Goal: Task Accomplishment & Management: Complete application form

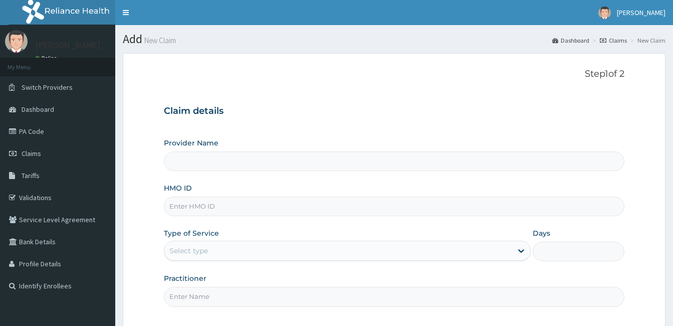
type input "[GEOGRAPHIC_DATA]"
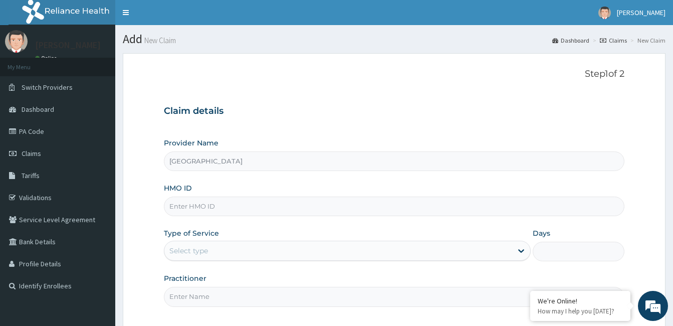
click at [208, 207] on input "HMO ID" at bounding box center [394, 206] width 460 height 20
type input "gac/10033/c"
click at [229, 252] on div "Select type" at bounding box center [338, 250] width 348 height 16
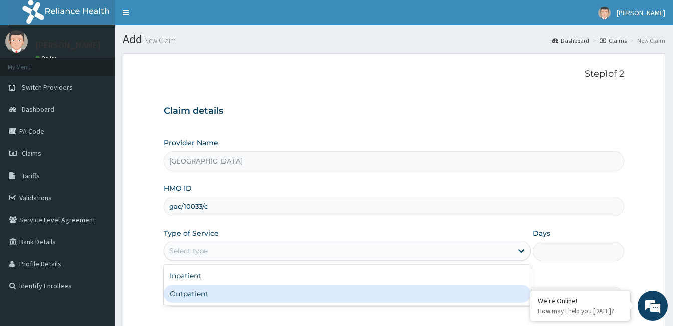
click at [218, 288] on div "Outpatient" at bounding box center [347, 293] width 367 height 18
type input "1"
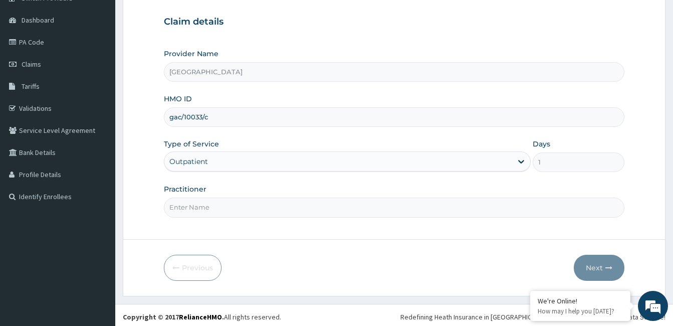
scroll to position [93, 0]
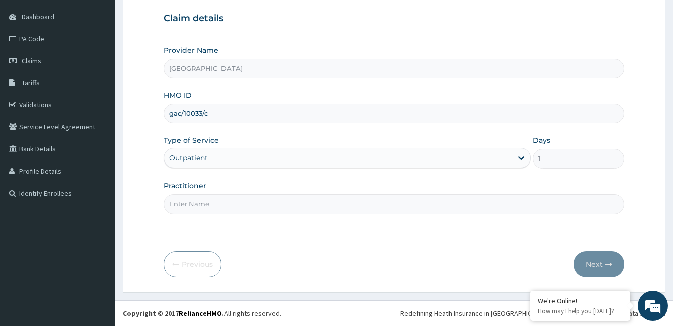
click at [209, 208] on input "Practitioner" at bounding box center [394, 204] width 460 height 20
paste input "Amina Stephen"
click at [169, 203] on input "Amina Stephen" at bounding box center [394, 204] width 460 height 20
type input "Dr. Amina Stephen"
click at [601, 260] on button "Next" at bounding box center [598, 264] width 51 height 26
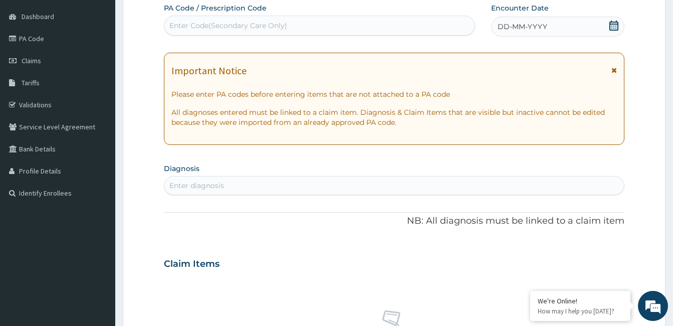
click at [571, 28] on div "DD-MM-YYYY" at bounding box center [557, 27] width 133 height 20
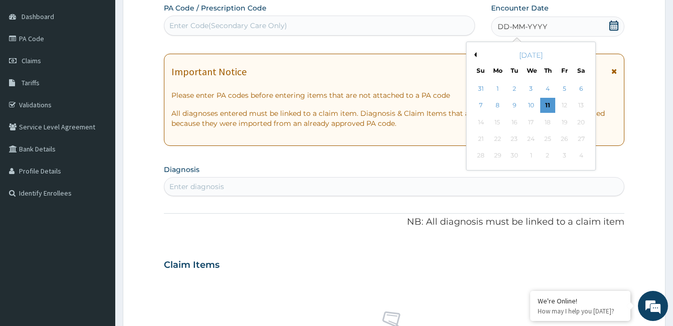
click at [475, 55] on button "Previous Month" at bounding box center [473, 54] width 5 height 5
click at [529, 88] on div "2" at bounding box center [530, 88] width 15 height 15
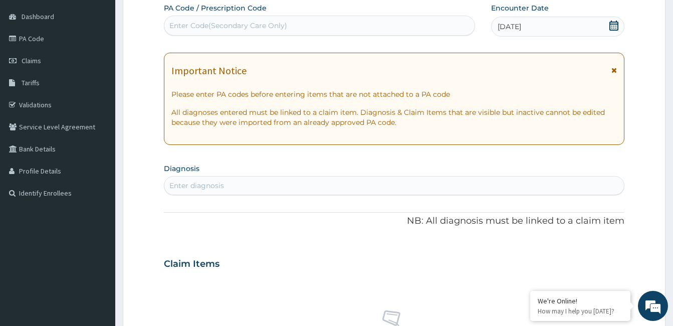
click at [254, 184] on div "Enter diagnosis" at bounding box center [393, 185] width 459 height 16
type input "helmin"
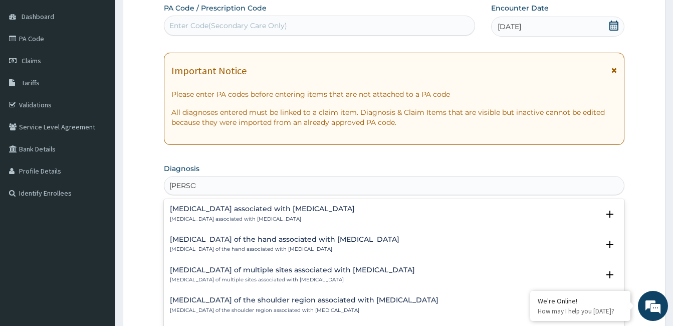
click at [231, 207] on h4 "Arthropathy associated with helminthiasis" at bounding box center [262, 209] width 185 height 8
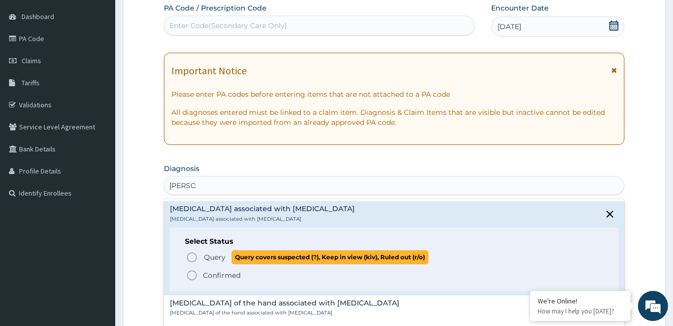
click at [195, 254] on circle "status option query" at bounding box center [191, 256] width 9 height 9
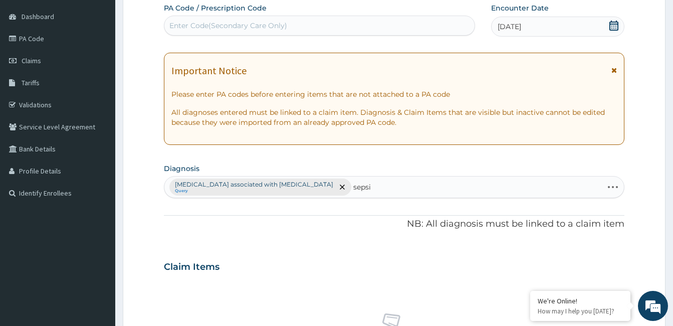
type input "sepsis"
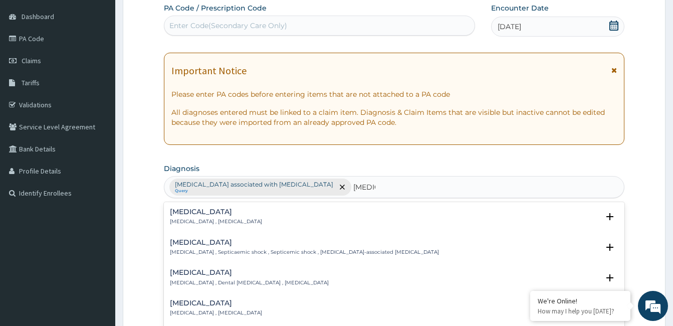
click at [188, 215] on h4 "Sepsis" at bounding box center [216, 212] width 92 height 8
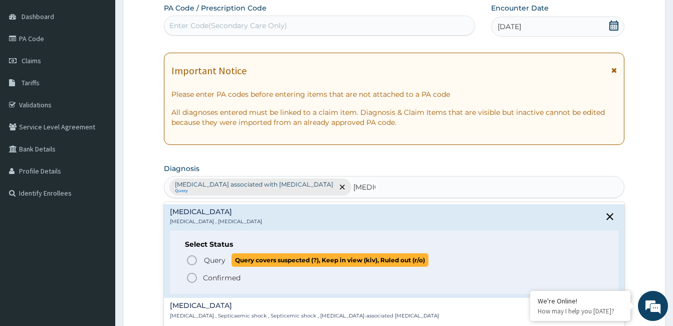
click at [193, 261] on icon "status option query" at bounding box center [192, 260] width 12 height 12
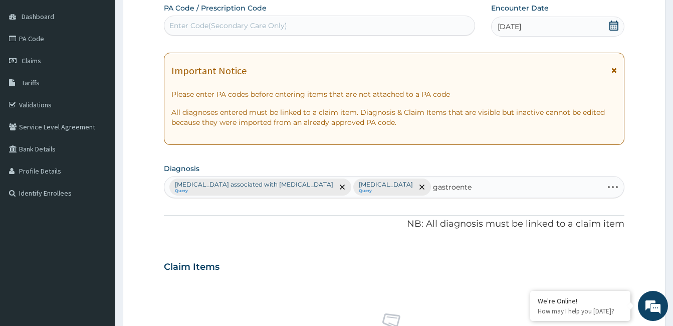
type input "gastroenter"
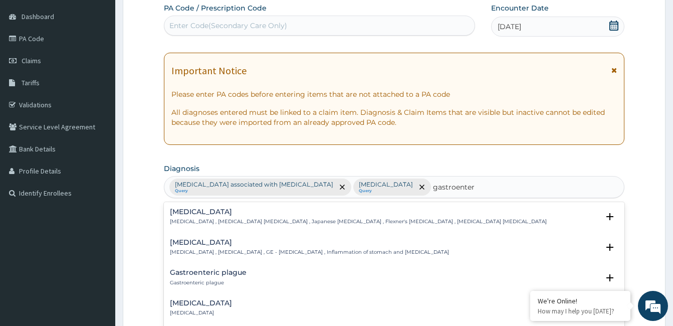
click at [200, 248] on p "Gastroenteritis , Gastroenteropathy , GE - Gastroenteritis , Inflammation of st…" at bounding box center [309, 251] width 279 height 7
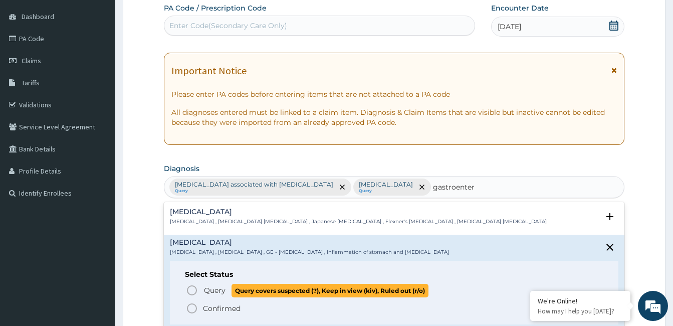
click at [194, 289] on icon "status option query" at bounding box center [192, 290] width 12 height 12
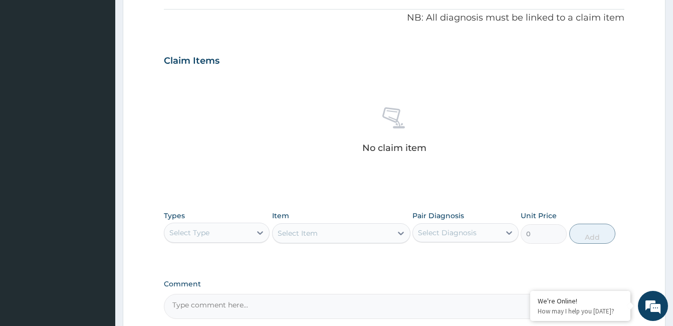
scroll to position [343, 0]
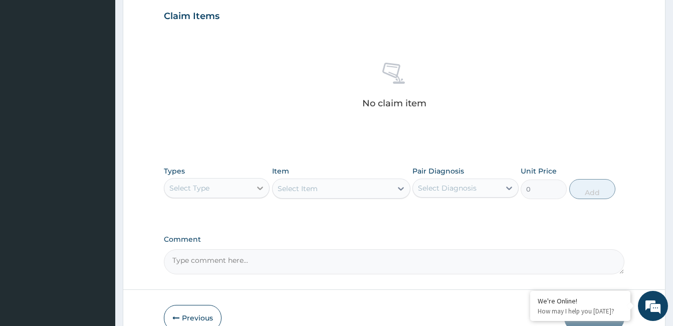
click at [258, 188] on icon at bounding box center [260, 188] width 10 height 10
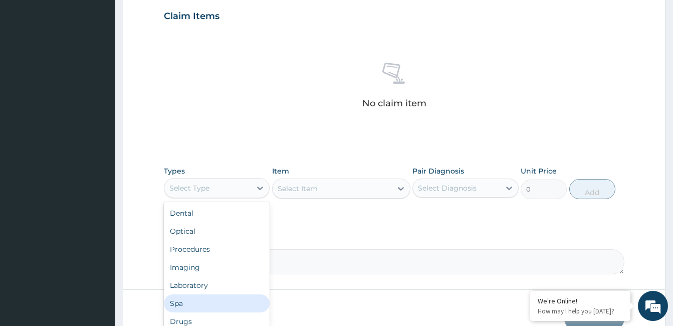
scroll to position [397, 0]
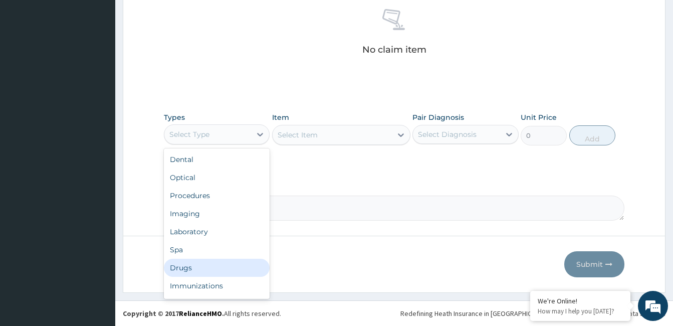
click at [223, 258] on div "Drugs" at bounding box center [217, 267] width 106 height 18
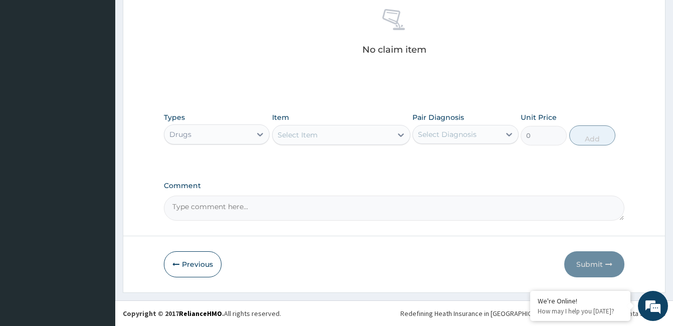
click at [340, 127] on div "Select Item" at bounding box center [331, 135] width 119 height 16
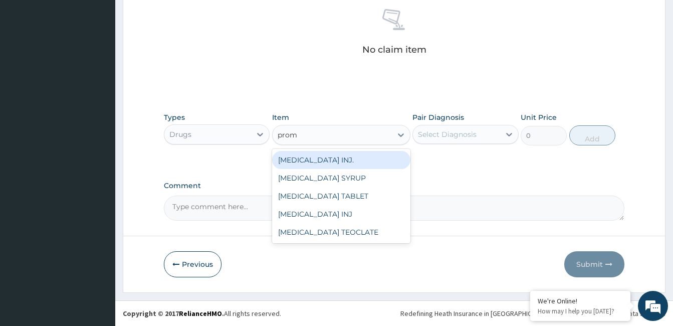
type input "prome"
click at [339, 165] on div "PROMETHAZINE INJ." at bounding box center [341, 160] width 138 height 18
type input "600"
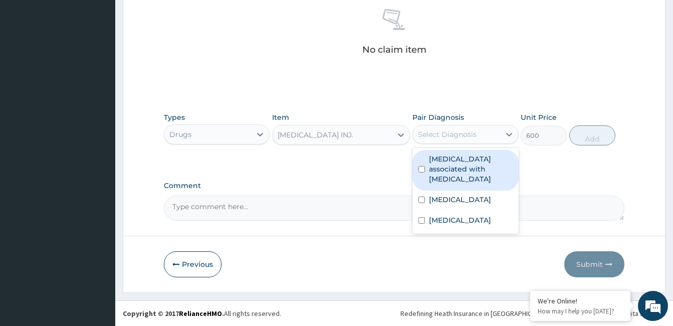
click at [459, 133] on div "Select Diagnosis" at bounding box center [447, 134] width 59 height 10
click at [453, 163] on label "Arthropathy associated with helminthiasis" at bounding box center [470, 169] width 83 height 30
checkbox input "true"
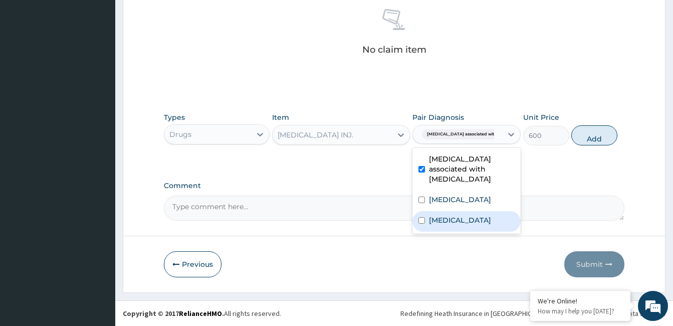
click at [444, 215] on label "Gastroenteritis" at bounding box center [460, 220] width 62 height 10
checkbox input "true"
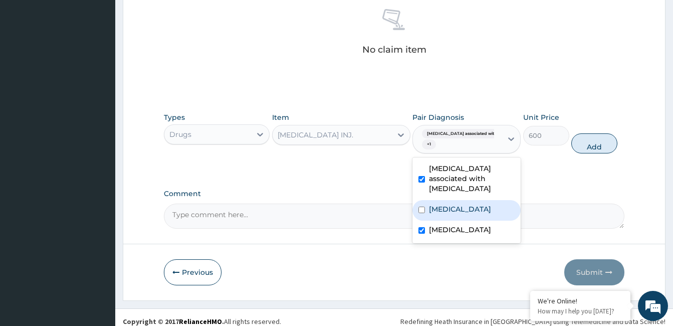
click at [444, 204] on label "Sepsis" at bounding box center [460, 209] width 62 height 10
checkbox input "true"
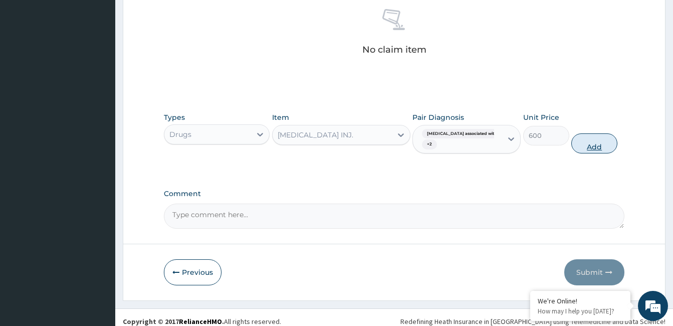
click at [594, 139] on button "Add" at bounding box center [594, 143] width 46 height 20
type input "0"
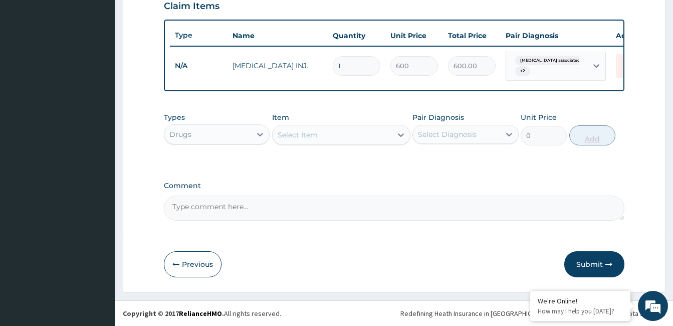
scroll to position [361, 0]
click at [347, 136] on div "Select Item" at bounding box center [331, 135] width 119 height 16
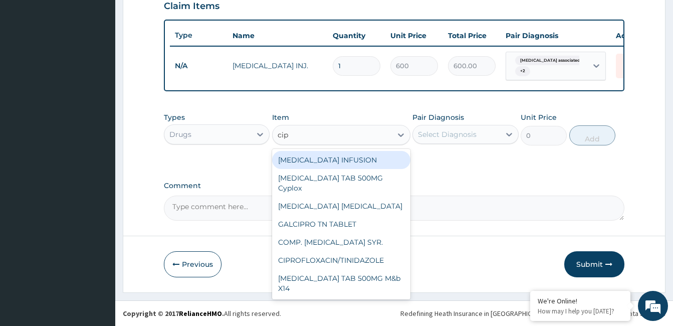
type input "cipr"
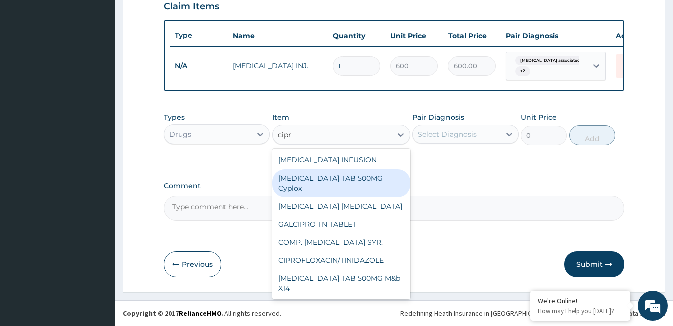
click at [328, 185] on div "CIPROFLOXACIN TAB 500MG Cyplox" at bounding box center [341, 183] width 138 height 28
type input "400"
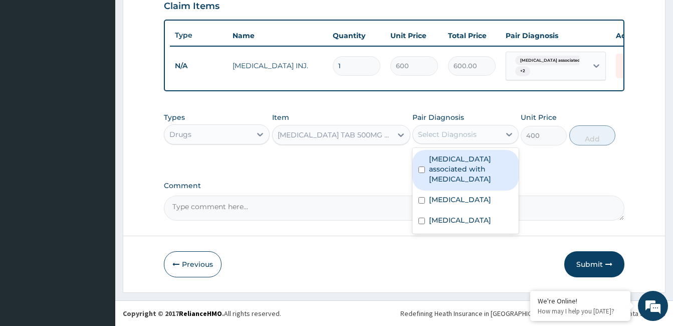
click at [451, 139] on div "Select Diagnosis" at bounding box center [447, 134] width 59 height 10
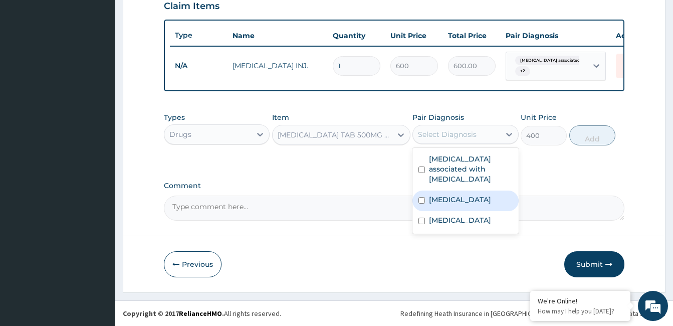
click at [444, 194] on label "Sepsis" at bounding box center [460, 199] width 62 height 10
checkbox input "true"
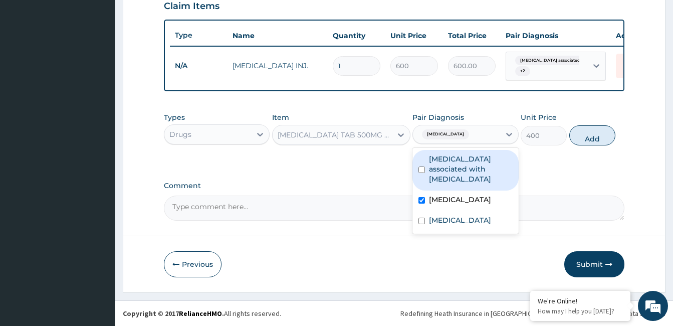
click at [447, 167] on label "Arthropathy associated with helminthiasis" at bounding box center [470, 169] width 83 height 30
checkbox input "true"
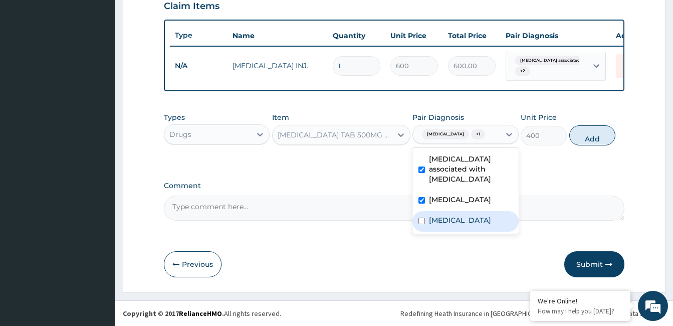
click at [457, 215] on label "Gastroenteritis" at bounding box center [460, 220] width 62 height 10
checkbox input "true"
click at [579, 140] on button "Add" at bounding box center [592, 135] width 46 height 20
type input "0"
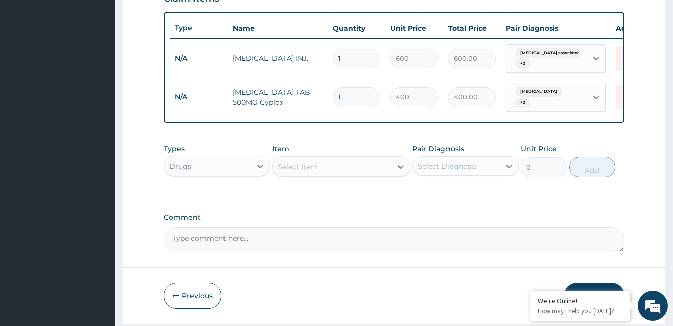
type input "0.00"
type input "2"
type input "800.00"
type input "20"
type input "8000.00"
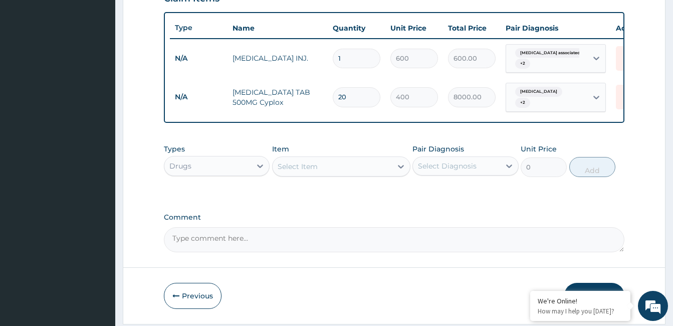
type input "20"
click at [322, 169] on div "Select Item" at bounding box center [331, 166] width 119 height 16
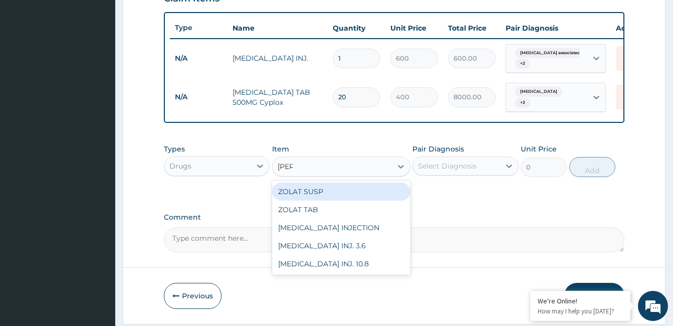
type input "zolat"
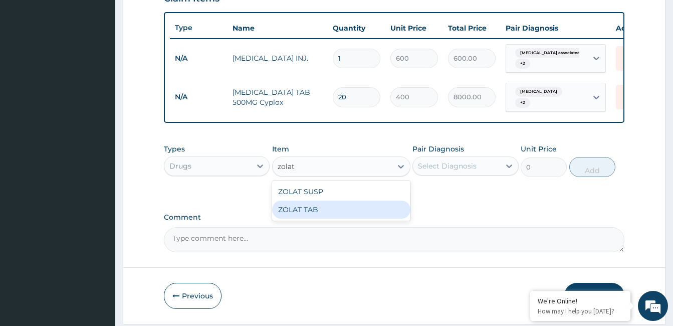
click at [307, 216] on div "ZOLAT TAB" at bounding box center [341, 209] width 138 height 18
type input "1000"
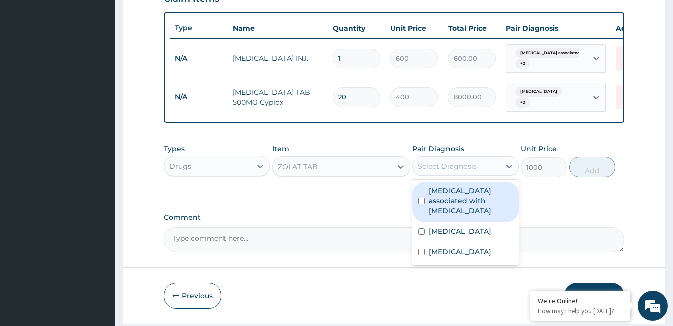
click at [470, 170] on div "Select Diagnosis" at bounding box center [447, 166] width 59 height 10
click at [468, 197] on label "Arthropathy associated with helminthiasis" at bounding box center [470, 200] width 83 height 30
checkbox input "true"
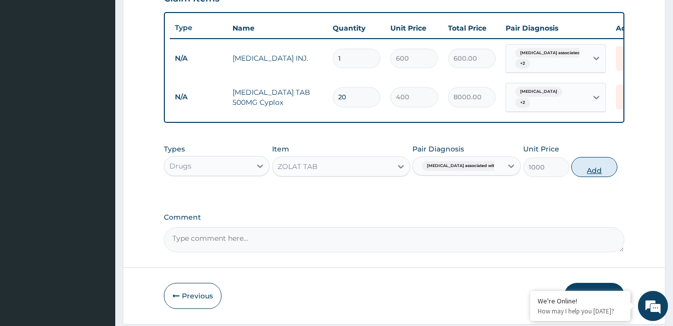
click at [589, 169] on button "Add" at bounding box center [594, 167] width 46 height 20
type input "0"
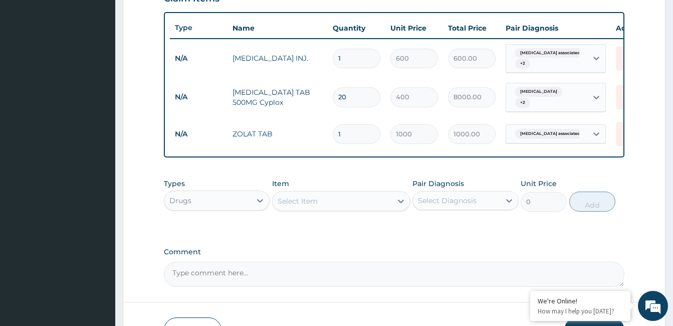
click at [366, 204] on div "Select Item" at bounding box center [331, 201] width 119 height 16
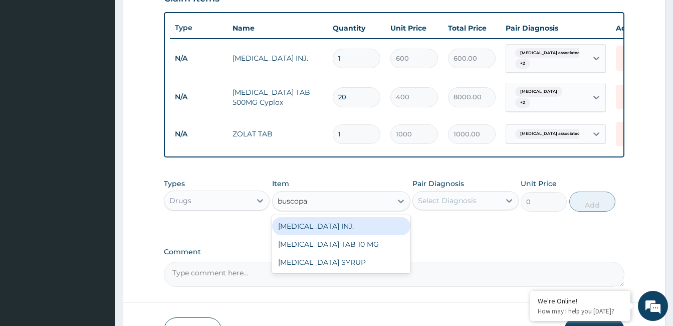
type input "buscopan"
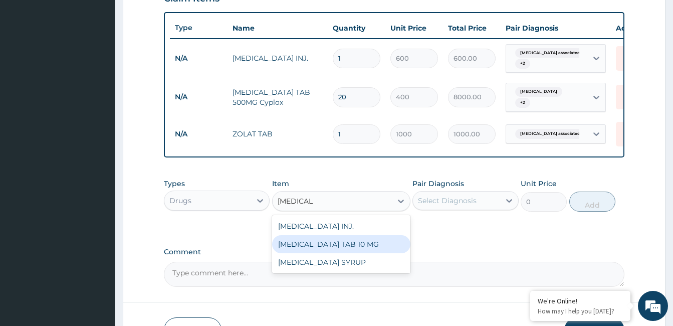
click at [355, 242] on div "BUSCOPAN TAB 10 MG" at bounding box center [341, 244] width 138 height 18
type input "100"
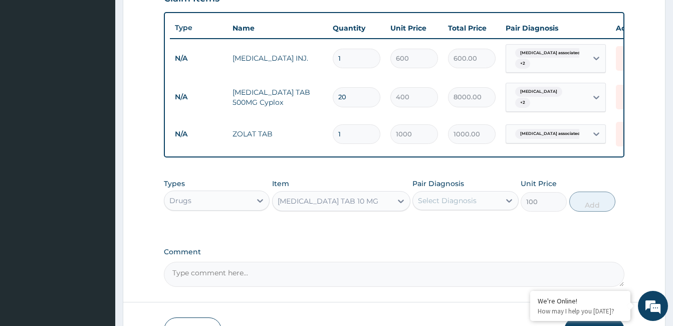
click at [446, 205] on div "Select Diagnosis" at bounding box center [447, 200] width 59 height 10
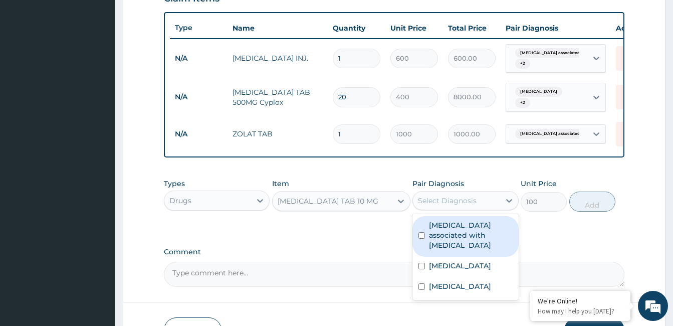
click at [447, 233] on label "Arthropathy associated with helminthiasis" at bounding box center [470, 235] width 83 height 30
checkbox input "true"
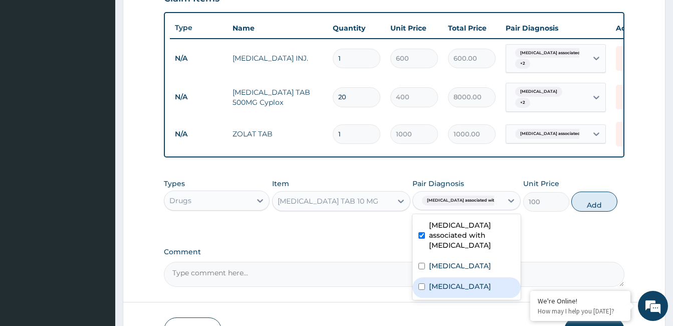
click at [461, 281] on label "Gastroenteritis" at bounding box center [460, 286] width 62 height 10
checkbox input "true"
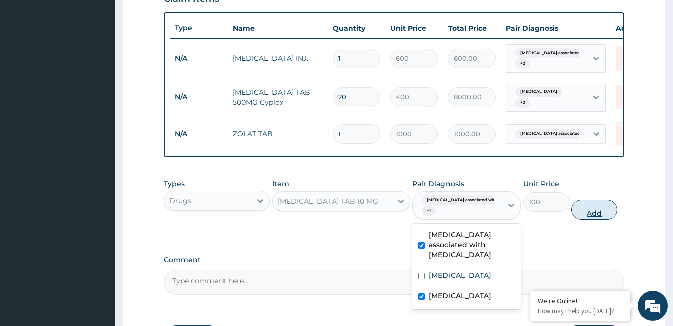
click at [587, 214] on button "Add" at bounding box center [594, 209] width 46 height 20
type input "0"
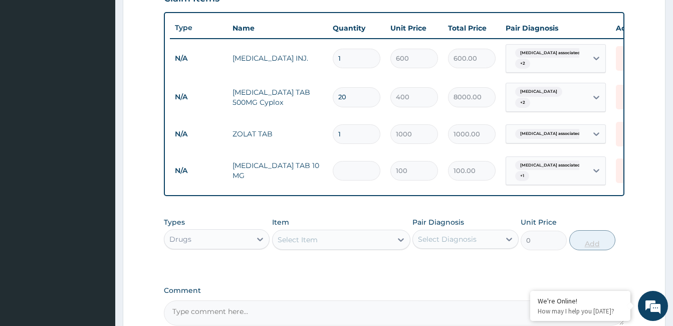
type input "0.00"
type input "6"
type input "600.00"
type input "6"
click at [324, 238] on div "Select Item" at bounding box center [331, 239] width 119 height 16
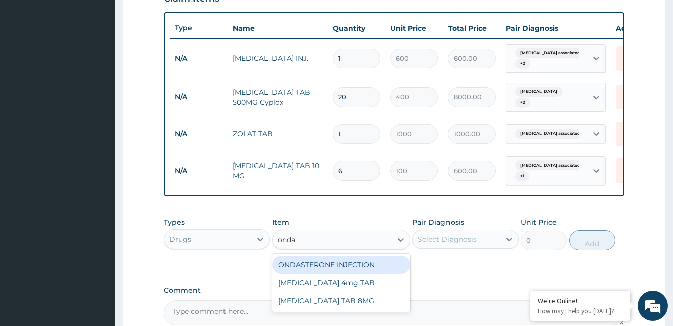
type input "ondas"
click at [351, 267] on div "ONDASTERONE INJECTION" at bounding box center [341, 264] width 138 height 18
type input "2500"
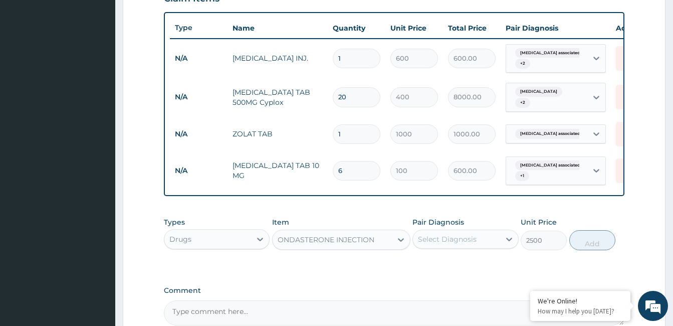
click at [452, 243] on div "Select Diagnosis" at bounding box center [447, 239] width 59 height 10
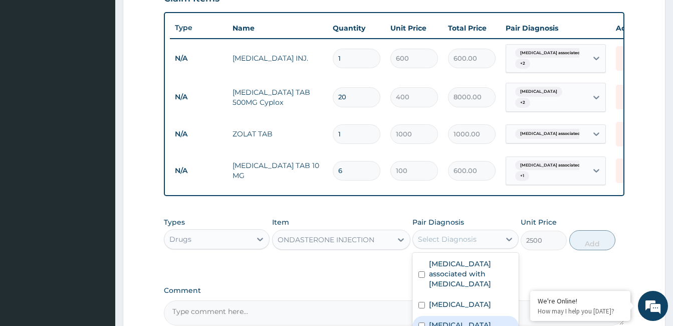
click at [459, 320] on label "Gastroenteritis" at bounding box center [460, 325] width 62 height 10
checkbox input "true"
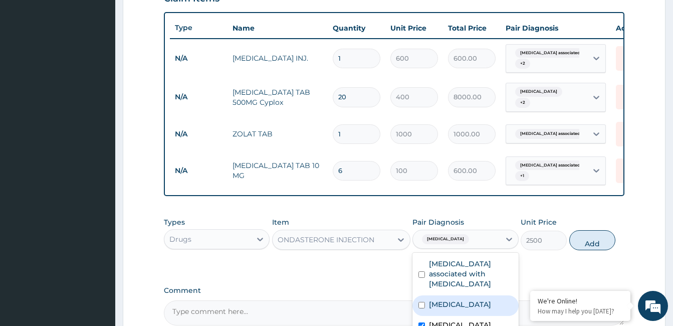
click at [455, 302] on div "Sepsis" at bounding box center [465, 305] width 106 height 21
checkbox input "true"
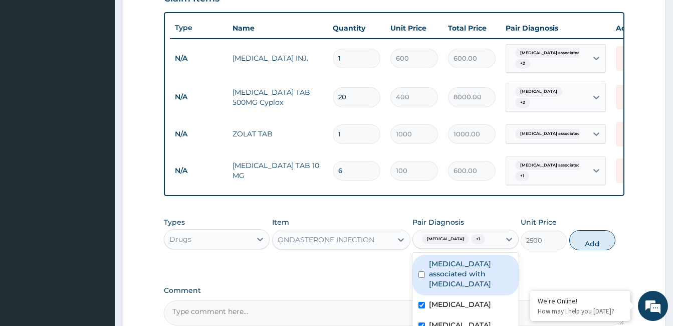
click at [468, 280] on label "Arthropathy associated with helminthiasis" at bounding box center [470, 273] width 83 height 30
checkbox input "true"
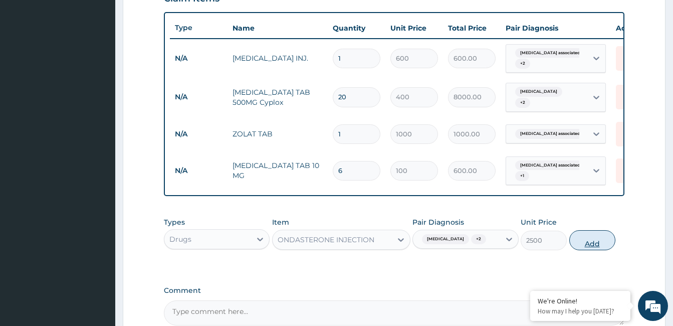
click at [582, 247] on button "Add" at bounding box center [592, 240] width 46 height 20
type input "0"
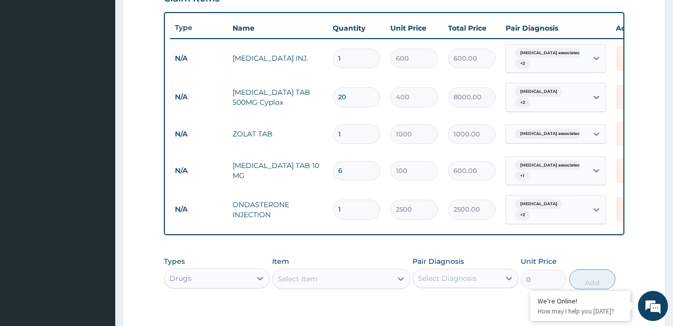
click at [322, 278] on div "Select Item" at bounding box center [331, 278] width 119 height 16
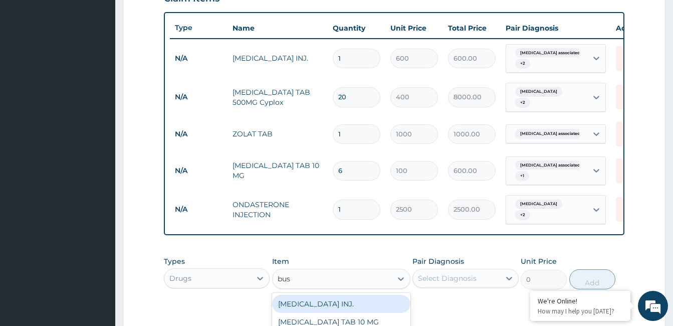
type input "busc"
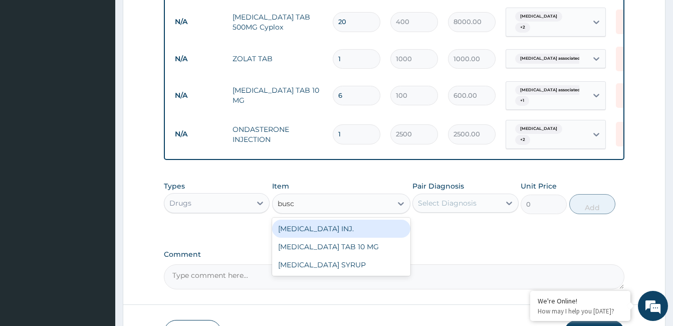
scroll to position [461, 0]
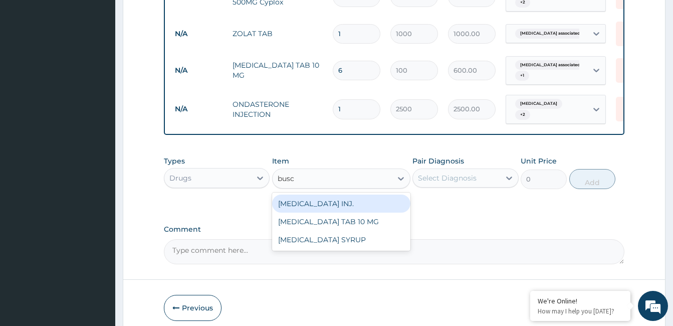
click at [339, 208] on div "BUSCOPAN INJ." at bounding box center [341, 203] width 138 height 18
type input "500"
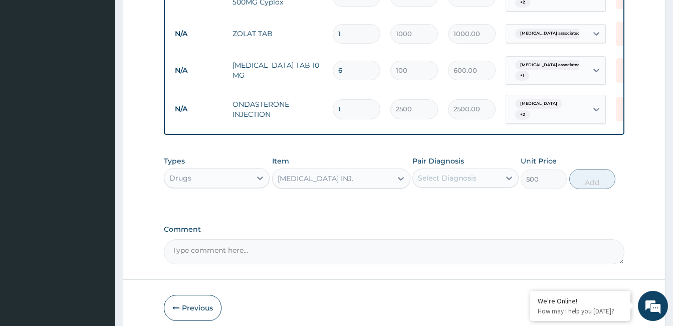
click at [463, 179] on div "Select Diagnosis" at bounding box center [447, 178] width 59 height 10
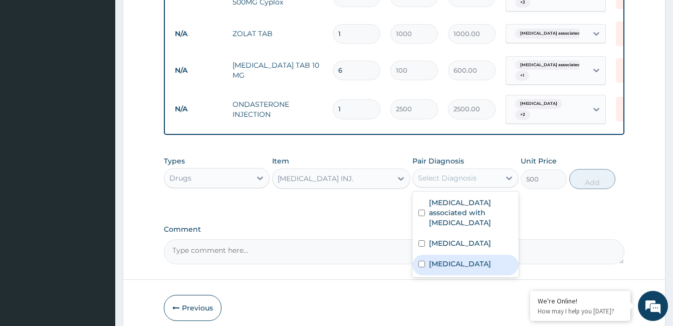
click at [461, 258] on label "Gastroenteritis" at bounding box center [460, 263] width 62 height 10
checkbox input "true"
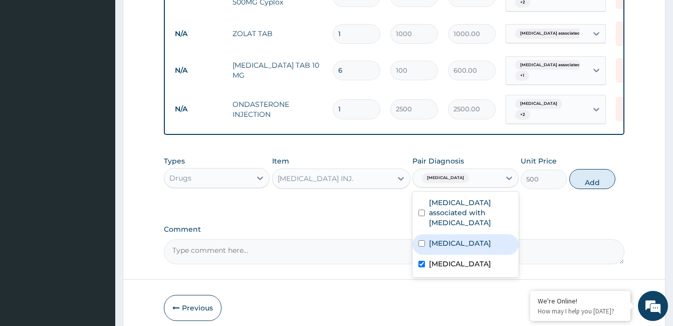
click at [451, 238] on label "Sepsis" at bounding box center [460, 243] width 62 height 10
checkbox input "true"
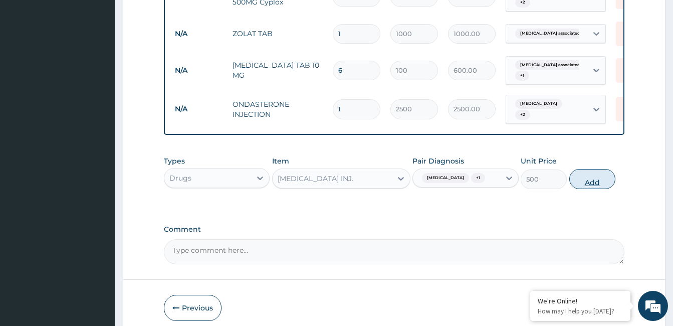
click at [583, 177] on button "Add" at bounding box center [592, 179] width 46 height 20
type input "0"
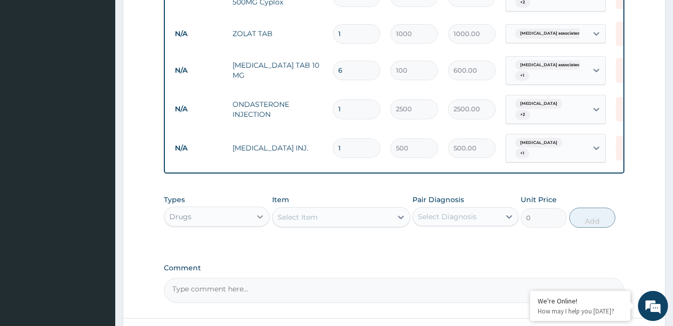
click at [259, 215] on icon at bounding box center [260, 217] width 6 height 4
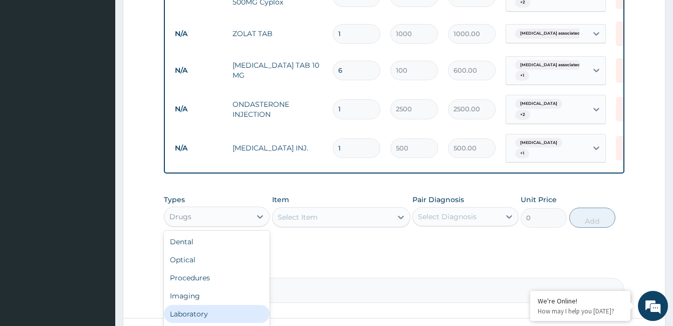
click at [237, 304] on div "Laboratory" at bounding box center [217, 313] width 106 height 18
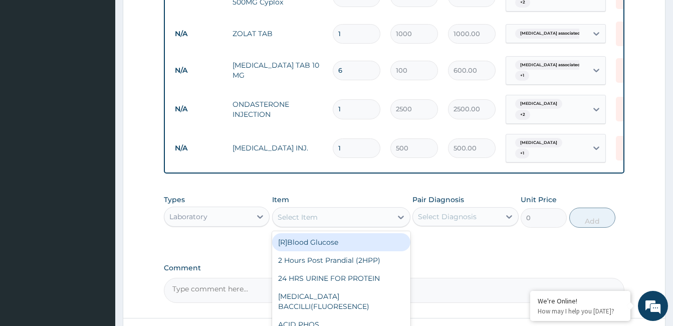
click at [343, 211] on div "Select Item" at bounding box center [331, 217] width 119 height 16
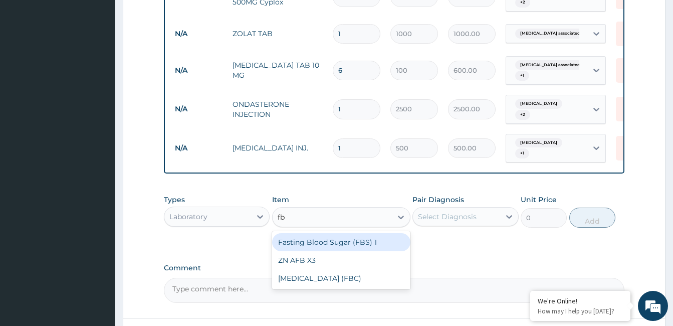
type input "fbc"
click at [346, 233] on div "[MEDICAL_DATA] (FBC)" at bounding box center [341, 242] width 138 height 18
type input "12000"
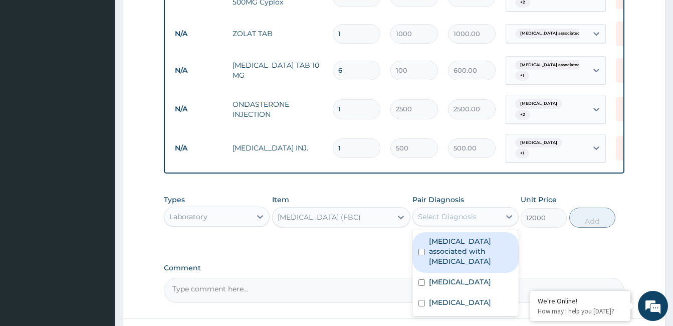
click at [487, 213] on div "Select Diagnosis" at bounding box center [456, 216] width 87 height 16
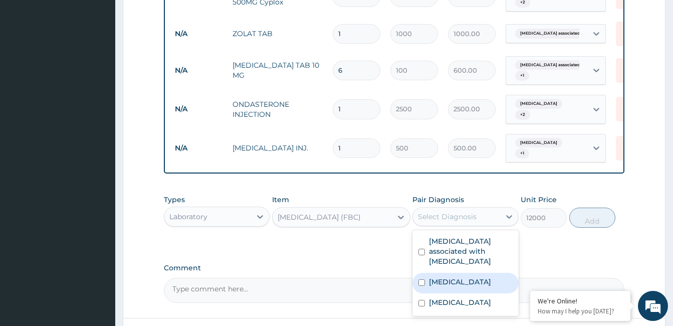
click at [469, 272] on div "Sepsis" at bounding box center [465, 282] width 106 height 21
checkbox input "true"
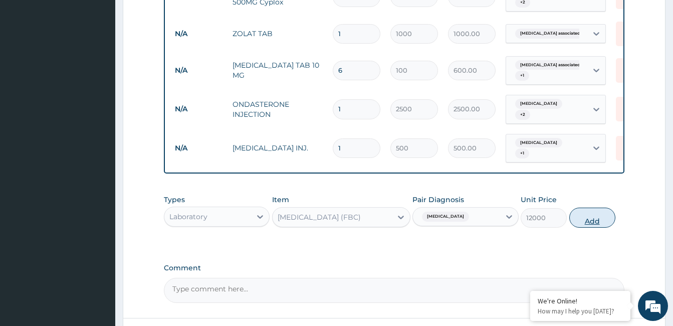
click at [594, 211] on button "Add" at bounding box center [592, 217] width 46 height 20
type input "0"
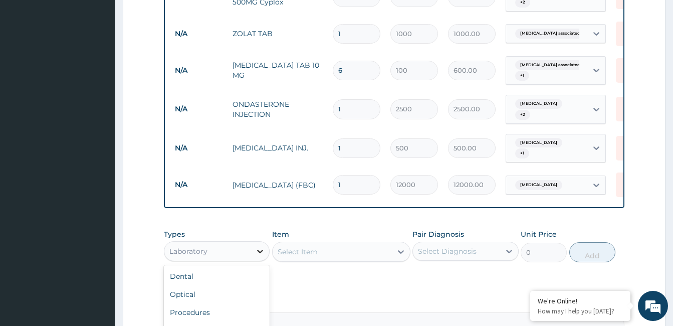
click at [259, 246] on icon at bounding box center [260, 251] width 10 height 10
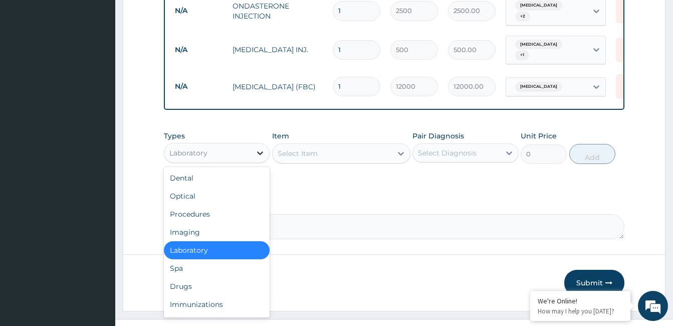
scroll to position [561, 0]
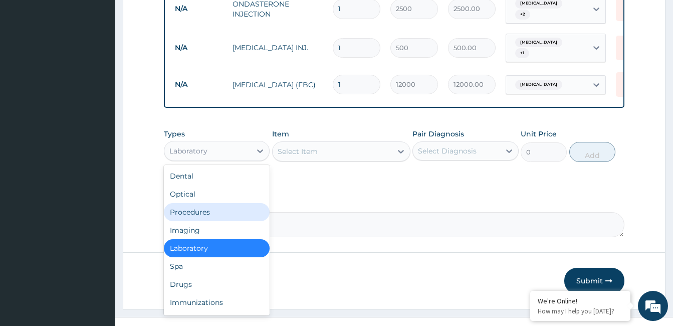
click at [202, 210] on div "Procedures" at bounding box center [217, 212] width 106 height 18
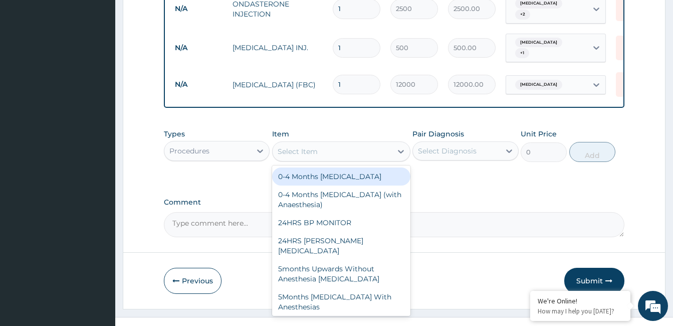
click at [318, 144] on div "Select Item" at bounding box center [331, 151] width 119 height 16
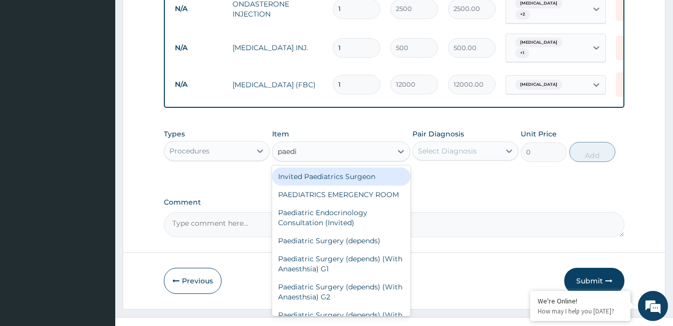
type input "paedia"
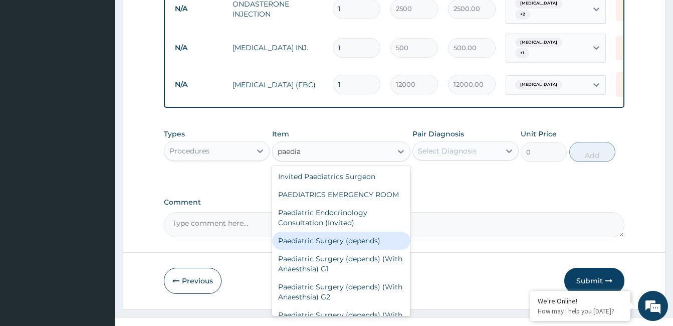
scroll to position [84, 0]
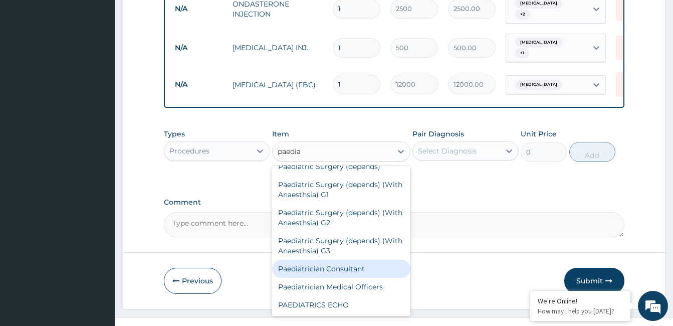
click at [363, 265] on div "Paediatrician Consultant" at bounding box center [341, 268] width 138 height 18
type input "15000"
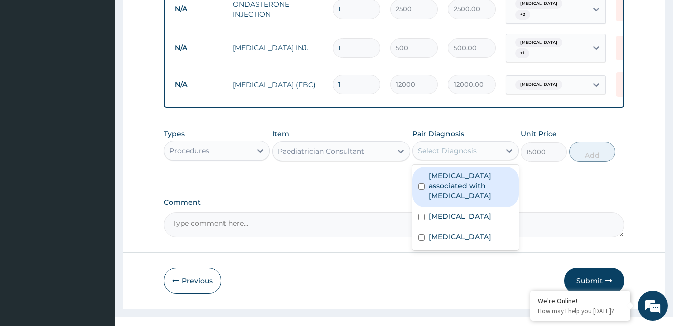
click at [482, 141] on div "Select Diagnosis" at bounding box center [465, 150] width 106 height 19
click at [473, 177] on label "Arthropathy associated with helminthiasis" at bounding box center [470, 185] width 83 height 30
checkbox input "true"
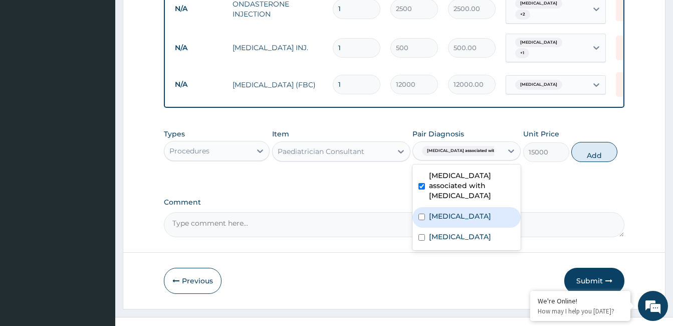
click at [460, 207] on div "Sepsis" at bounding box center [466, 217] width 108 height 21
checkbox input "true"
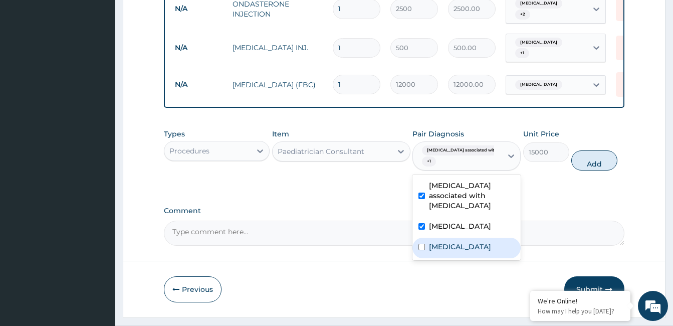
click at [462, 241] on label "Gastroenteritis" at bounding box center [460, 246] width 62 height 10
checkbox input "true"
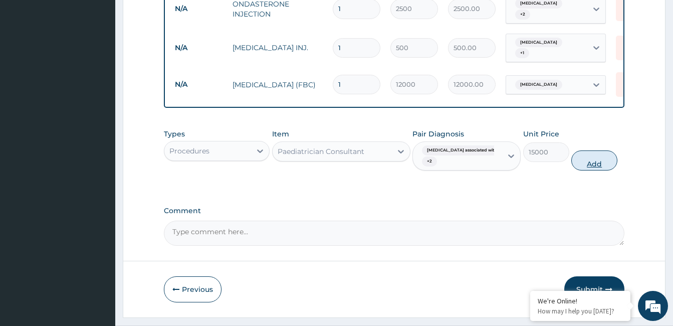
click at [580, 152] on button "Add" at bounding box center [594, 160] width 46 height 20
type input "0"
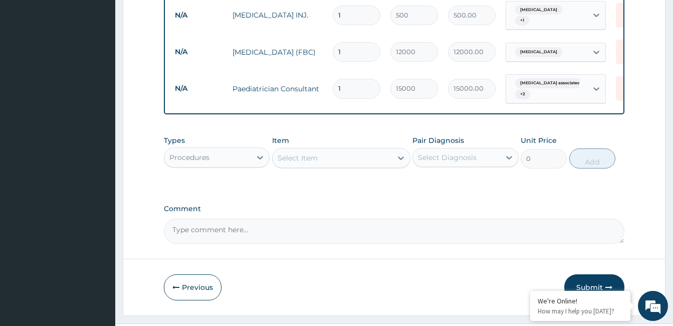
scroll to position [611, 0]
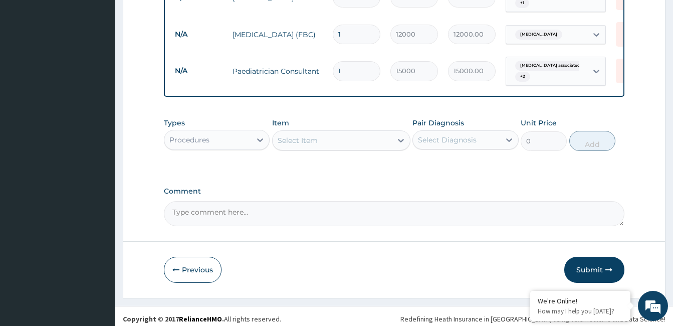
click at [270, 211] on textarea "Comment" at bounding box center [394, 213] width 460 height 25
type textarea "ok but update consumables outpatient @ 2,500.00 on the portal."
click at [582, 266] on button "Submit" at bounding box center [594, 269] width 60 height 26
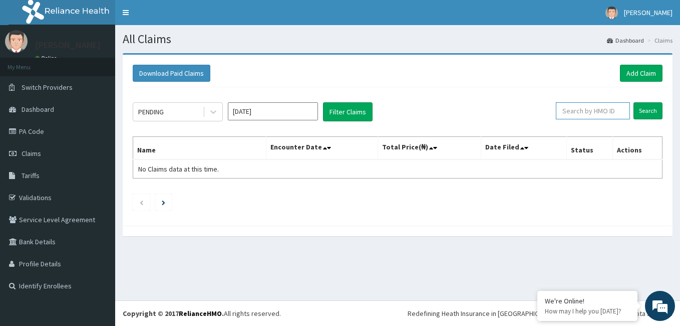
click at [590, 115] on input "text" at bounding box center [593, 110] width 74 height 17
type input "gac/10033/c"
click at [650, 112] on input "Search" at bounding box center [648, 110] width 29 height 17
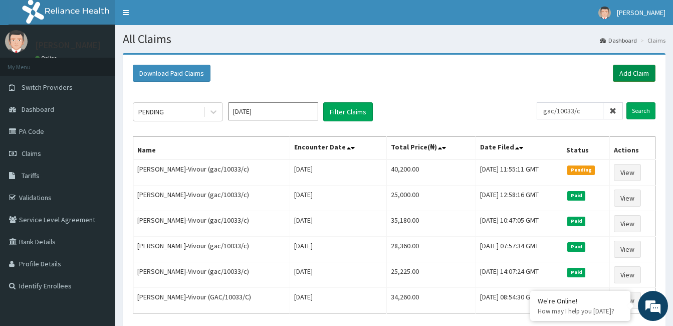
click at [631, 73] on link "Add Claim" at bounding box center [633, 73] width 43 height 17
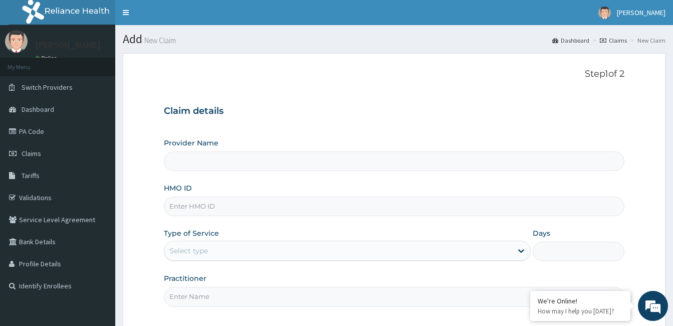
type input "ZANKLI MEDICAL CENTRE"
click at [216, 203] on input "HMO ID" at bounding box center [394, 206] width 460 height 20
type input "enp/10151/a"
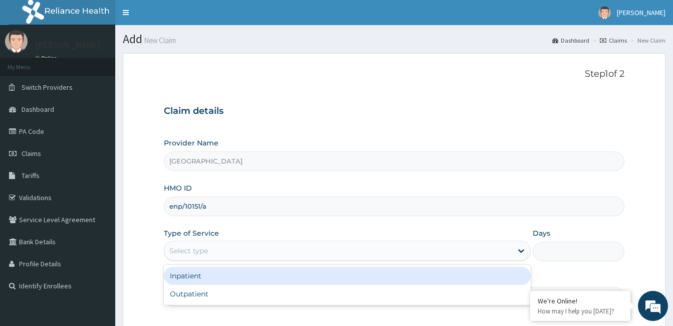
click at [287, 249] on div "Select type" at bounding box center [338, 250] width 348 height 16
click at [256, 279] on div "Inpatient" at bounding box center [347, 275] width 367 height 18
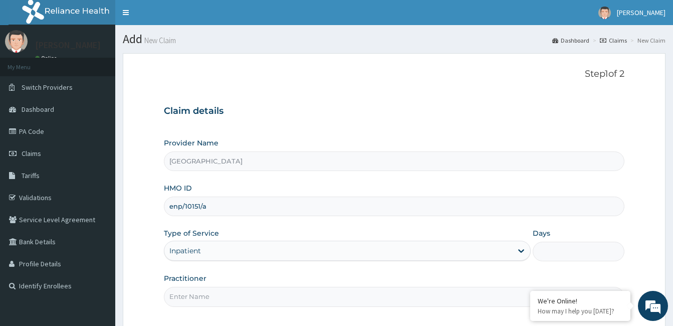
click at [569, 251] on input "Days" at bounding box center [578, 251] width 92 height 20
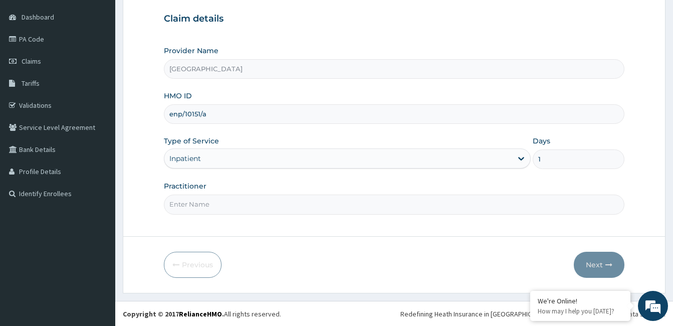
scroll to position [93, 0]
type input "1"
click at [200, 207] on input "Practitioner" at bounding box center [394, 204] width 460 height 20
paste input "Genevieve Hart-boma"
click at [168, 200] on input "Genevieve Hart-boma" at bounding box center [394, 204] width 460 height 20
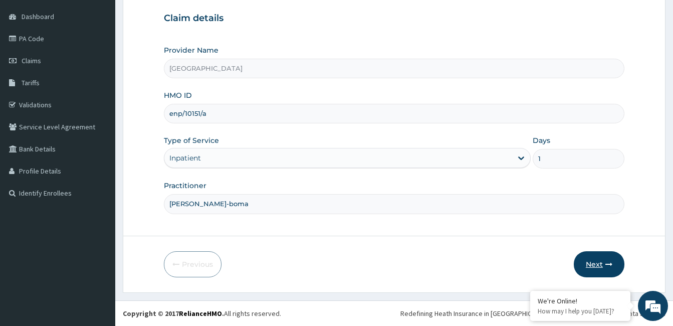
type input "Dr. Genevieve Hart-boma"
click at [593, 262] on button "Next" at bounding box center [598, 264] width 51 height 26
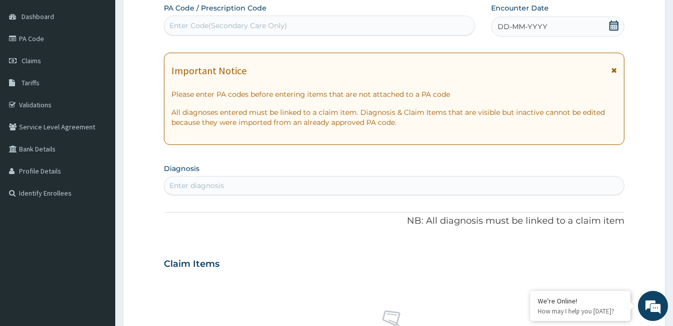
click at [303, 22] on div "Enter Code(Secondary Care Only)" at bounding box center [319, 26] width 310 height 16
type input "PA/B5575B"
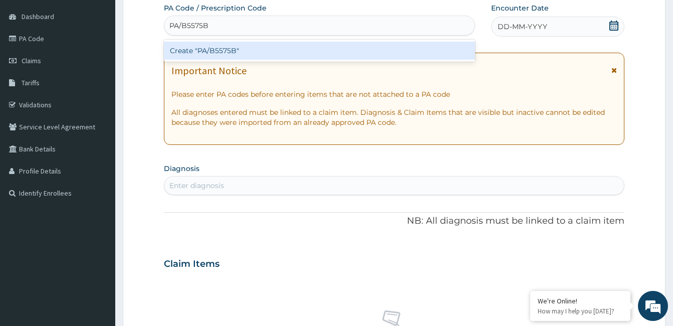
click at [268, 48] on div "Create "PA/B5575B"" at bounding box center [319, 51] width 311 height 18
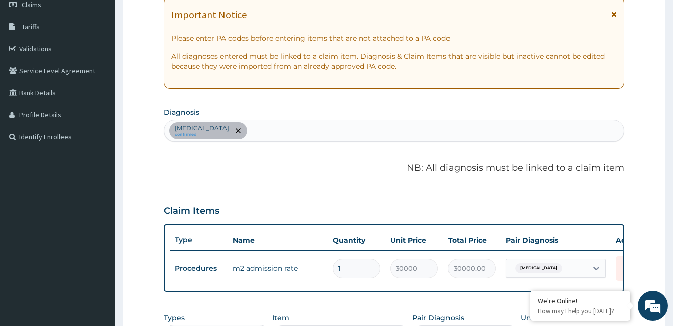
scroll to position [151, 0]
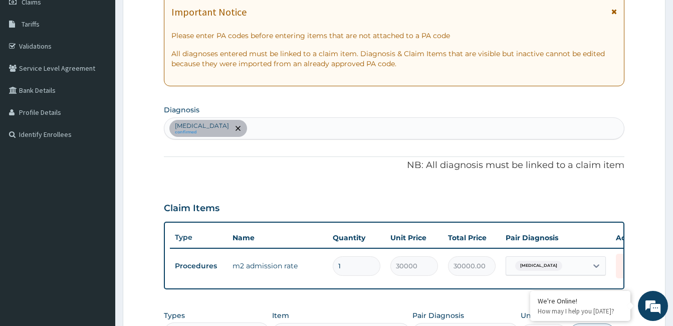
click at [300, 125] on div "Acute gastritis confirmed" at bounding box center [393, 128] width 459 height 21
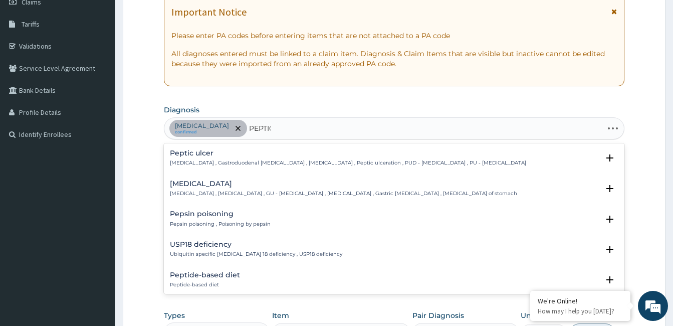
type input "PEPTIC"
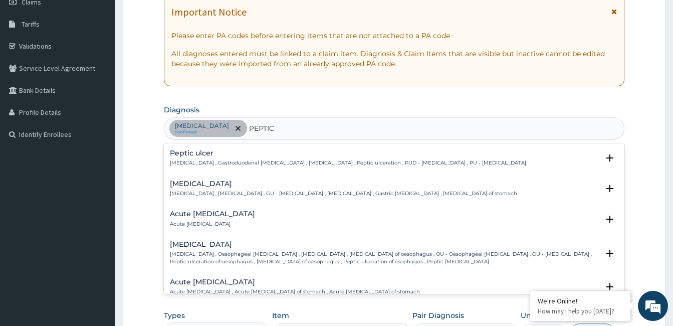
click at [228, 162] on p "Peptic ulcer , Gastroduodenal ulcer , Peptic ulcer disease , Peptic ulceration …" at bounding box center [348, 162] width 356 height 7
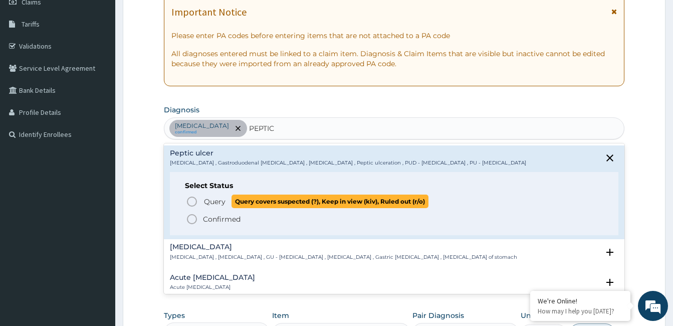
click at [192, 202] on icon "status option query" at bounding box center [192, 201] width 12 height 12
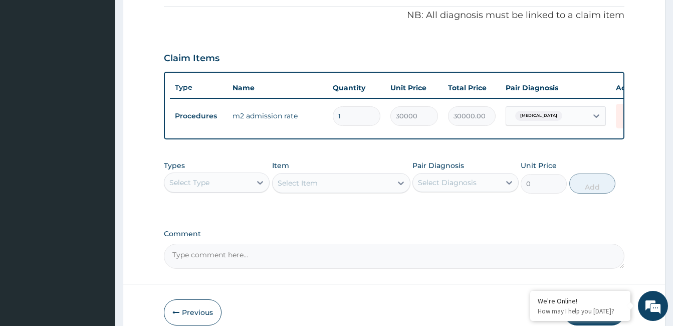
scroll to position [301, 0]
click at [258, 187] on icon at bounding box center [260, 182] width 10 height 10
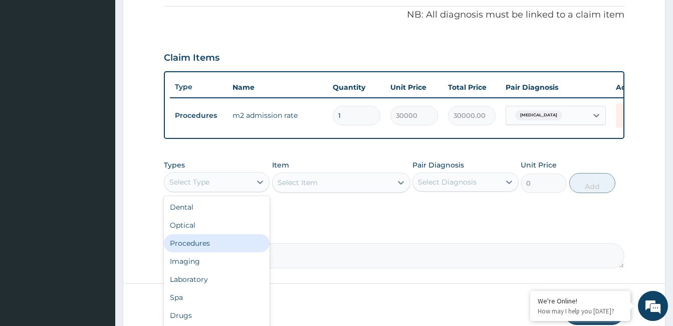
click at [219, 252] on div "Procedures" at bounding box center [217, 243] width 106 height 18
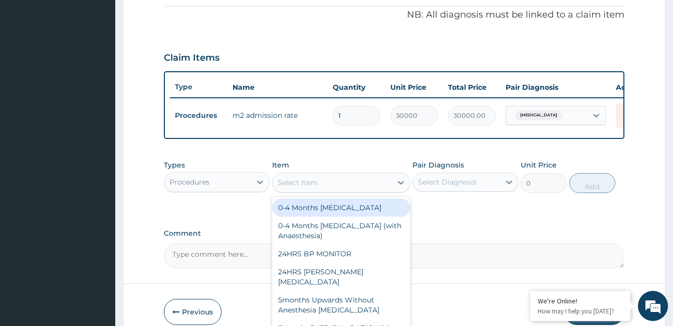
click at [316, 187] on div "Select Item" at bounding box center [297, 182] width 40 height 10
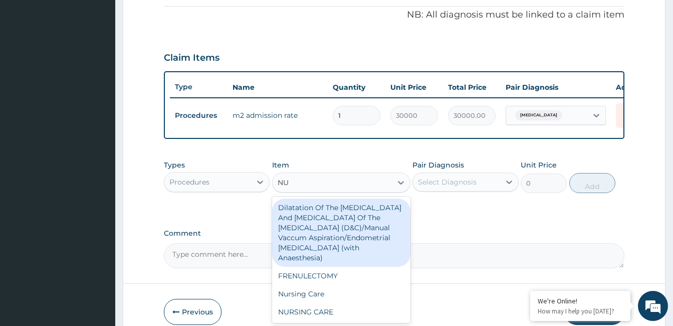
type input "NUR"
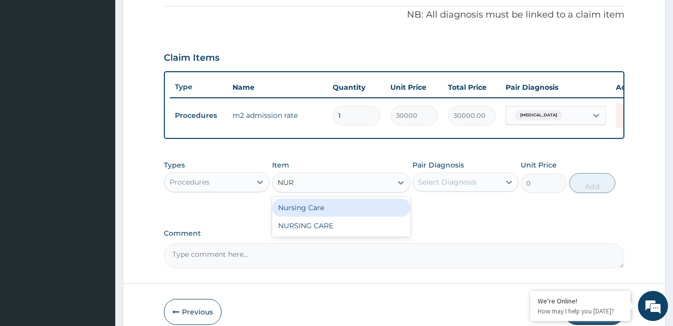
click at [300, 211] on div "Nursing Care" at bounding box center [341, 207] width 138 height 18
type input "10000"
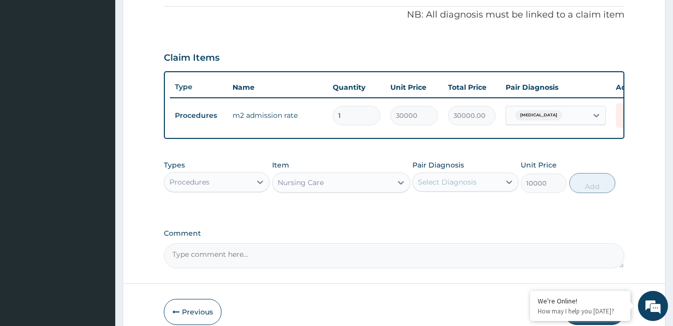
click at [465, 190] on div "Select Diagnosis" at bounding box center [456, 182] width 87 height 16
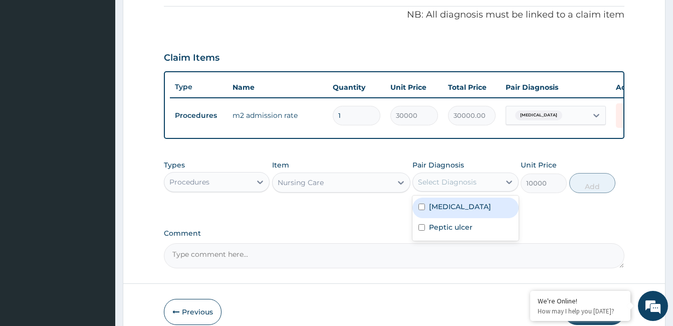
click at [460, 211] on label "Acute gastritis" at bounding box center [460, 206] width 62 height 10
checkbox input "true"
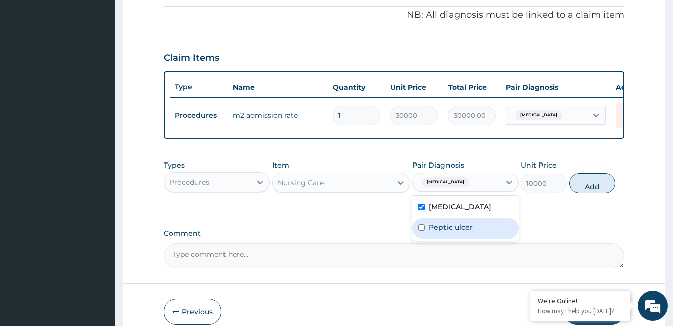
click at [454, 232] on label "Peptic ulcer" at bounding box center [451, 227] width 44 height 10
checkbox input "true"
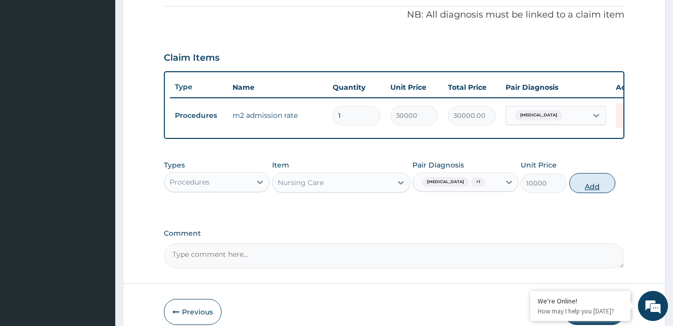
click at [579, 193] on button "Add" at bounding box center [592, 183] width 46 height 20
type input "0"
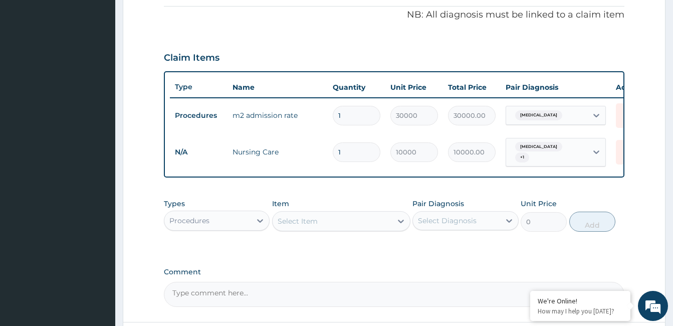
click at [336, 229] on div "Select Item" at bounding box center [331, 221] width 119 height 16
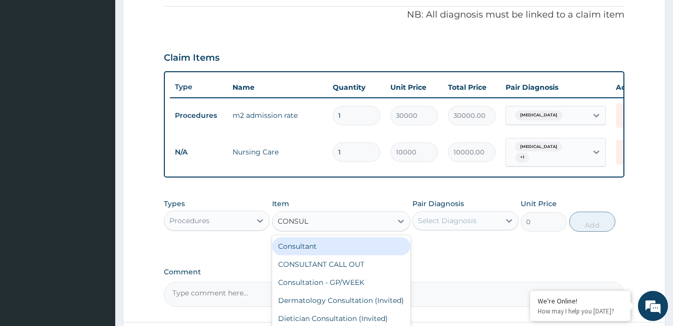
type input "CONSULT"
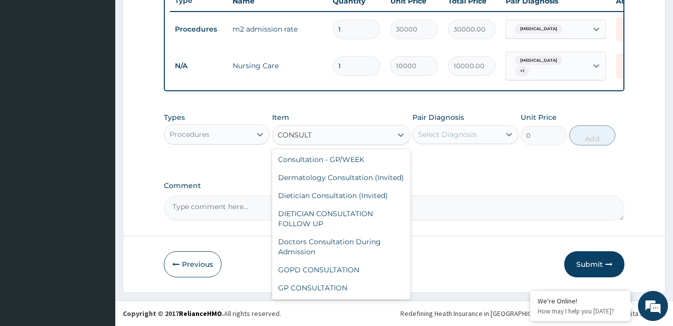
scroll to position [50, 0]
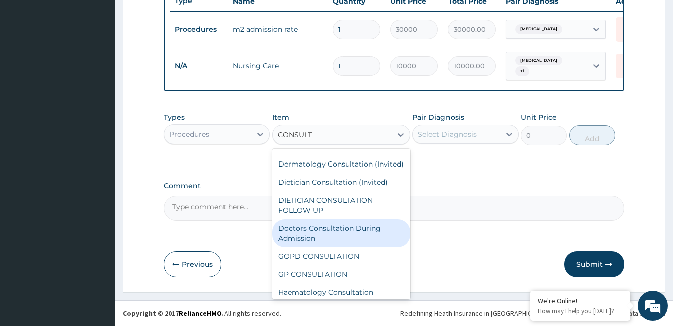
click at [335, 242] on div "Doctors Consultation During Admission" at bounding box center [341, 233] width 138 height 28
type input "10000"
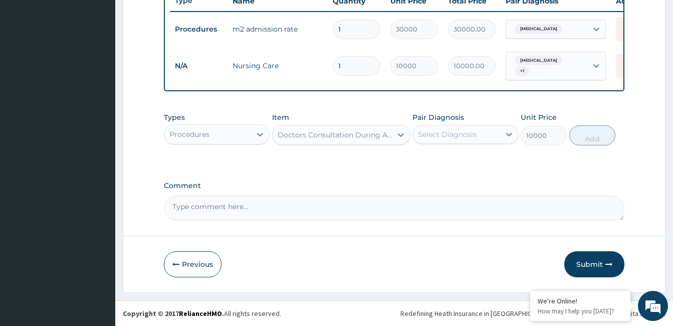
click at [449, 130] on div "Select Diagnosis" at bounding box center [447, 134] width 59 height 10
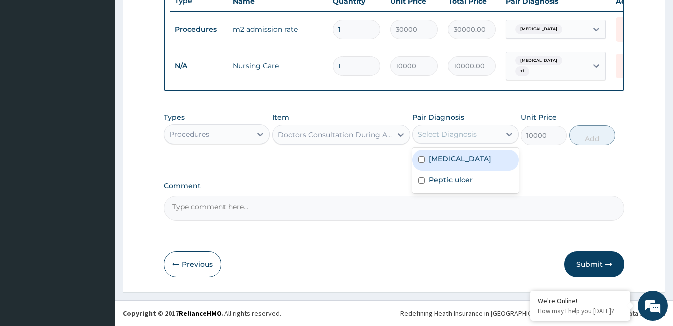
click at [446, 159] on label "Acute gastritis" at bounding box center [460, 159] width 62 height 10
checkbox input "true"
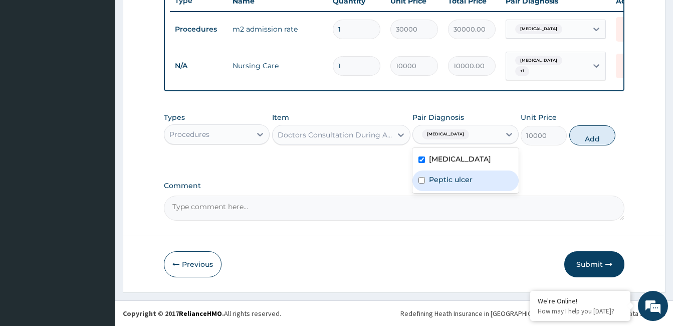
click at [446, 183] on label "Peptic ulcer" at bounding box center [451, 179] width 44 height 10
checkbox input "true"
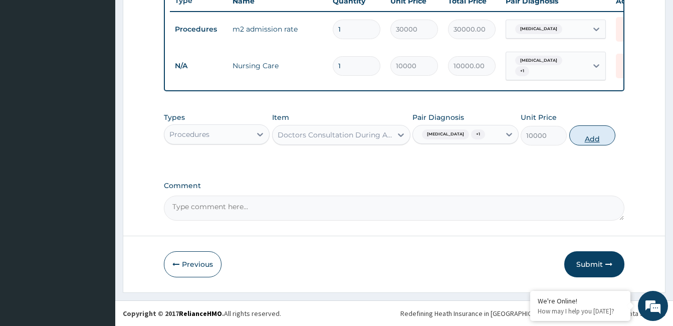
click at [581, 136] on button "Add" at bounding box center [592, 135] width 46 height 20
type input "0"
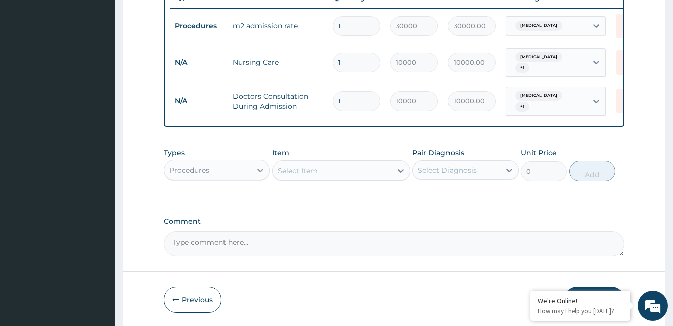
click at [260, 168] on icon at bounding box center [260, 170] width 10 height 10
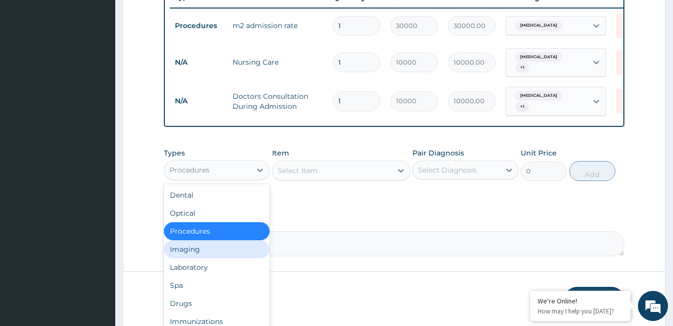
click at [210, 254] on div "Imaging" at bounding box center [217, 249] width 106 height 18
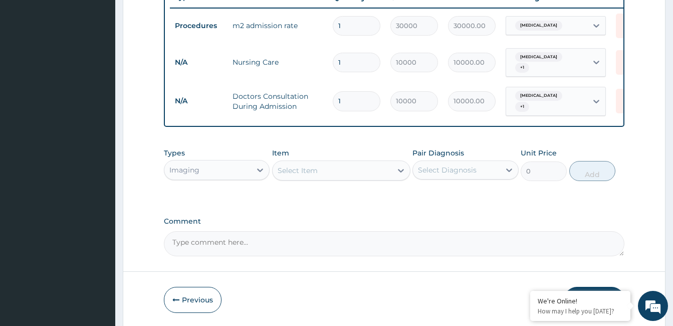
click at [321, 168] on div "Select Item" at bounding box center [331, 170] width 119 height 16
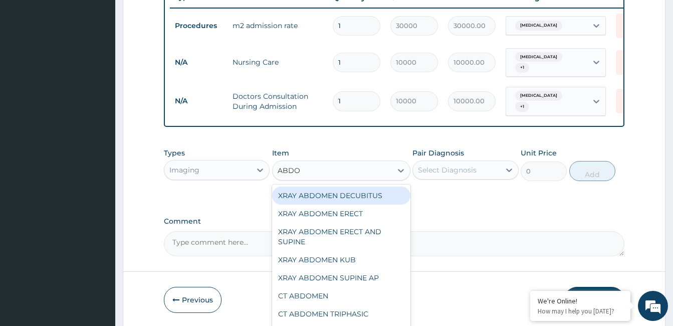
type input "ABDOM"
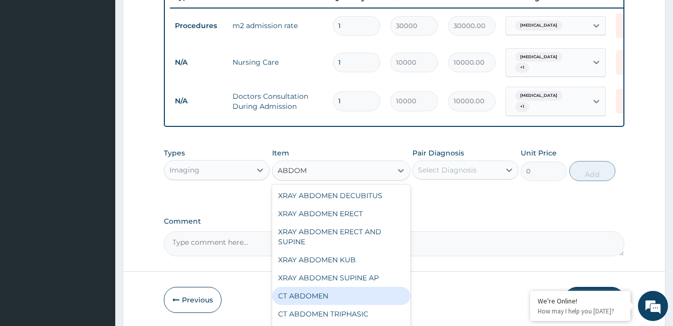
scroll to position [26, 0]
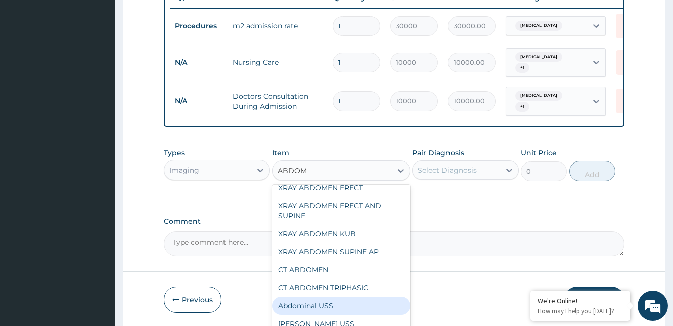
click at [328, 304] on div "Abdominal USS" at bounding box center [341, 305] width 138 height 18
type input "10000"
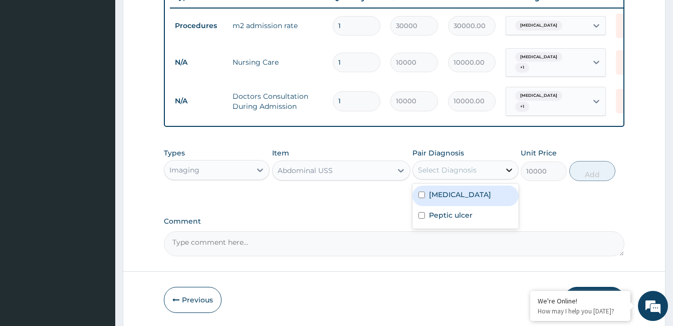
click at [509, 166] on icon at bounding box center [509, 170] width 10 height 10
click at [492, 199] on div "Acute gastritis" at bounding box center [465, 195] width 106 height 21
checkbox input "true"
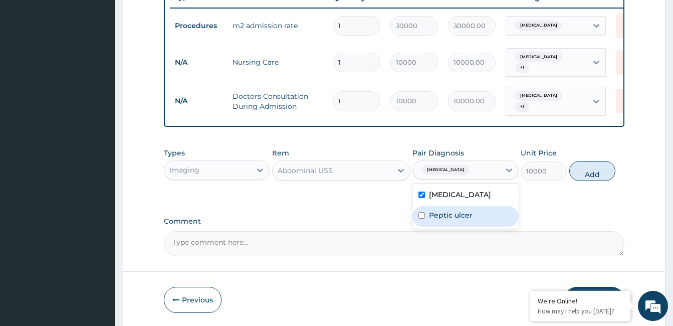
click at [489, 210] on div "Peptic ulcer" at bounding box center [465, 216] width 106 height 21
checkbox input "true"
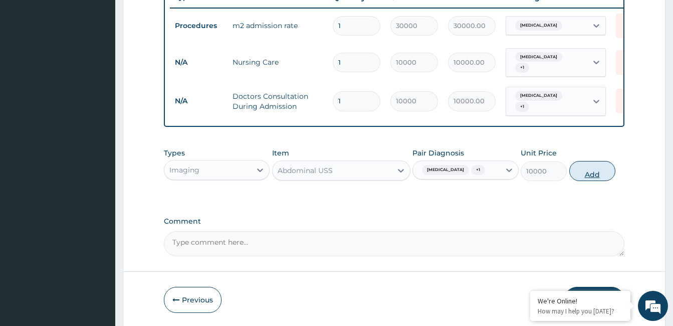
click at [600, 172] on button "Add" at bounding box center [592, 171] width 46 height 20
type input "0"
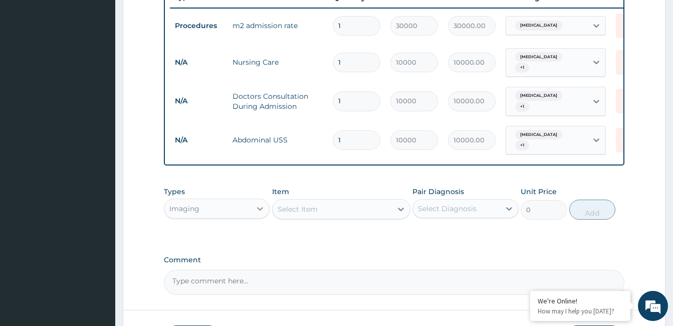
click at [259, 203] on icon at bounding box center [260, 208] width 10 height 10
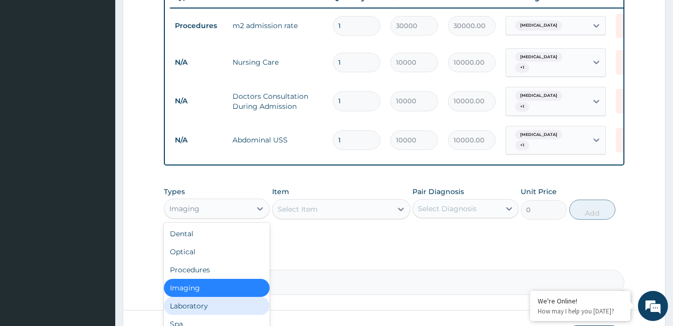
click at [200, 302] on div "Laboratory" at bounding box center [217, 305] width 106 height 18
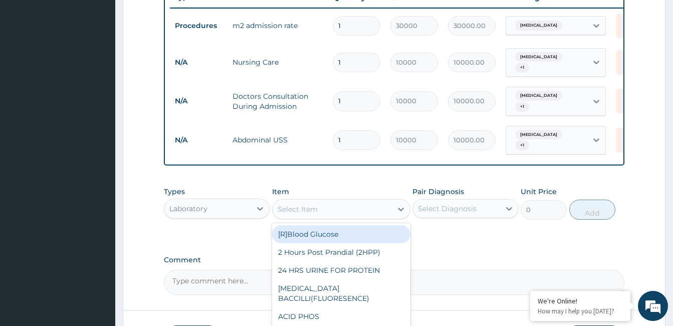
click at [334, 209] on div "Select Item" at bounding box center [331, 209] width 119 height 16
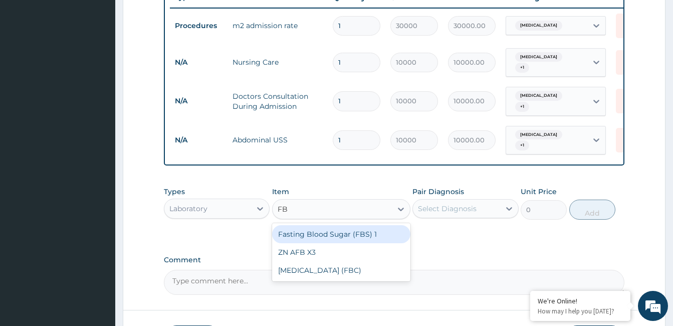
type input "FBC"
click at [311, 232] on div "Full Blood Count (FBC)" at bounding box center [341, 234] width 138 height 18
type input "12000"
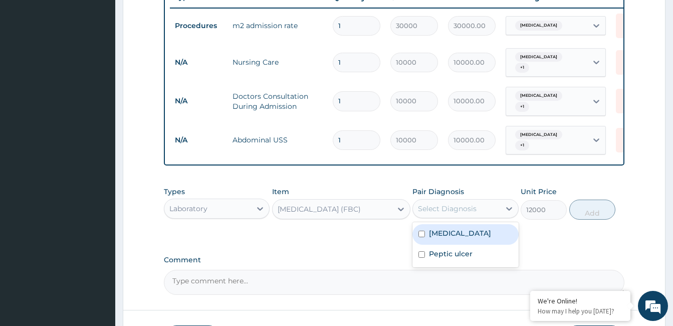
click at [486, 200] on div "Select Diagnosis" at bounding box center [456, 208] width 87 height 16
click at [478, 230] on label "Acute gastritis" at bounding box center [460, 233] width 62 height 10
checkbox input "true"
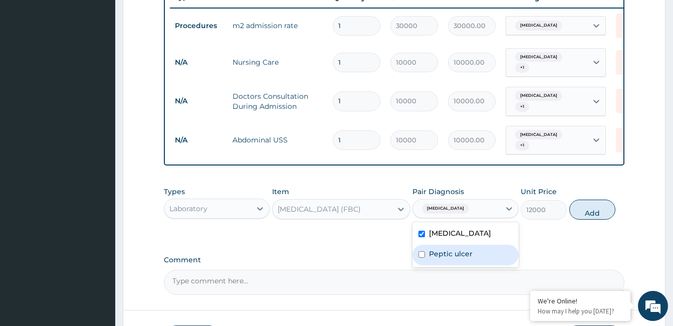
click at [472, 244] on div "Peptic ulcer" at bounding box center [465, 254] width 106 height 21
checkbox input "true"
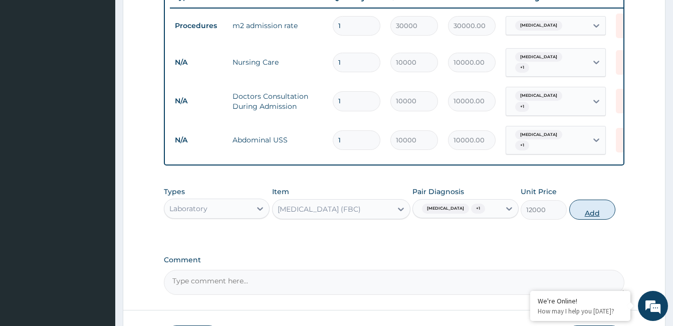
click at [580, 207] on button "Add" at bounding box center [592, 209] width 46 height 20
type input "0"
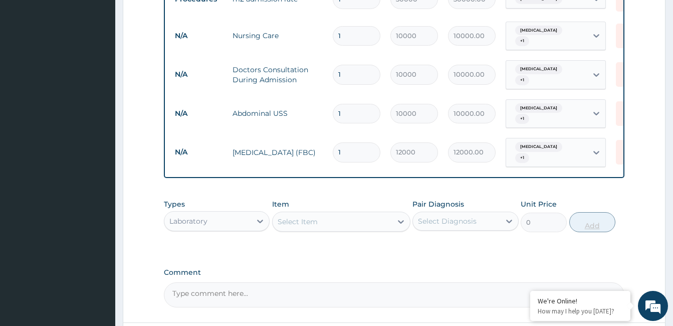
scroll to position [441, 0]
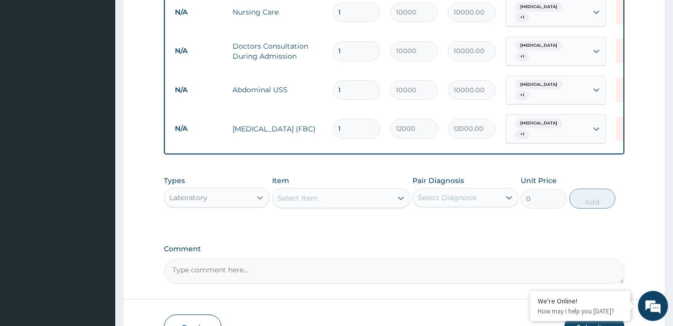
click at [259, 192] on icon at bounding box center [260, 197] width 10 height 10
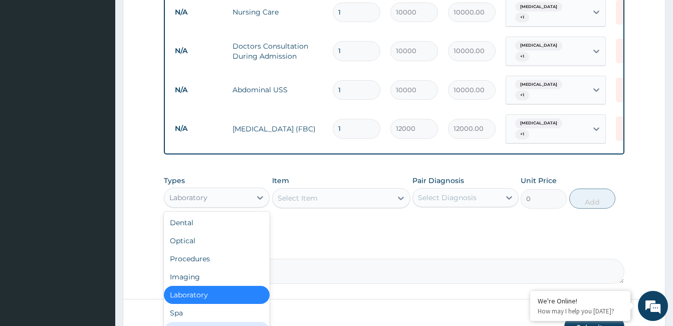
click at [206, 322] on div "Drugs" at bounding box center [217, 331] width 106 height 18
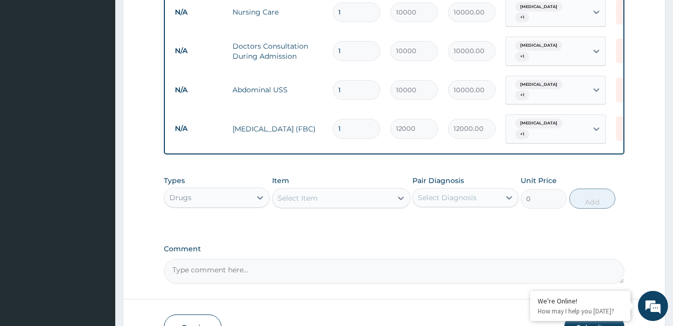
click at [339, 192] on div "Select Item" at bounding box center [331, 198] width 119 height 16
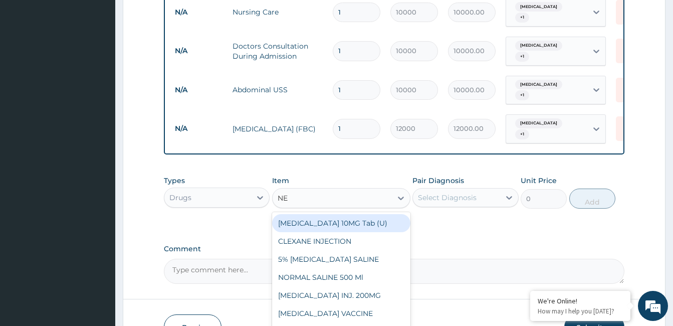
type input "NEX"
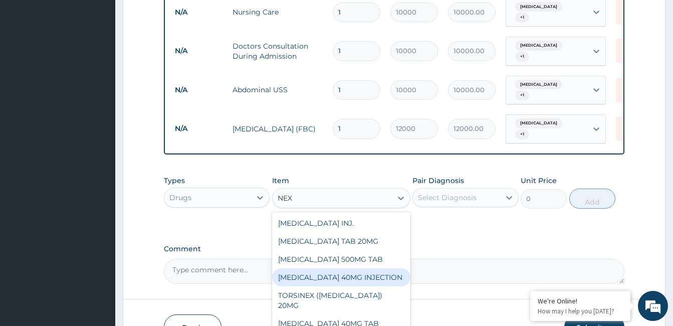
click at [355, 269] on div "NEXIUM 40MG INJECTION" at bounding box center [341, 277] width 138 height 18
type input "30000"
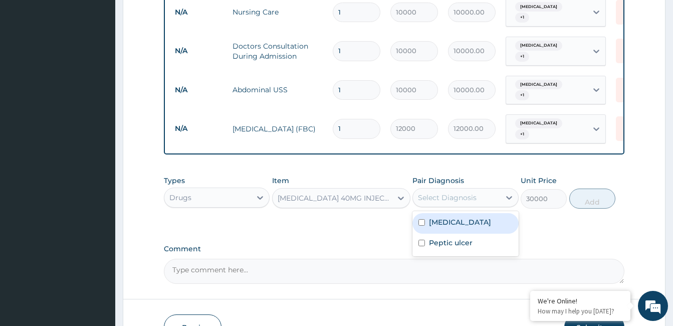
click at [444, 192] on div "Select Diagnosis" at bounding box center [447, 197] width 59 height 10
click at [449, 217] on label "Acute gastritis" at bounding box center [460, 222] width 62 height 10
checkbox input "true"
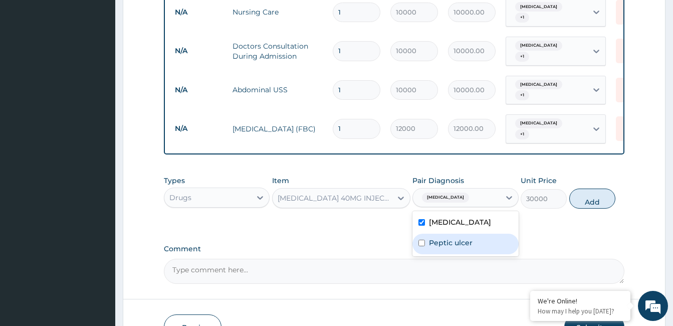
click at [450, 237] on label "Peptic ulcer" at bounding box center [451, 242] width 44 height 10
checkbox input "true"
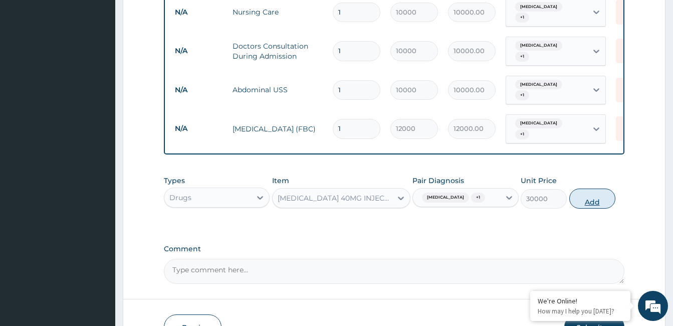
click at [594, 189] on button "Add" at bounding box center [592, 198] width 46 height 20
type input "0"
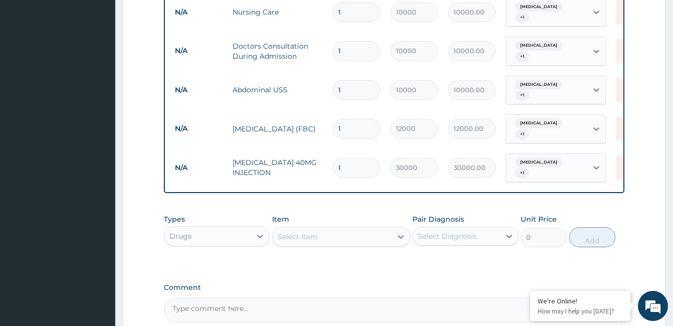
click at [353, 228] on div "Select Item" at bounding box center [331, 236] width 119 height 16
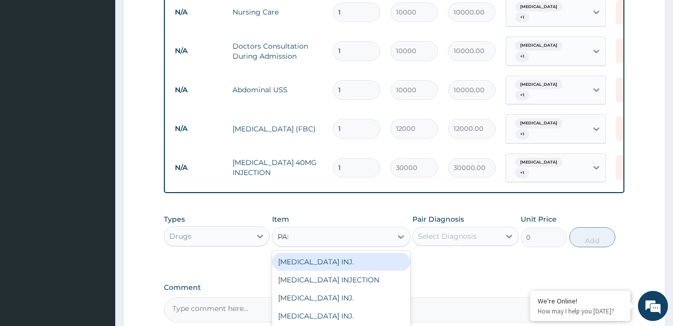
type input "PARA"
click at [301, 252] on div "PARACETAMOL INJ." at bounding box center [341, 261] width 138 height 18
type input "500"
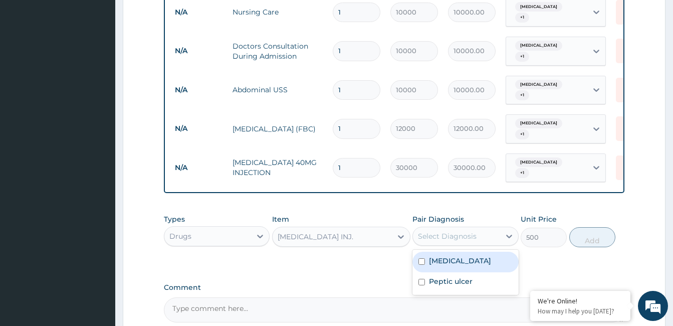
click at [451, 231] on div "Select Diagnosis" at bounding box center [447, 236] width 59 height 10
click at [452, 255] on label "Acute gastritis" at bounding box center [460, 260] width 62 height 10
checkbox input "true"
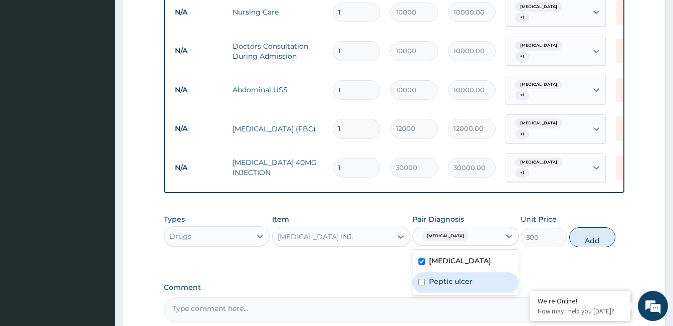
click at [455, 276] on label "Peptic ulcer" at bounding box center [451, 281] width 44 height 10
checkbox input "true"
click at [588, 227] on button "Add" at bounding box center [592, 237] width 46 height 20
type input "0"
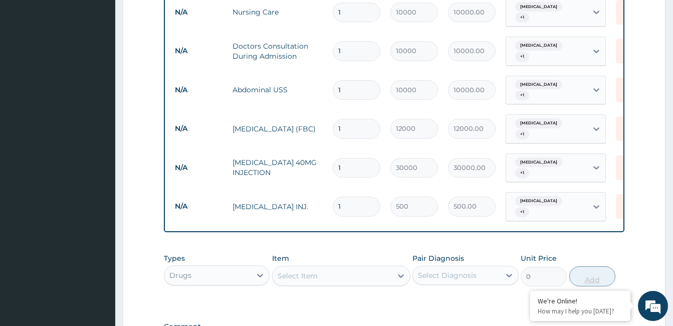
type input "0.00"
type input "3"
type input "1500.00"
type input "3"
click at [337, 267] on div "Select Item" at bounding box center [331, 275] width 119 height 16
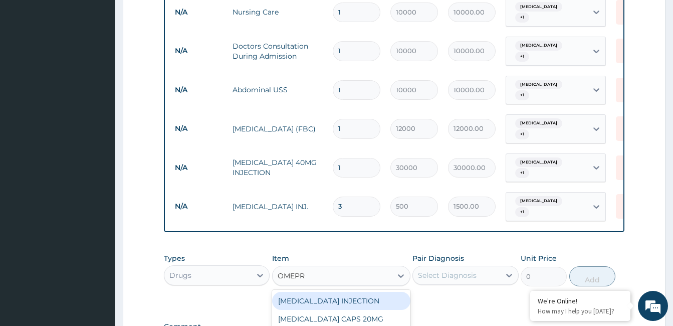
type input "OMEPRA"
click at [378, 291] on div "OMEPRAZOLE INJECTION" at bounding box center [341, 300] width 138 height 18
type input "2500"
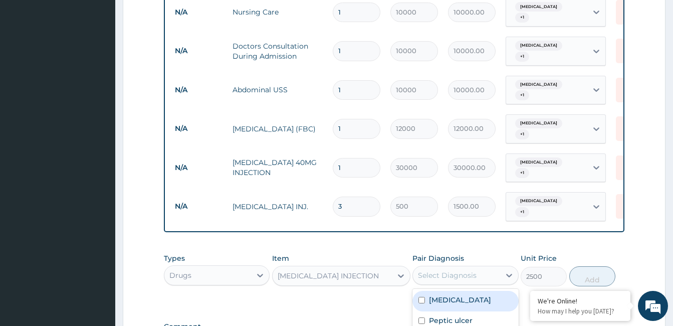
click at [445, 270] on div "Select Diagnosis" at bounding box center [447, 275] width 59 height 10
click at [448, 294] on label "Acute gastritis" at bounding box center [460, 299] width 62 height 10
checkbox input "true"
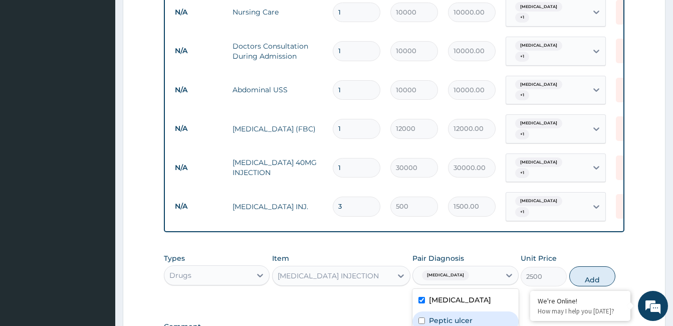
click at [451, 315] on label "Peptic ulcer" at bounding box center [451, 320] width 44 height 10
checkbox input "true"
click at [576, 266] on button "Add" at bounding box center [592, 276] width 46 height 20
type input "0"
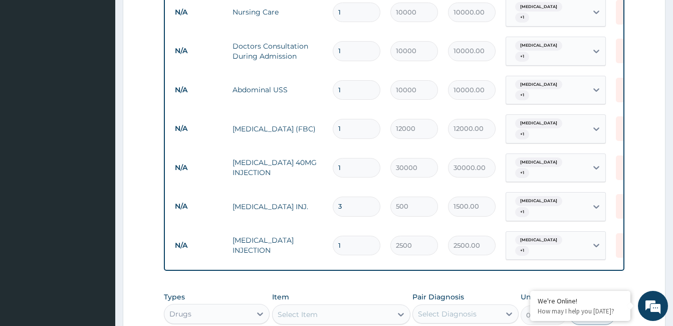
click at [335, 306] on div "Select Item" at bounding box center [331, 314] width 119 height 16
type input "CIM"
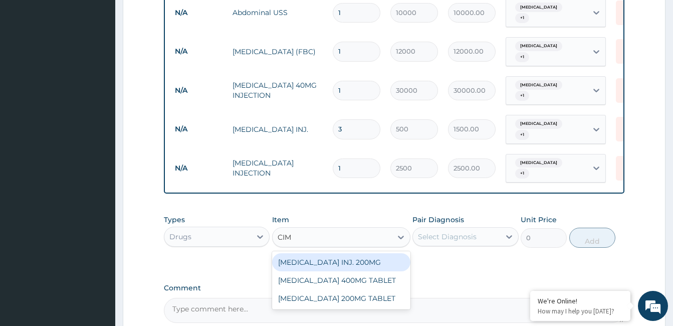
scroll to position [541, 0]
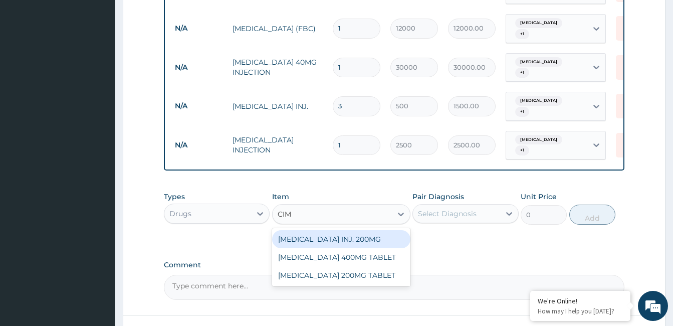
click at [357, 230] on div "CIMETIDINE INJ. 200MG" at bounding box center [341, 239] width 138 height 18
type input "800"
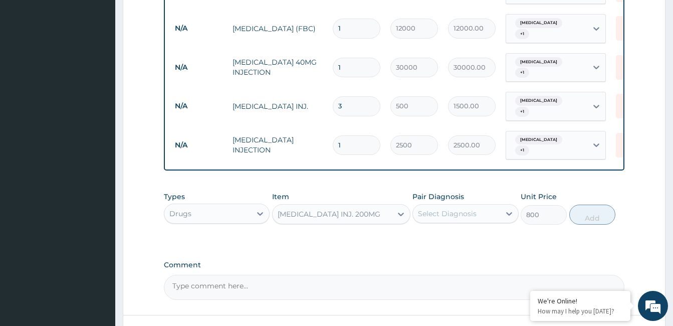
click at [468, 208] on div "Select Diagnosis" at bounding box center [447, 213] width 59 height 10
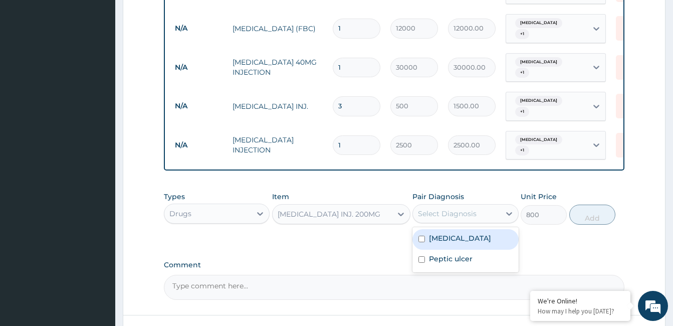
click at [465, 233] on label "Acute gastritis" at bounding box center [460, 238] width 62 height 10
checkbox input "true"
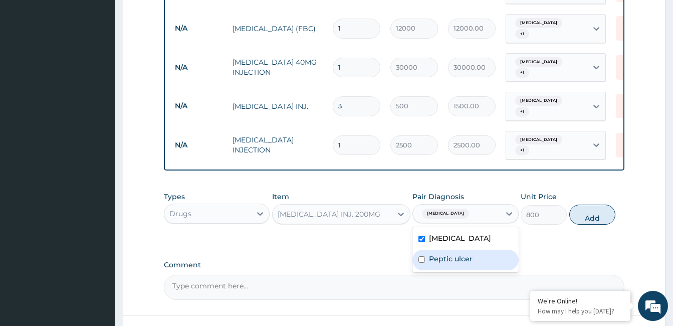
click at [459, 253] on label "Peptic ulcer" at bounding box center [451, 258] width 44 height 10
checkbox input "true"
click at [602, 204] on button "Add" at bounding box center [592, 214] width 46 height 20
type input "0"
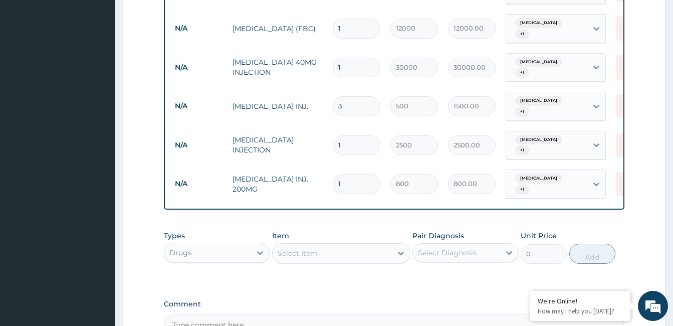
click at [310, 248] on div "Select Item" at bounding box center [297, 253] width 40 height 10
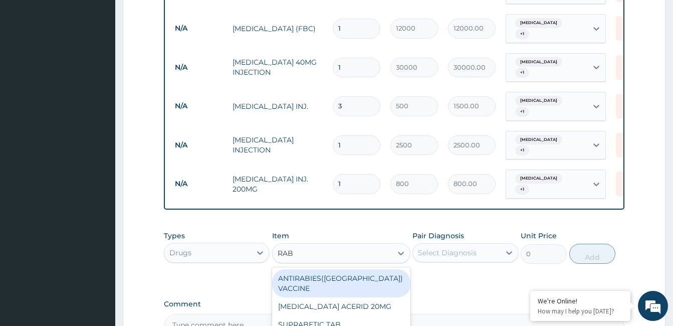
type input "RABE"
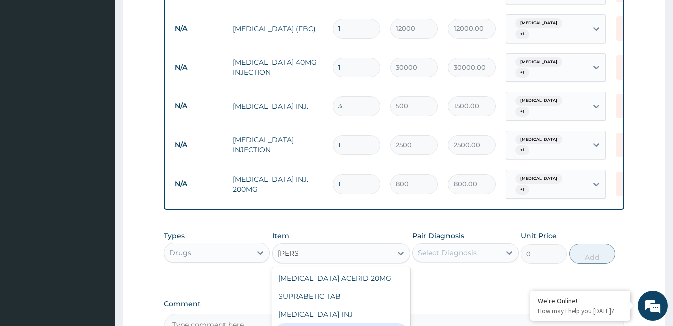
type input "200"
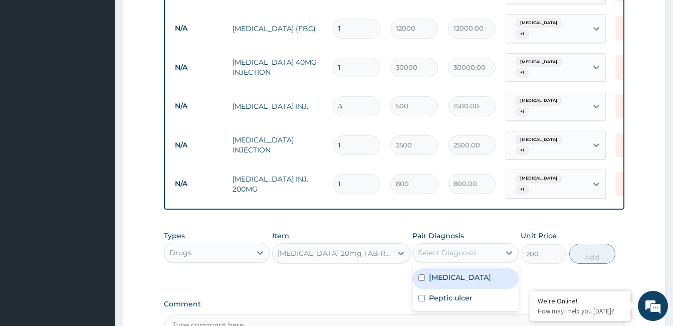
click at [481, 244] on div "Select Diagnosis" at bounding box center [456, 252] width 87 height 16
click at [473, 272] on label "Acute gastritis" at bounding box center [460, 277] width 62 height 10
checkbox input "true"
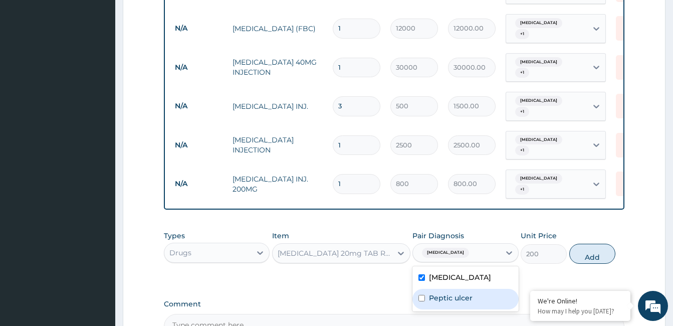
click at [469, 292] on label "Peptic ulcer" at bounding box center [451, 297] width 44 height 10
checkbox input "true"
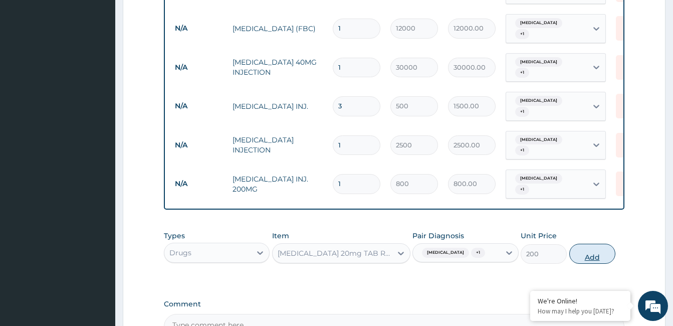
click at [593, 243] on button "Add" at bounding box center [592, 253] width 46 height 20
type input "0"
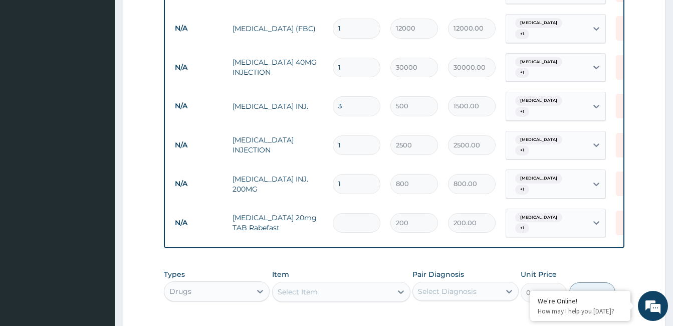
type input "0.00"
type input "3"
type input "600.00"
type input "30"
type input "6000.00"
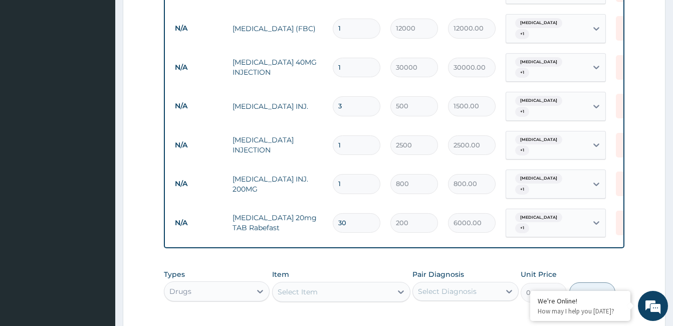
type input "30"
click at [337, 283] on div "Select Item" at bounding box center [331, 291] width 119 height 16
type input "GAVIS"
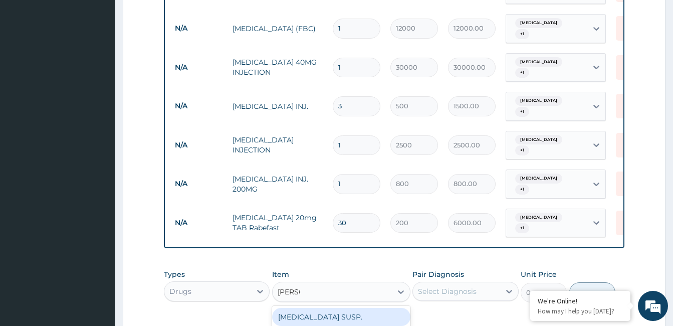
click at [326, 307] on div "GAVISCON SUSP." at bounding box center [341, 316] width 138 height 18
type input "10700"
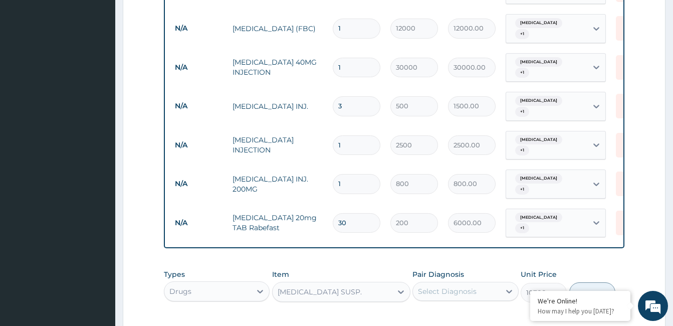
click at [487, 283] on div "Select Diagnosis" at bounding box center [456, 291] width 87 height 16
click at [478, 311] on label "Acute gastritis" at bounding box center [460, 316] width 62 height 10
checkbox input "true"
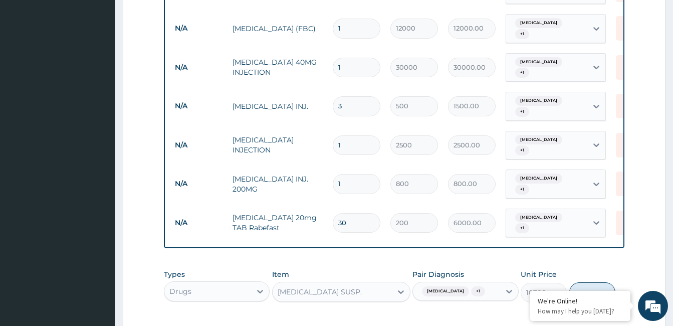
click at [580, 282] on button "Add" at bounding box center [592, 292] width 46 height 20
type input "0"
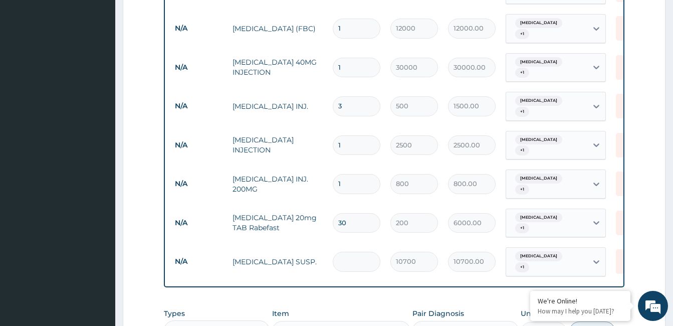
type input "0.00"
type input "2"
type input "21400.00"
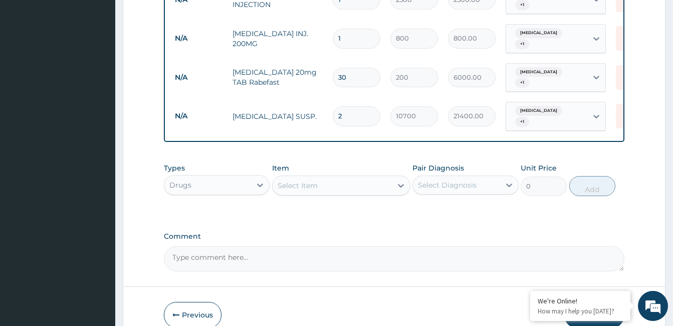
scroll to position [702, 0]
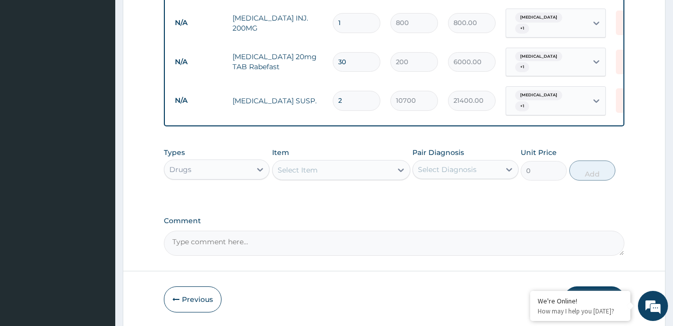
type input "2"
click at [300, 165] on div "Select Item" at bounding box center [297, 170] width 40 height 10
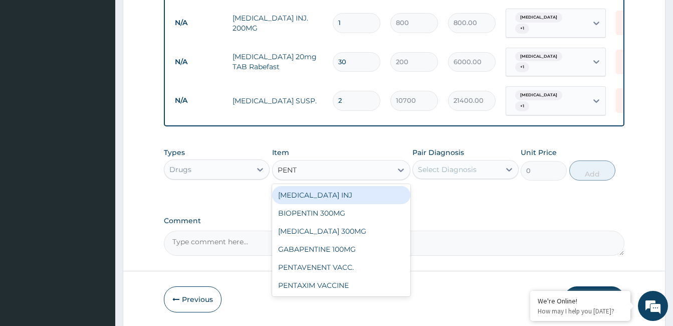
type input "PENTA"
click at [347, 186] on div "PENTAZOCINE INJ" at bounding box center [341, 195] width 138 height 18
type input "2000"
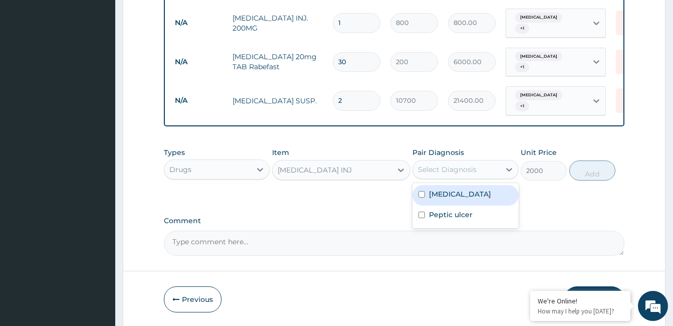
click at [448, 161] on div "Select Diagnosis" at bounding box center [456, 169] width 87 height 16
click at [448, 189] on label "Acute gastritis" at bounding box center [460, 194] width 62 height 10
checkbox input "true"
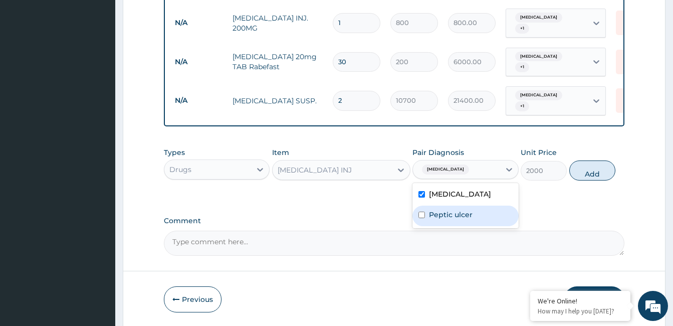
click at [448, 209] on label "Peptic ulcer" at bounding box center [451, 214] width 44 height 10
checkbox input "true"
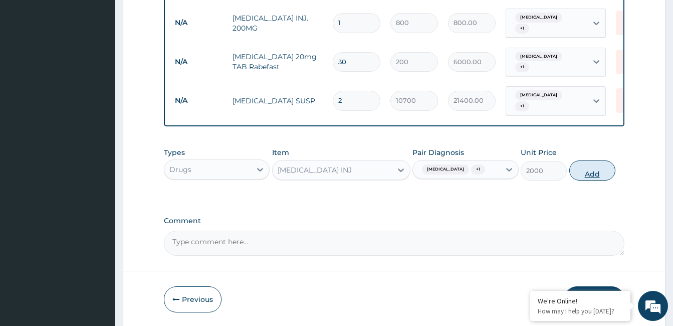
click at [587, 160] on button "Add" at bounding box center [592, 170] width 46 height 20
type input "0"
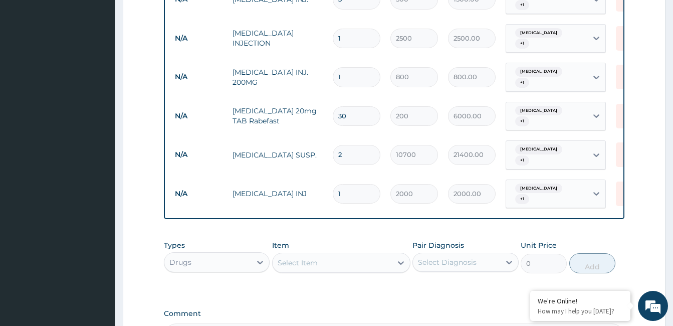
scroll to position [652, 0]
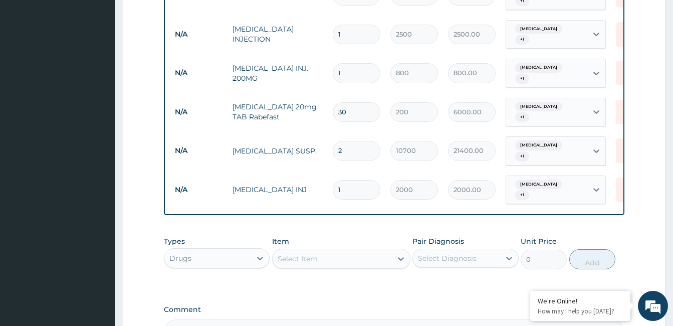
click at [322, 250] on div "Select Item" at bounding box center [331, 258] width 119 height 16
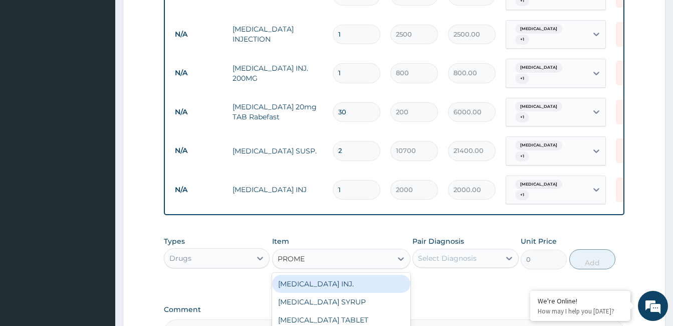
type input "PROMET"
click at [332, 274] on div "PROMETHAZINE INJ." at bounding box center [341, 283] width 138 height 18
type input "600"
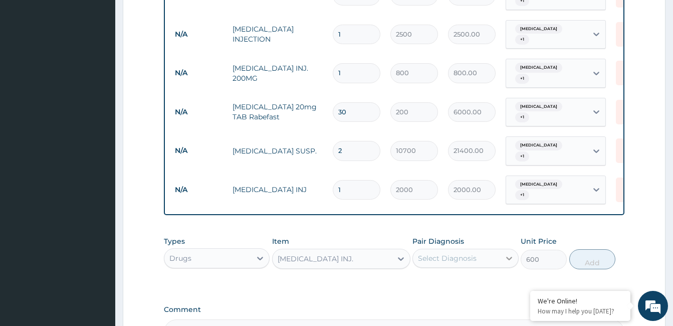
click at [510, 253] on icon at bounding box center [509, 258] width 10 height 10
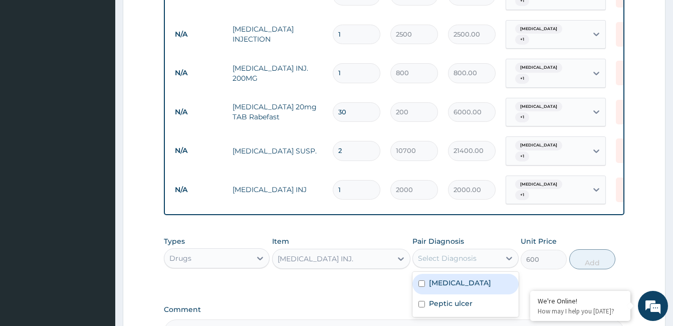
click at [498, 273] on div "Acute gastritis" at bounding box center [465, 283] width 106 height 21
checkbox input "true"
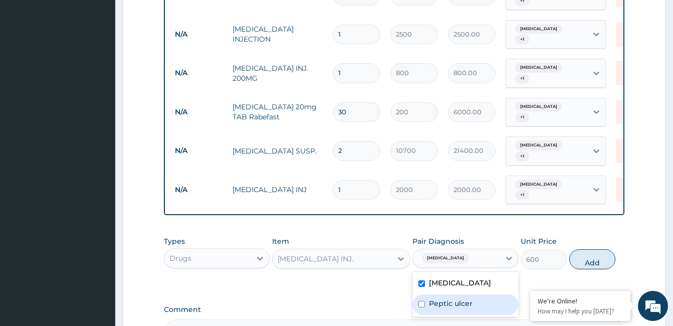
click at [484, 294] on div "Peptic ulcer" at bounding box center [465, 304] width 106 height 21
checkbox input "true"
click at [601, 249] on button "Add" at bounding box center [592, 259] width 46 height 20
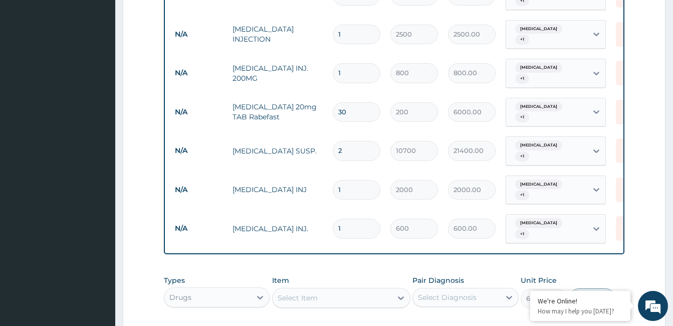
type input "0"
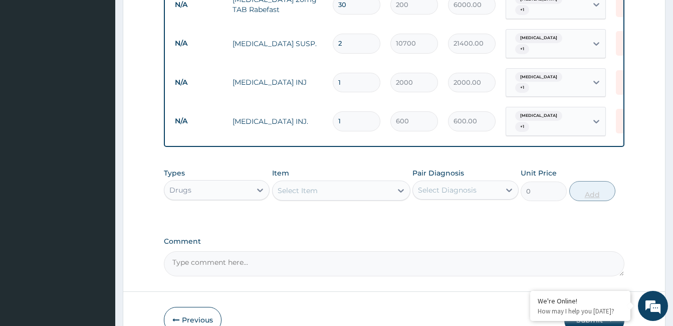
scroll to position [771, 0]
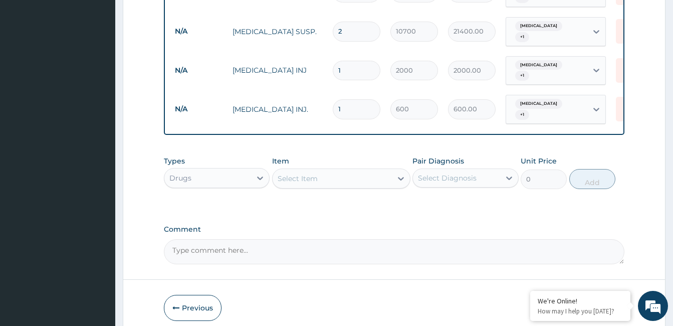
click at [264, 239] on textarea "Comment" at bounding box center [394, 251] width 460 height 25
type textarea "OK But update Gaviscon Susps @ 14,500.00, consumable charges 0-1wk @ 10,000.00 …"
click at [604, 294] on button "Submit" at bounding box center [594, 307] width 60 height 26
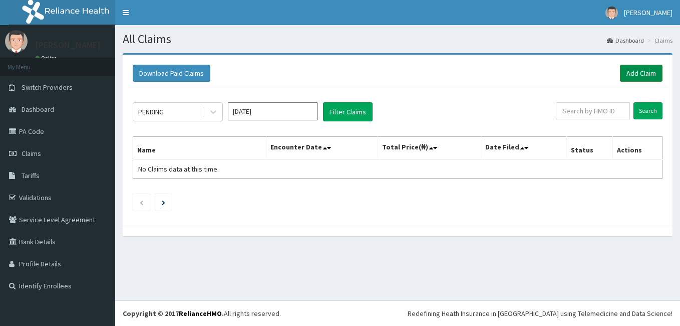
click at [639, 73] on link "Add Claim" at bounding box center [641, 73] width 43 height 17
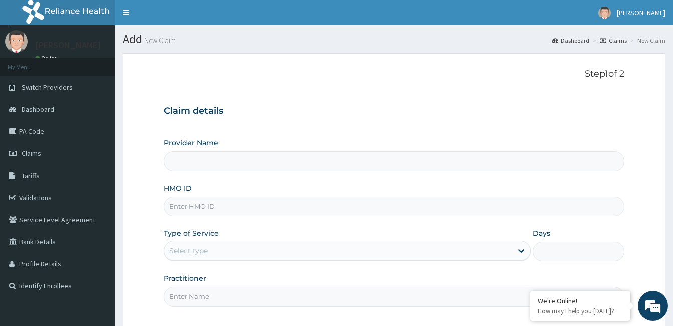
type input "[GEOGRAPHIC_DATA]"
click at [227, 205] on input "HMO ID" at bounding box center [394, 206] width 460 height 20
type input "enp/10151/a"
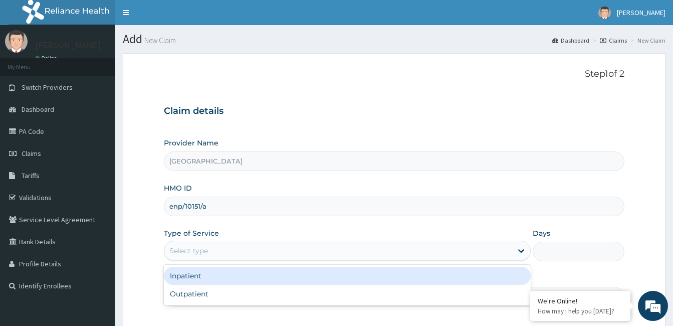
click at [218, 247] on div "Select type" at bounding box center [338, 250] width 348 height 16
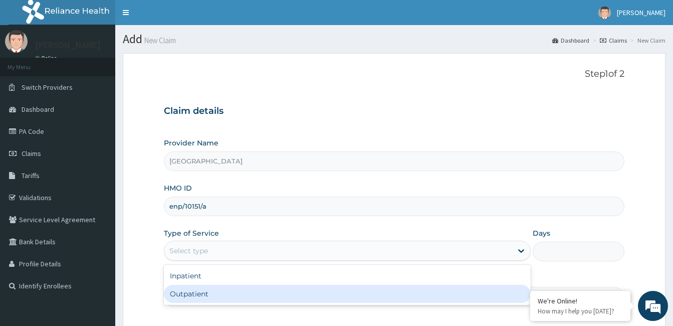
click at [210, 289] on div "Outpatient" at bounding box center [347, 293] width 367 height 18
type input "1"
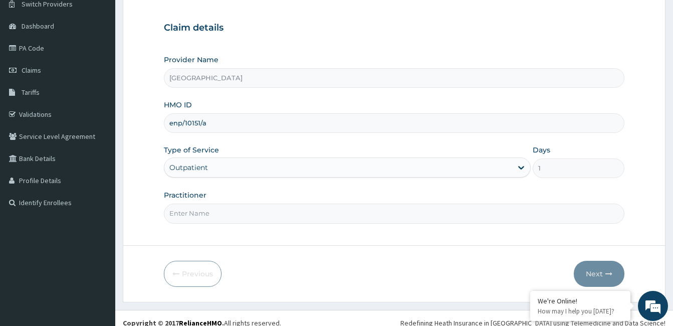
scroll to position [93, 0]
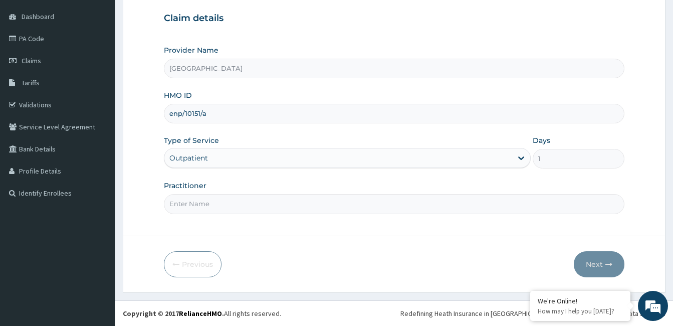
click at [228, 208] on input "Practitioner" at bounding box center [394, 204] width 460 height 20
paste input "Victoria Onwurah"
click at [169, 208] on input "Victoria Onwurah" at bounding box center [394, 204] width 460 height 20
type input "Dr. Victoria Onwurah"
click at [600, 260] on button "Next" at bounding box center [598, 264] width 51 height 26
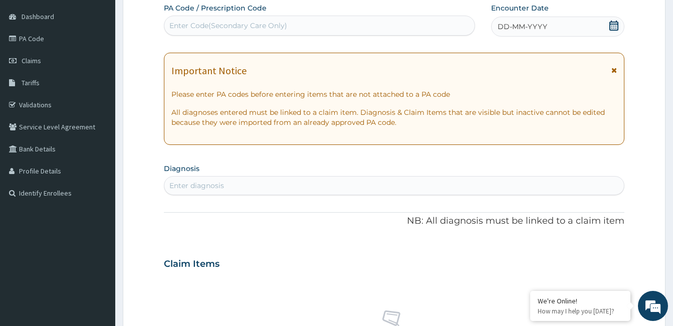
click at [615, 26] on icon at bounding box center [613, 26] width 9 height 10
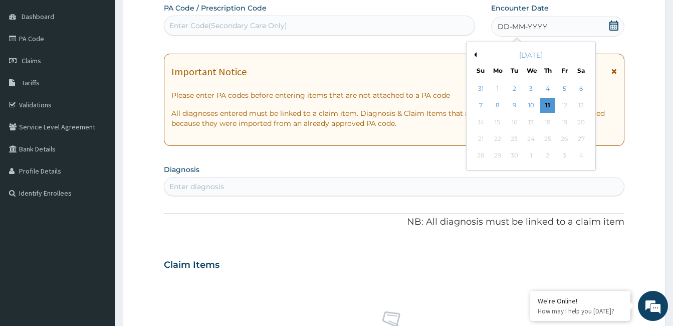
click at [475, 55] on button "Previous Month" at bounding box center [473, 54] width 5 height 5
click at [530, 138] on div "23" at bounding box center [530, 138] width 15 height 15
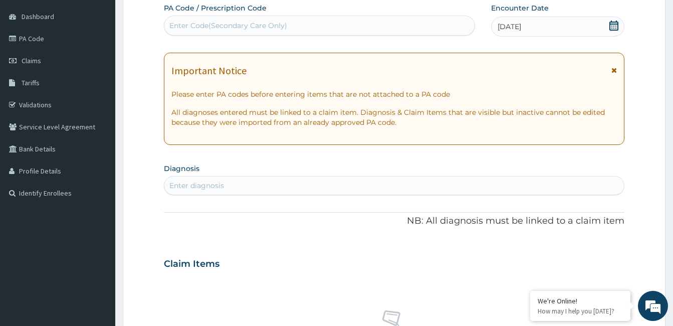
click at [239, 181] on div "Enter diagnosis" at bounding box center [393, 185] width 459 height 16
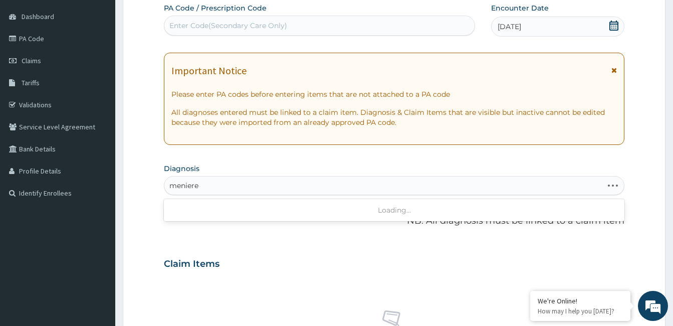
type input "meniere"
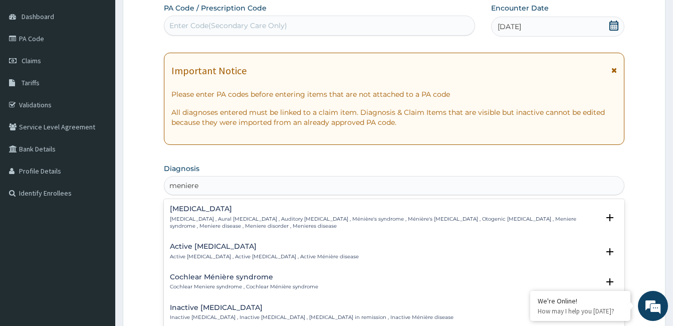
click at [202, 212] on h4 "Ménière's disease" at bounding box center [384, 209] width 429 height 8
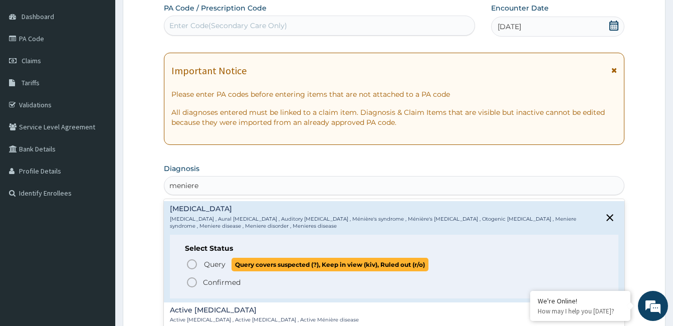
click at [191, 262] on icon "status option query" at bounding box center [192, 264] width 12 height 12
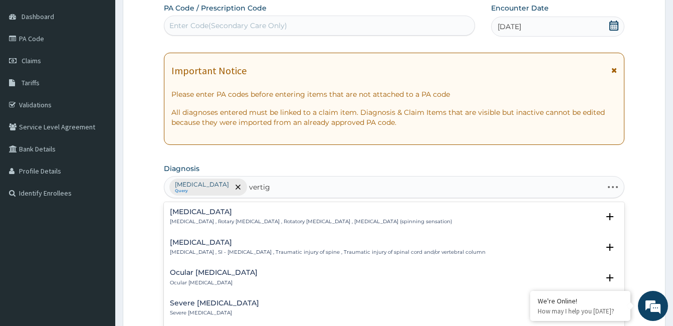
type input "vertigo"
click at [207, 220] on p "Vertigo , Rotary vertigo , Rotatory vertigo , Vertigo (spinning sensation)" at bounding box center [311, 221] width 282 height 7
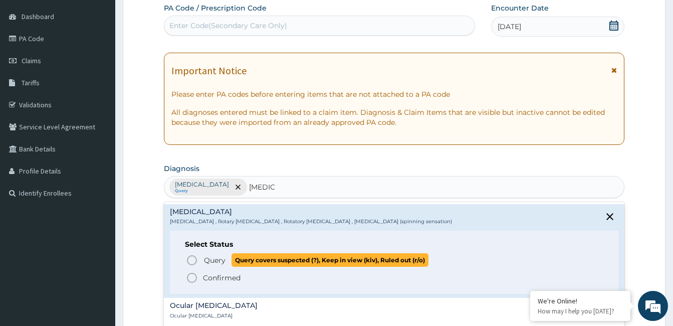
click at [191, 260] on icon "status option query" at bounding box center [192, 260] width 12 height 12
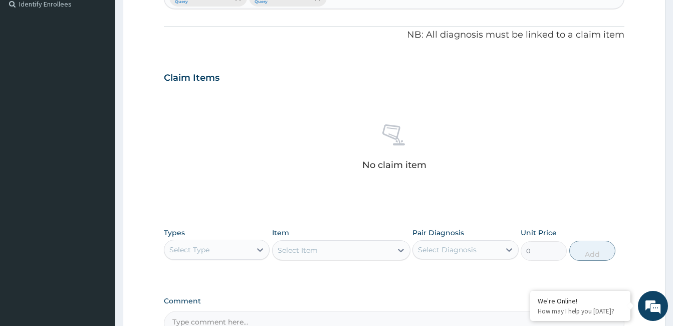
scroll to position [293, 0]
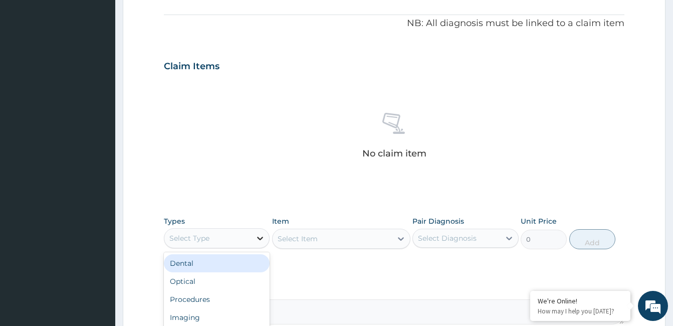
click at [262, 235] on icon at bounding box center [260, 238] width 10 height 10
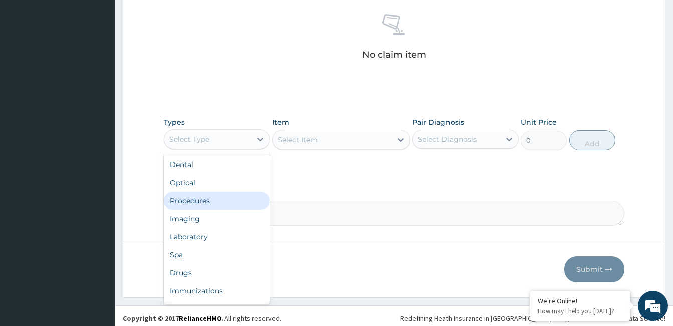
scroll to position [397, 0]
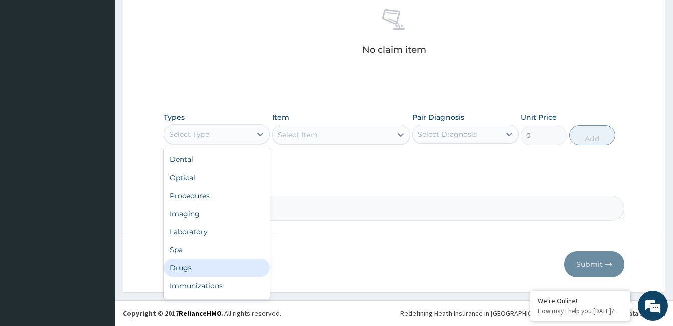
click at [196, 262] on div "Drugs" at bounding box center [217, 267] width 106 height 18
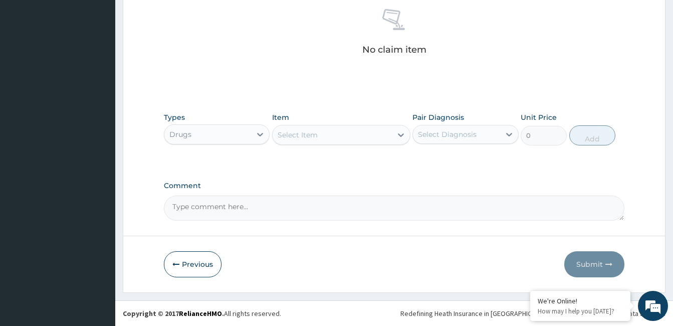
click at [362, 138] on div "Select Item" at bounding box center [331, 135] width 119 height 16
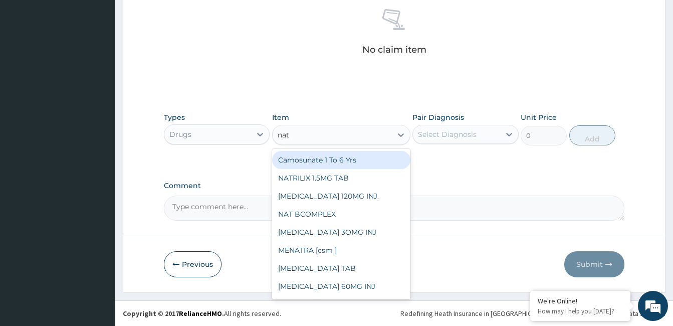
type input "nat b"
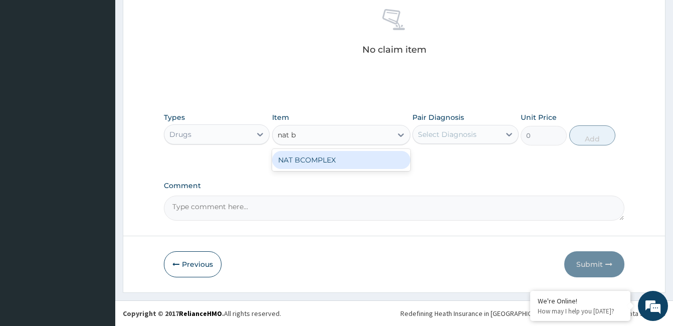
click at [346, 161] on div "NAT BCOMPLEX" at bounding box center [341, 160] width 138 height 18
type input "600"
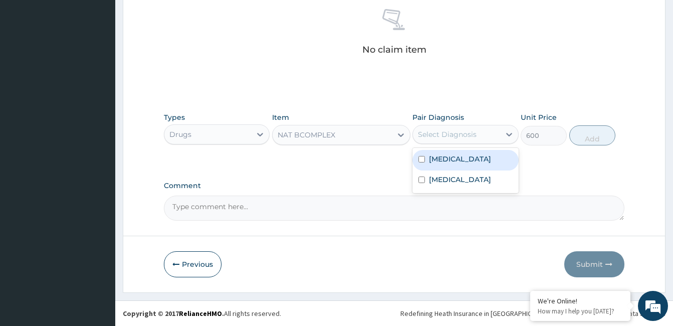
click at [484, 136] on div "Select Diagnosis" at bounding box center [456, 134] width 87 height 16
click at [477, 163] on label "Ménière's disease" at bounding box center [460, 159] width 62 height 10
checkbox input "true"
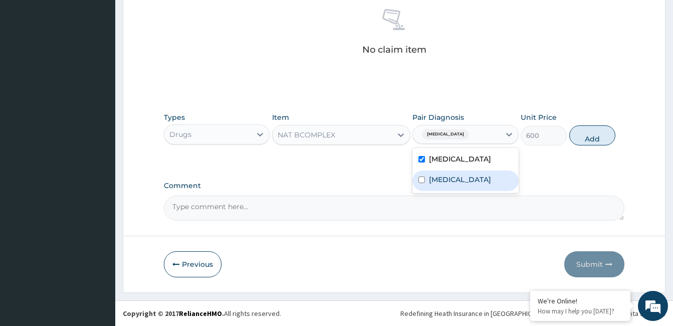
click at [463, 177] on div "Vertigo" at bounding box center [465, 180] width 106 height 21
checkbox input "true"
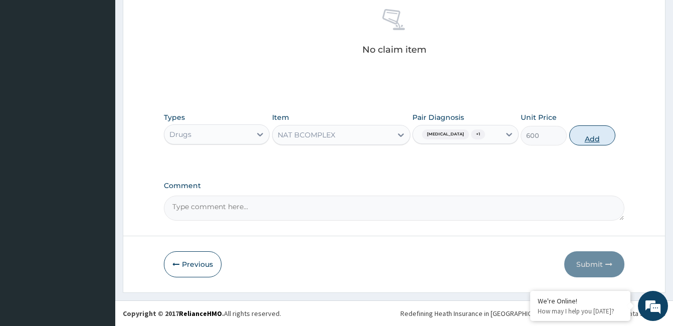
click at [585, 137] on button "Add" at bounding box center [592, 135] width 46 height 20
type input "0"
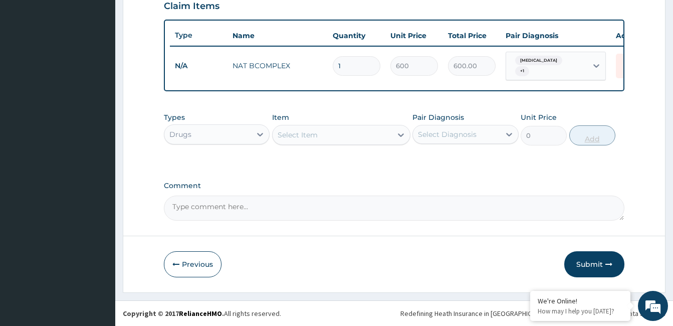
scroll to position [357, 0]
type input "0.00"
type input "5"
type input "3000.00"
type input "5"
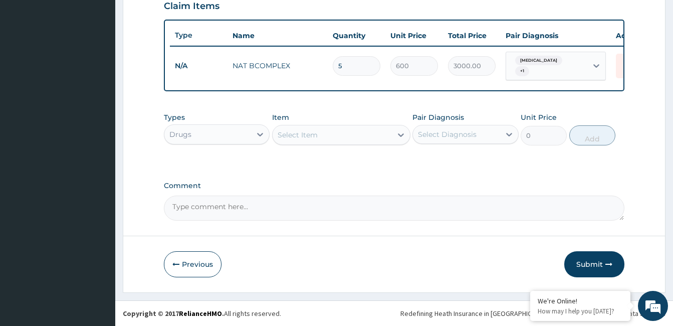
click at [340, 131] on div "Select Item" at bounding box center [331, 135] width 119 height 16
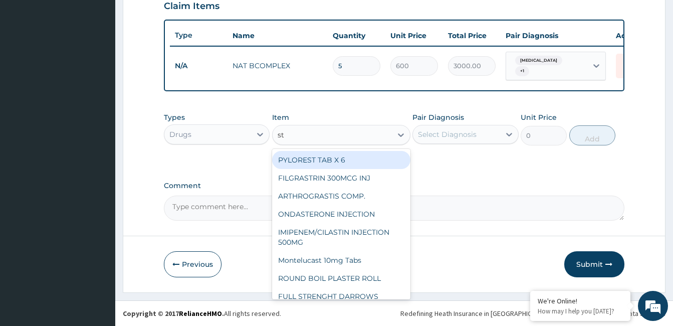
type input "stu"
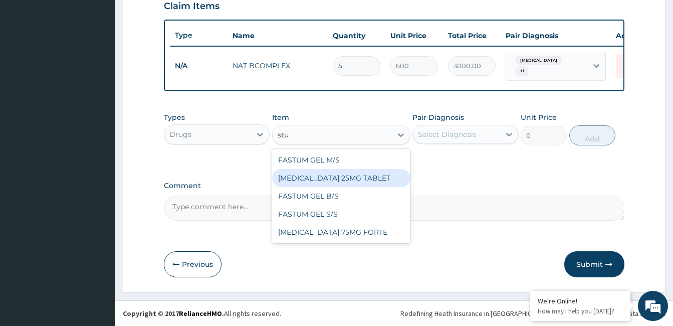
click at [344, 177] on div "STUGERON 25MG TABLET" at bounding box center [341, 178] width 138 height 18
type input "200"
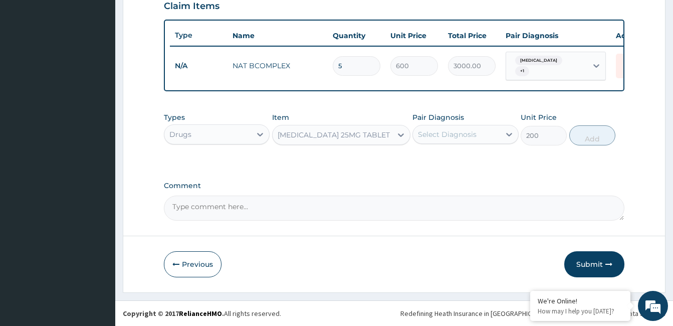
click at [493, 136] on div "Select Diagnosis" at bounding box center [456, 134] width 87 height 16
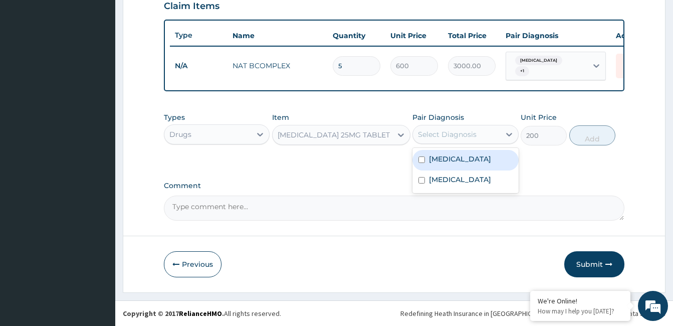
click at [478, 160] on label "Ménière's disease" at bounding box center [460, 159] width 62 height 10
checkbox input "true"
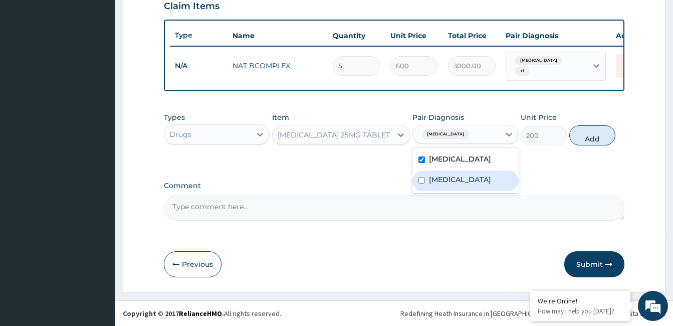
click at [464, 178] on div "Vertigo" at bounding box center [465, 180] width 106 height 21
checkbox input "true"
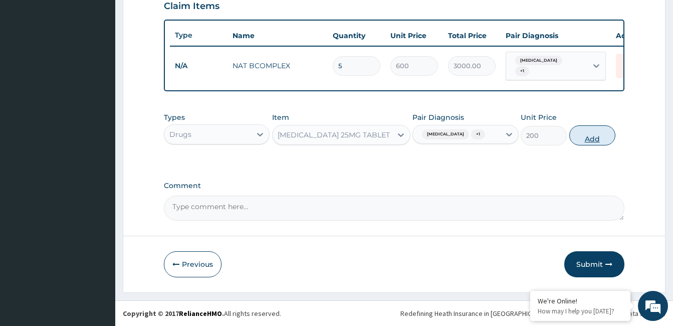
click at [601, 133] on button "Add" at bounding box center [592, 135] width 46 height 20
type input "0"
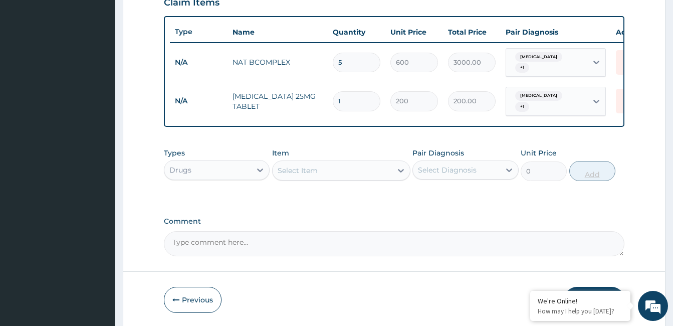
type input "0.00"
type input "6"
type input "1200.00"
type input "6"
click at [260, 170] on icon at bounding box center [260, 170] width 6 height 4
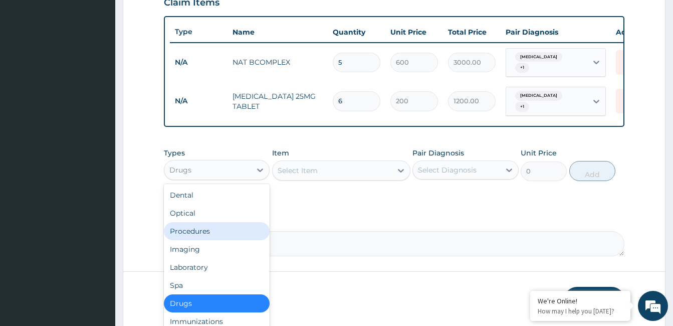
click at [228, 234] on div "Procedures" at bounding box center [217, 231] width 106 height 18
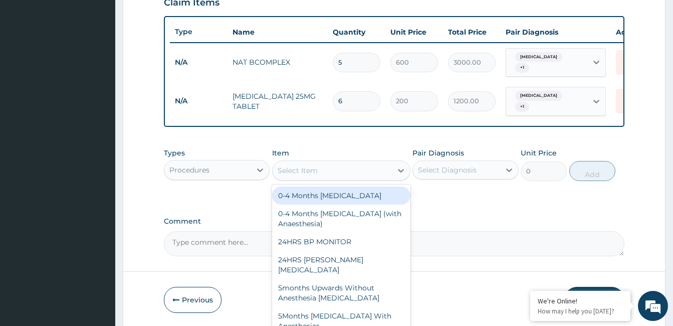
click at [331, 168] on div "Select Item" at bounding box center [331, 170] width 119 height 16
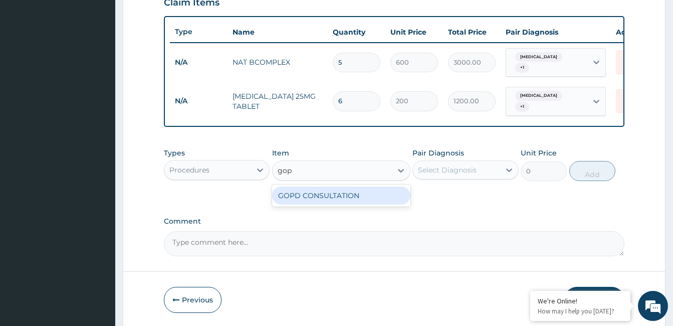
type input "gopd"
click at [337, 192] on div "GOPD CONSULTATION" at bounding box center [341, 195] width 138 height 18
type input "10000"
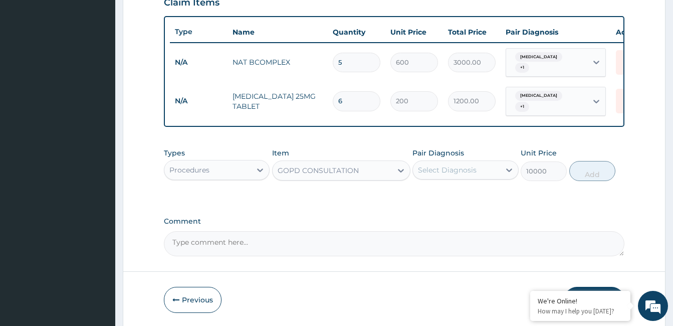
click at [447, 170] on div "Select Diagnosis" at bounding box center [447, 170] width 59 height 10
click at [449, 199] on div "Ménière's disease" at bounding box center [465, 195] width 106 height 21
checkbox input "true"
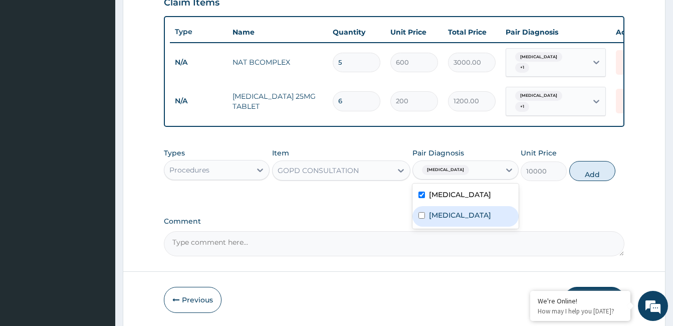
click at [446, 216] on label "Vertigo" at bounding box center [460, 215] width 62 height 10
checkbox input "true"
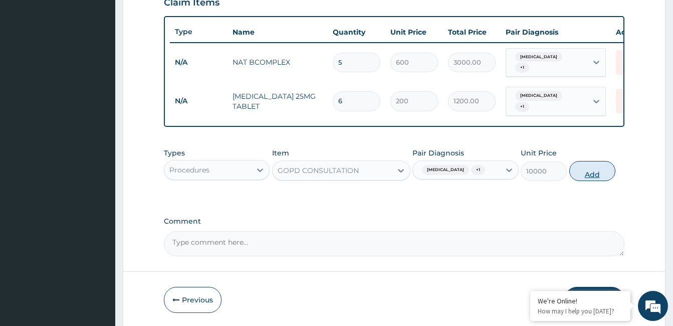
click at [598, 170] on button "Add" at bounding box center [592, 171] width 46 height 20
type input "0"
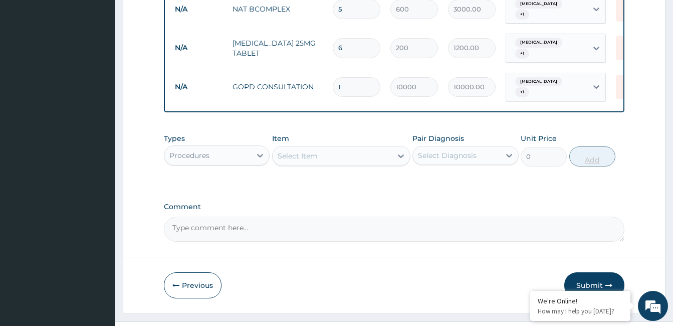
scroll to position [426, 0]
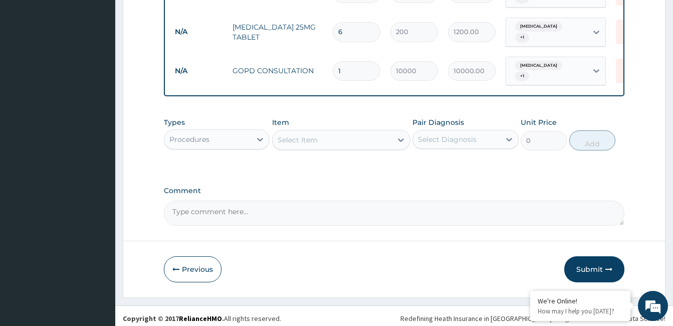
click at [246, 207] on textarea "Comment" at bounding box center [394, 212] width 460 height 25
type textarea "ok"
click at [592, 269] on button "Submit" at bounding box center [594, 269] width 60 height 26
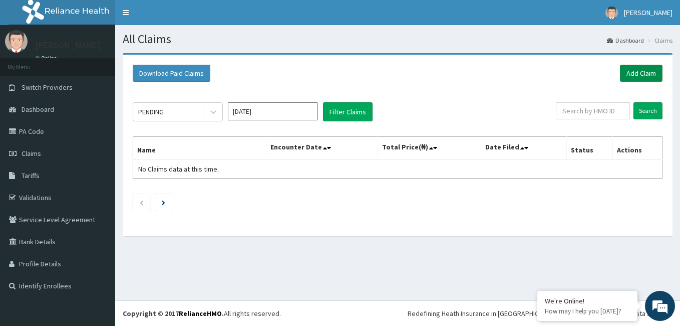
click at [641, 67] on link "Add Claim" at bounding box center [641, 73] width 43 height 17
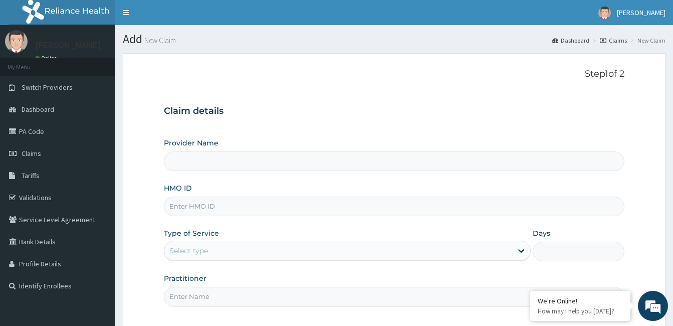
type input "[GEOGRAPHIC_DATA]"
click at [228, 202] on input "HMO ID" at bounding box center [394, 206] width 460 height 20
type input "ENP/10187/B"
click at [240, 250] on div "Select type" at bounding box center [338, 250] width 348 height 16
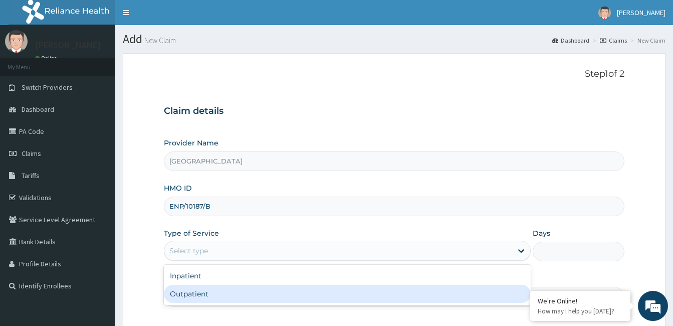
click at [245, 292] on div "Outpatient" at bounding box center [347, 293] width 367 height 18
type input "1"
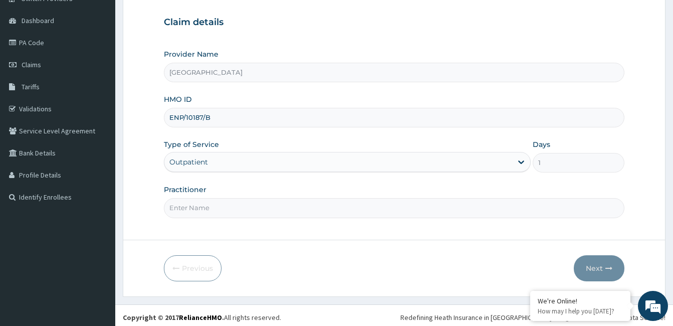
scroll to position [93, 0]
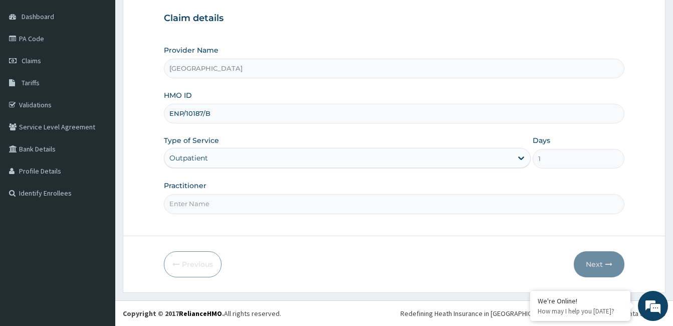
click at [207, 199] on input "Practitioner" at bounding box center [394, 204] width 460 height 20
paste input "Emmanuel Toriola"
click at [170, 209] on input "Emmanuel Toriola" at bounding box center [394, 204] width 460 height 20
type input "Dr. Emmanuel Toriola"
click at [595, 265] on button "Next" at bounding box center [598, 264] width 51 height 26
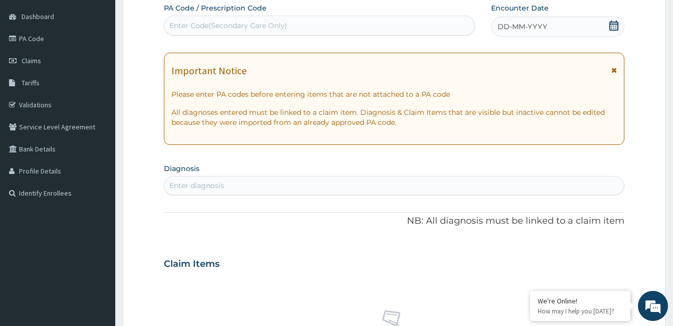
click at [616, 22] on icon at bounding box center [613, 26] width 9 height 10
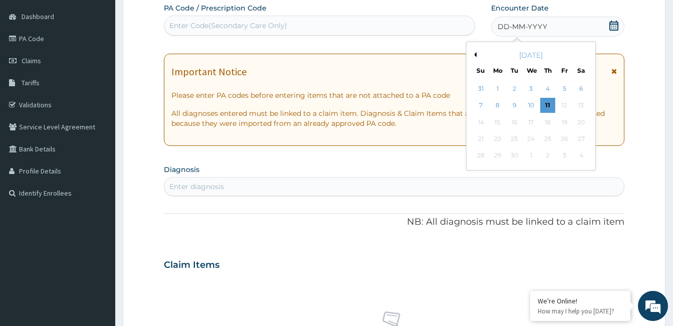
click at [475, 54] on button "Previous Month" at bounding box center [473, 54] width 5 height 5
click at [550, 153] on div "31" at bounding box center [547, 155] width 15 height 15
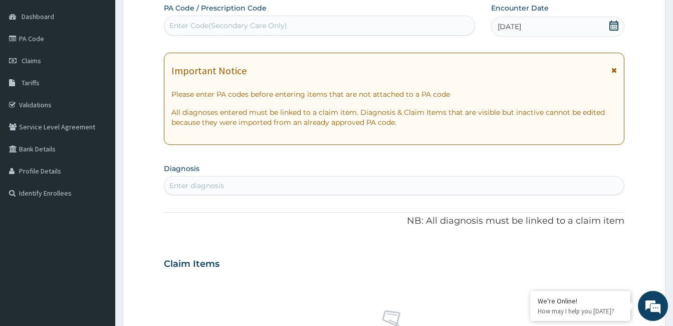
click at [230, 186] on div "Enter diagnosis" at bounding box center [393, 185] width 459 height 16
type input "[MEDICAL_DATA]"
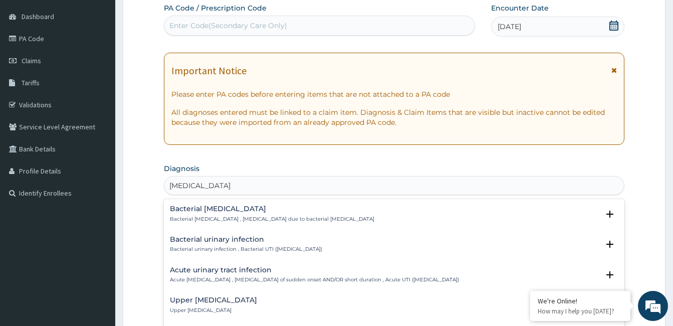
click at [246, 269] on h4 "Acute urinary tract infection" at bounding box center [314, 270] width 289 height 8
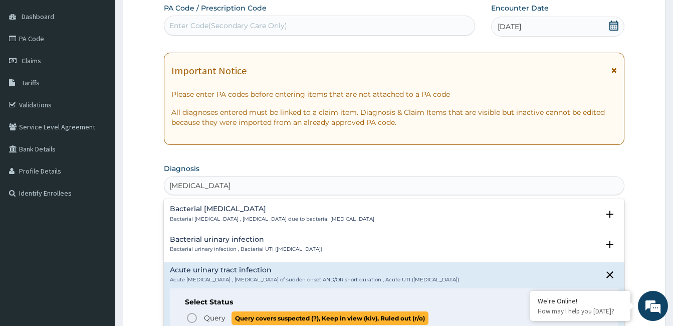
click at [193, 317] on icon "status option query" at bounding box center [192, 318] width 12 height 12
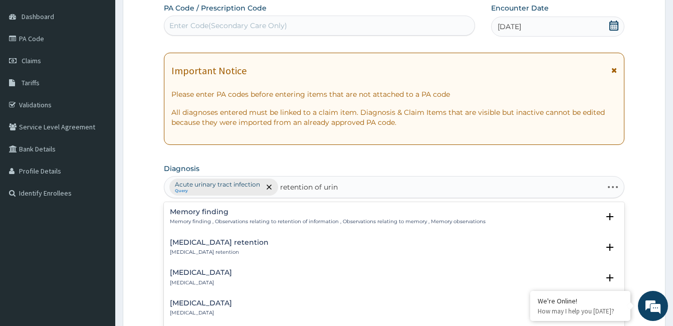
type input "retention of urine"
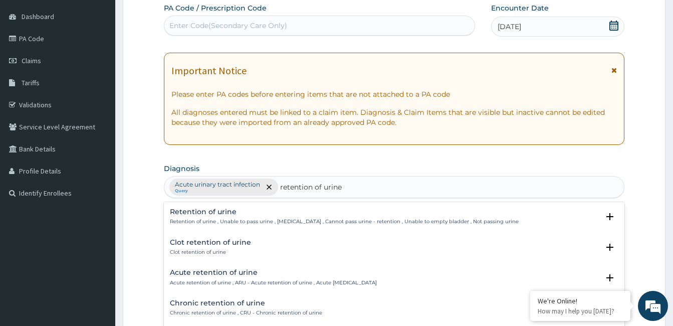
click at [211, 217] on div "Retention of urine Retention of urine , Unable to pass urine , [MEDICAL_DATA] ,…" at bounding box center [344, 217] width 349 height 18
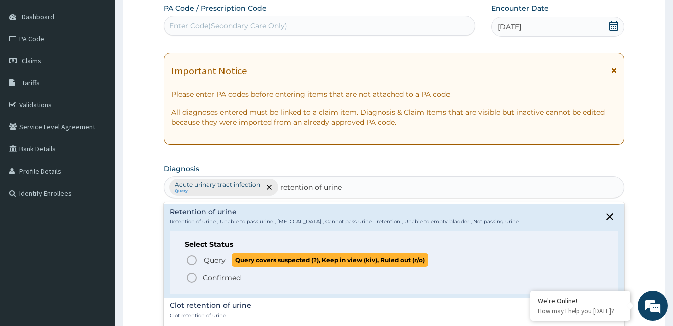
click at [195, 259] on icon "status option query" at bounding box center [192, 260] width 12 height 12
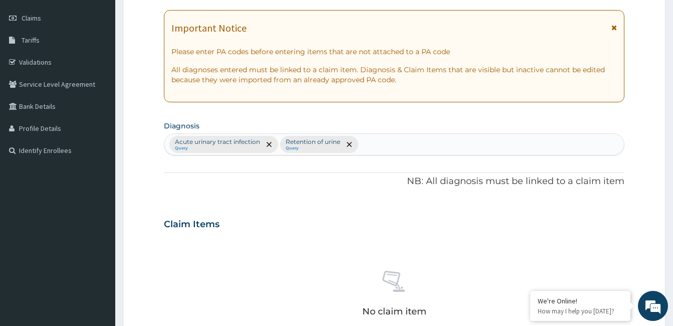
scroll to position [243, 0]
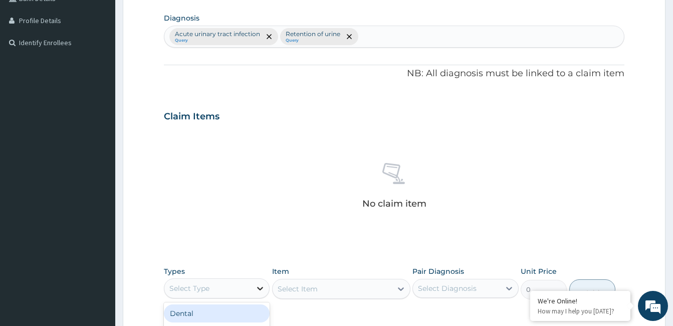
click at [257, 287] on icon at bounding box center [260, 288] width 6 height 4
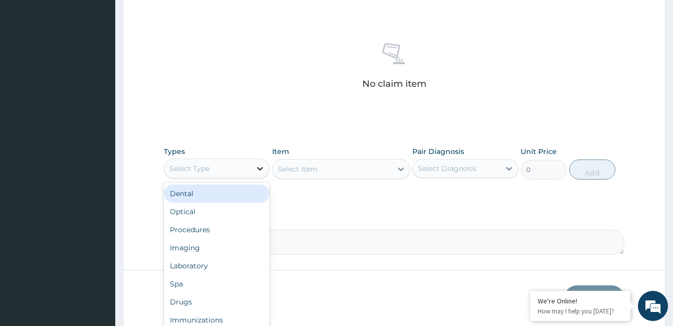
scroll to position [393, 0]
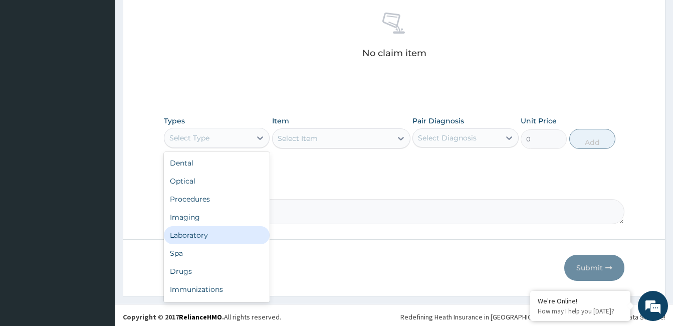
click at [206, 235] on div "Laboratory" at bounding box center [217, 235] width 106 height 18
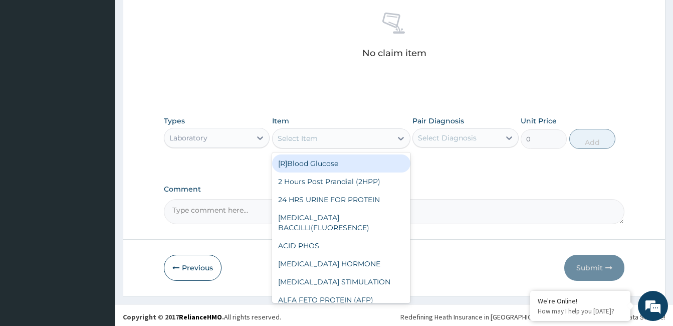
click at [350, 139] on div "Select Item" at bounding box center [331, 138] width 119 height 16
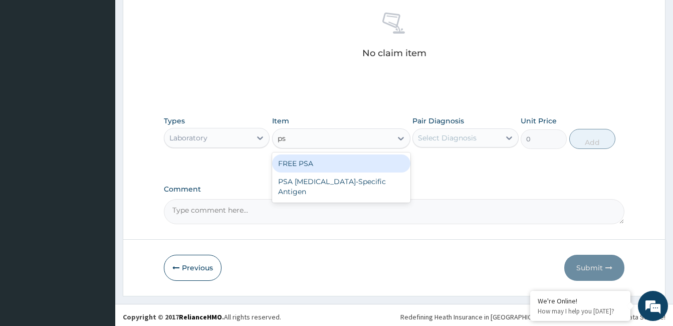
type input "psa"
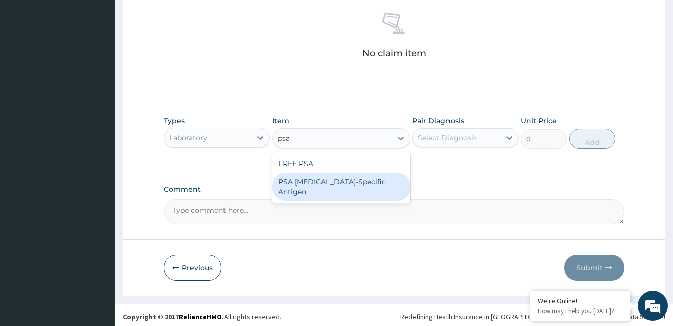
click at [344, 182] on div "PSA [MEDICAL_DATA]-Specific Antigen" at bounding box center [341, 186] width 138 height 28
type input "25000"
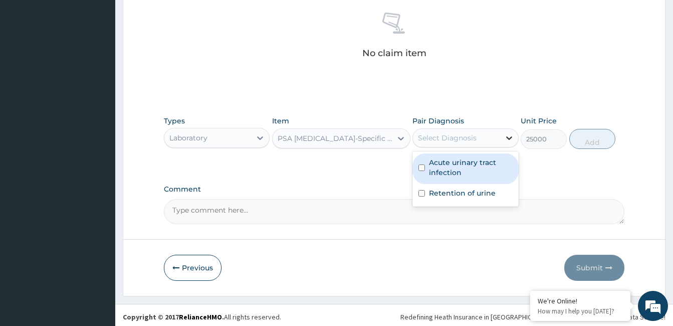
click at [513, 140] on icon at bounding box center [509, 138] width 10 height 10
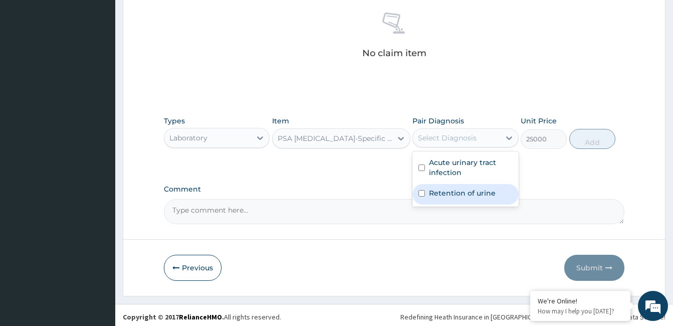
click at [491, 191] on label "Retention of urine" at bounding box center [462, 193] width 67 height 10
checkbox input "true"
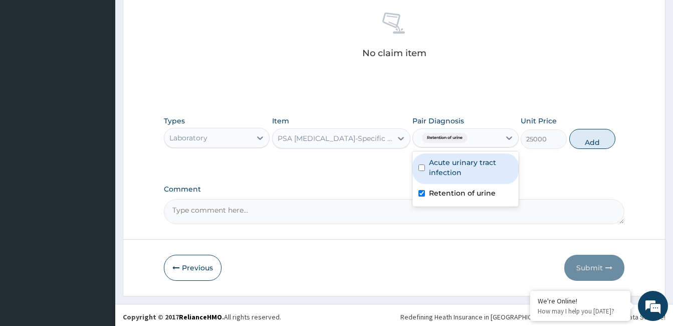
click at [487, 164] on label "Acute urinary tract infection" at bounding box center [470, 167] width 83 height 20
checkbox input "true"
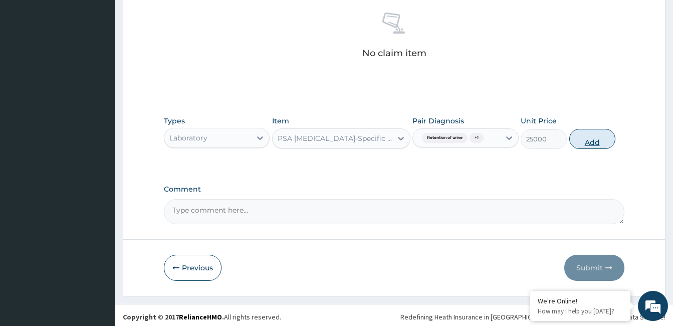
click at [584, 138] on button "Add" at bounding box center [592, 139] width 46 height 20
type input "0"
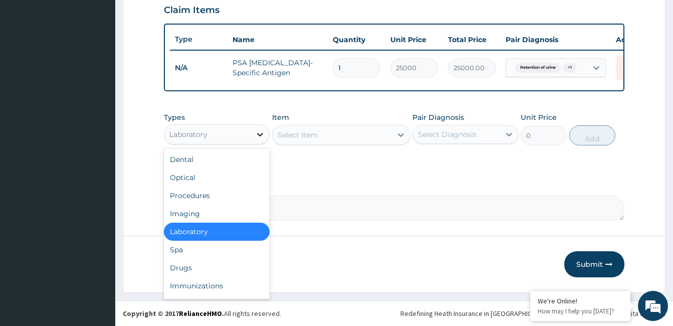
click at [259, 135] on icon at bounding box center [260, 135] width 6 height 4
click at [206, 195] on div "Procedures" at bounding box center [217, 195] width 106 height 18
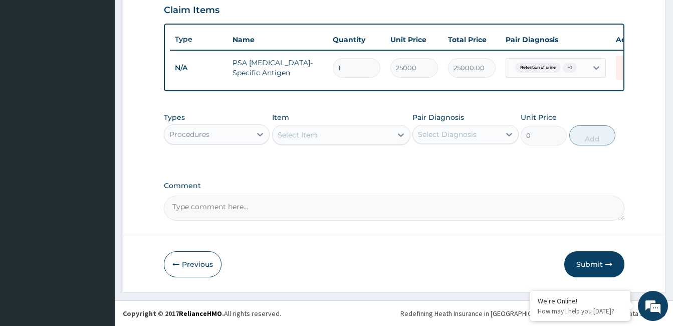
click at [338, 132] on div "Select Item" at bounding box center [331, 135] width 119 height 16
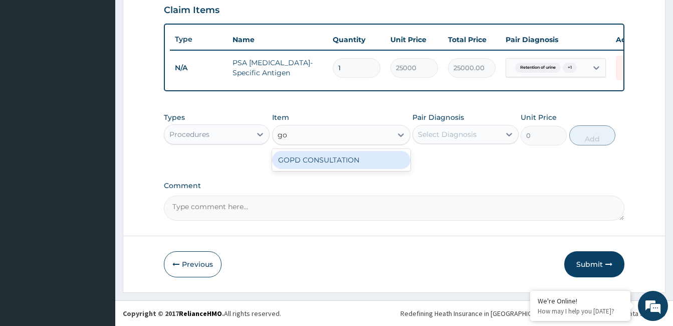
type input "gop"
click at [347, 161] on div "GOPD CONSULTATION" at bounding box center [341, 160] width 138 height 18
type input "10000"
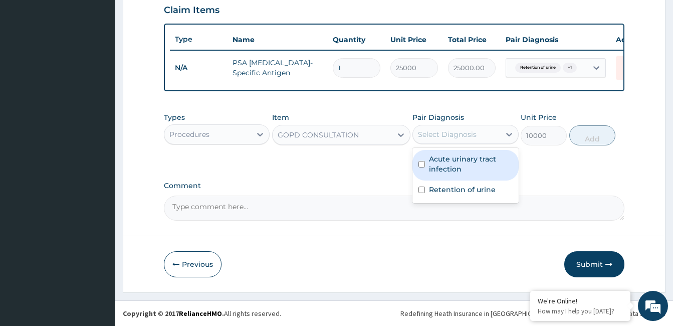
click at [449, 135] on div "Select Diagnosis" at bounding box center [447, 134] width 59 height 10
click at [455, 169] on label "Acute urinary tract infection" at bounding box center [470, 164] width 83 height 20
checkbox input "true"
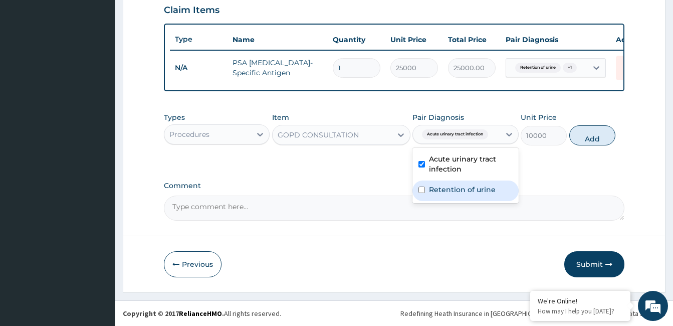
click at [461, 190] on label "Retention of urine" at bounding box center [462, 189] width 67 height 10
checkbox input "true"
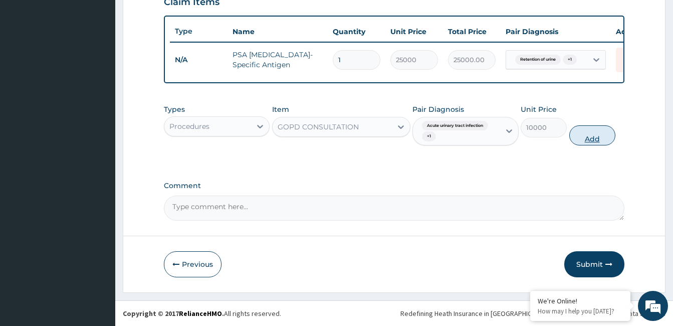
click at [581, 145] on button "Add" at bounding box center [592, 135] width 46 height 20
type input "0"
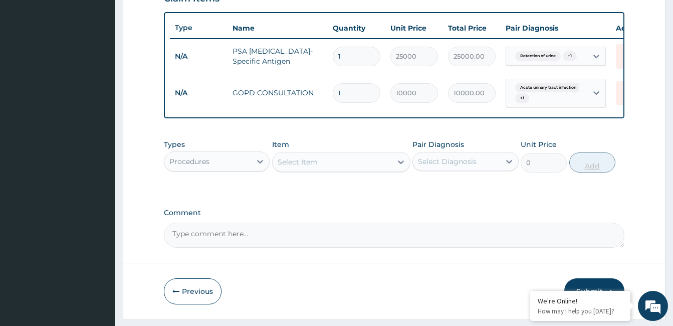
scroll to position [400, 0]
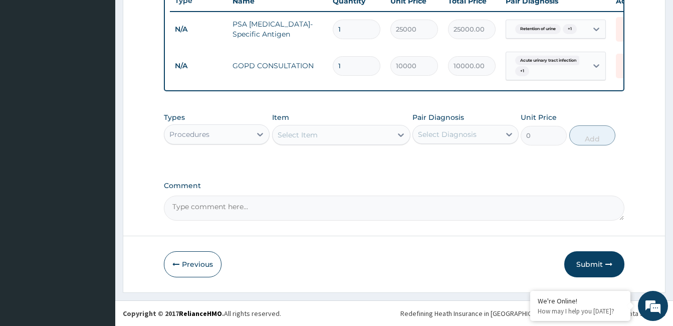
click at [309, 207] on textarea "Comment" at bounding box center [394, 207] width 460 height 25
type textarea "ok"
click at [598, 260] on button "Submit" at bounding box center [594, 264] width 60 height 26
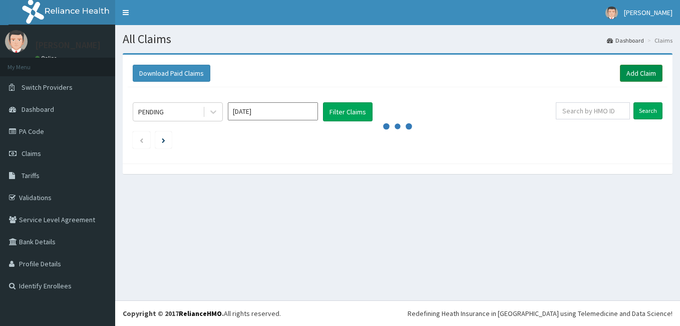
click at [642, 70] on link "Add Claim" at bounding box center [641, 73] width 43 height 17
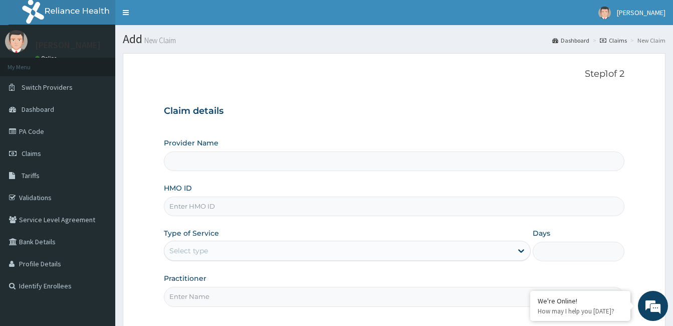
type input "[GEOGRAPHIC_DATA]"
click at [218, 206] on input "HMO ID" at bounding box center [394, 206] width 460 height 20
type input "enp/10187/b"
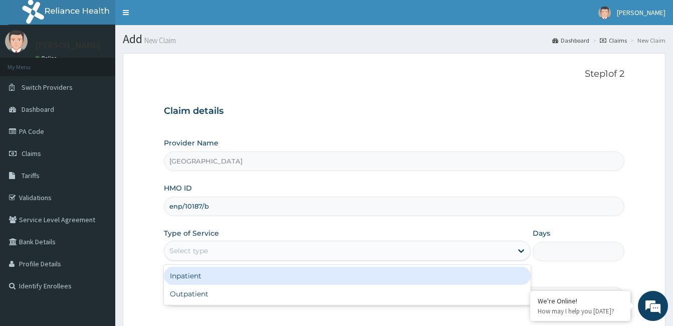
click at [225, 252] on div "Select type" at bounding box center [338, 250] width 348 height 16
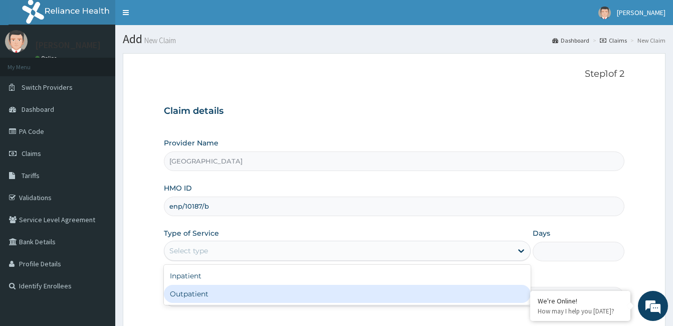
drag, startPoint x: 211, startPoint y: 298, endPoint x: 218, endPoint y: 297, distance: 7.1
click at [211, 298] on div "Outpatient" at bounding box center [347, 293] width 367 height 18
type input "1"
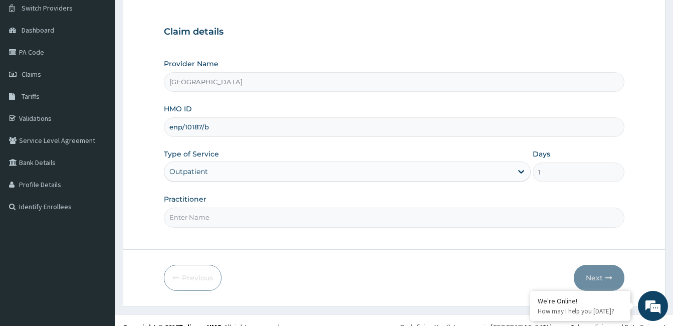
scroll to position [93, 0]
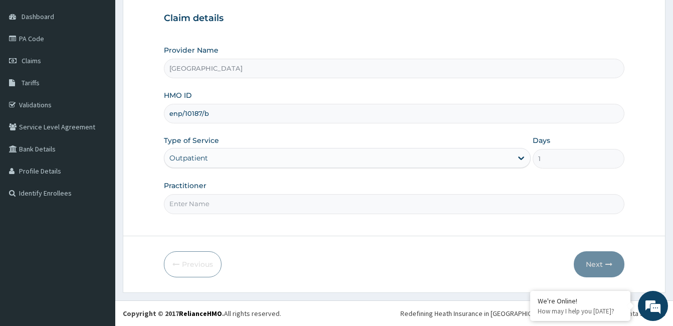
click at [204, 204] on input "Practitioner" at bounding box center [394, 204] width 460 height 20
paste input "[PERSON_NAME]"
click at [170, 203] on input "[PERSON_NAME]" at bounding box center [394, 204] width 460 height 20
type input "Dr. [PERSON_NAME]"
click at [596, 266] on button "Next" at bounding box center [598, 264] width 51 height 26
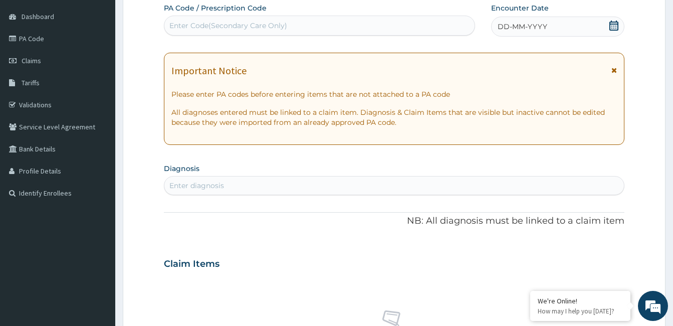
click at [612, 24] on icon at bounding box center [613, 26] width 9 height 10
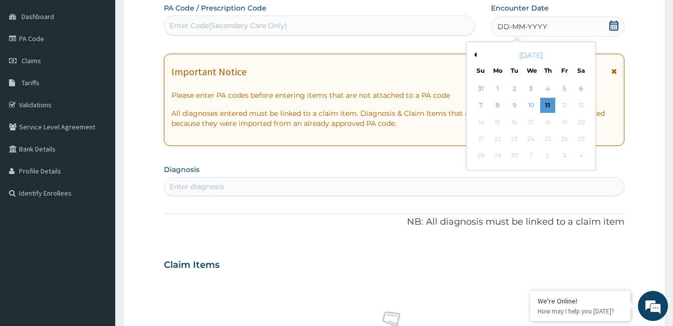
click at [475, 53] on button "Previous Month" at bounding box center [473, 54] width 5 height 5
click at [516, 137] on div "22" at bounding box center [513, 138] width 15 height 15
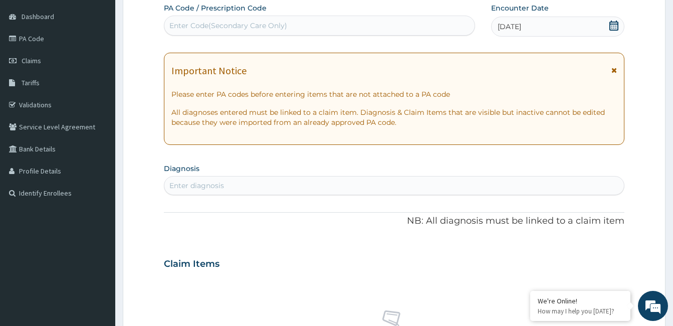
click at [234, 185] on div "Enter diagnosis" at bounding box center [393, 185] width 459 height 16
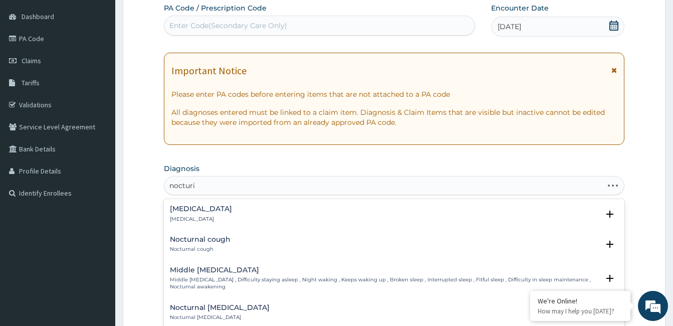
type input "[MEDICAL_DATA]"
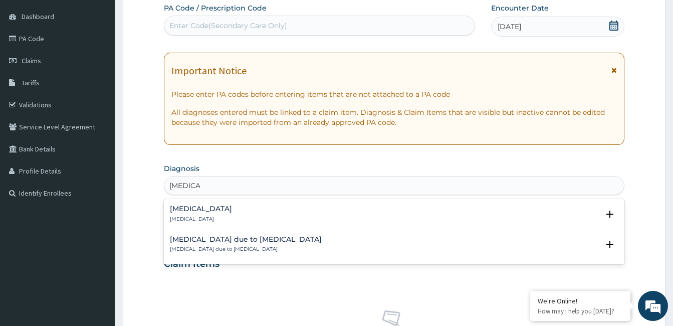
click at [186, 212] on h4 "[MEDICAL_DATA]" at bounding box center [201, 209] width 62 height 8
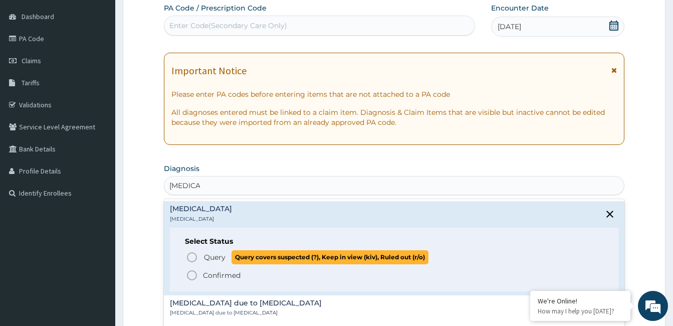
click at [190, 259] on icon "status option query" at bounding box center [192, 257] width 12 height 12
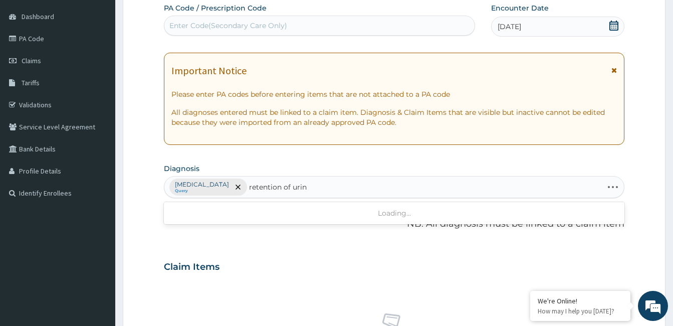
type input "retention of urine"
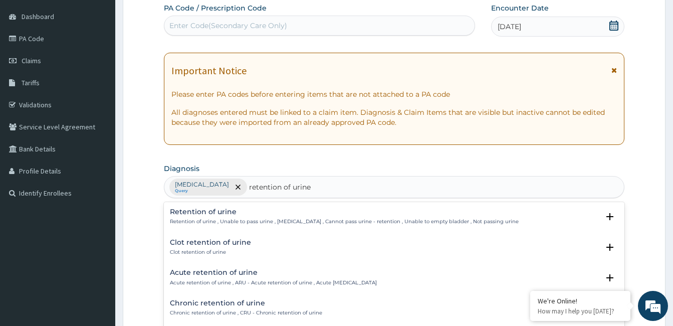
click at [197, 216] on div "Retention of urine Retention of urine , Unable to pass urine , [MEDICAL_DATA] ,…" at bounding box center [344, 217] width 349 height 18
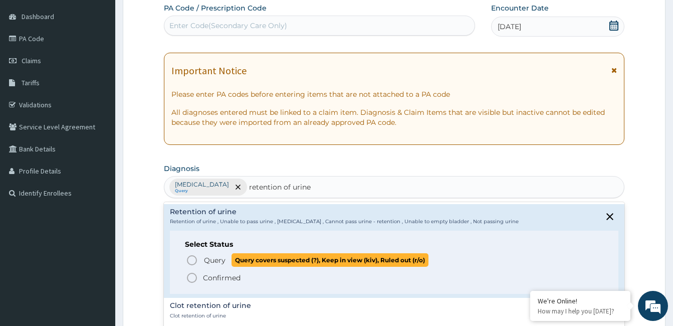
click at [192, 260] on icon "status option query" at bounding box center [192, 260] width 12 height 12
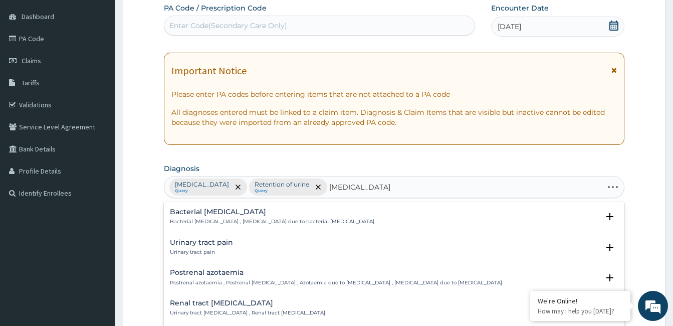
type input "[MEDICAL_DATA]"
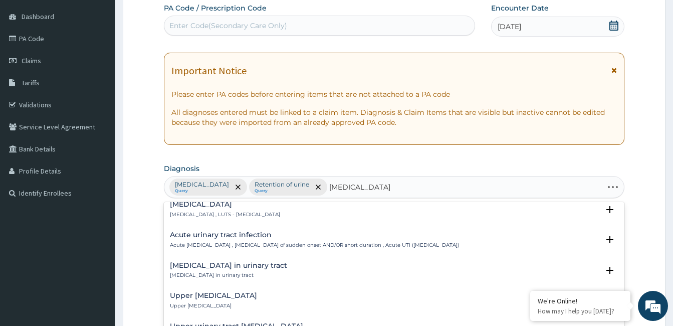
scroll to position [351, 0]
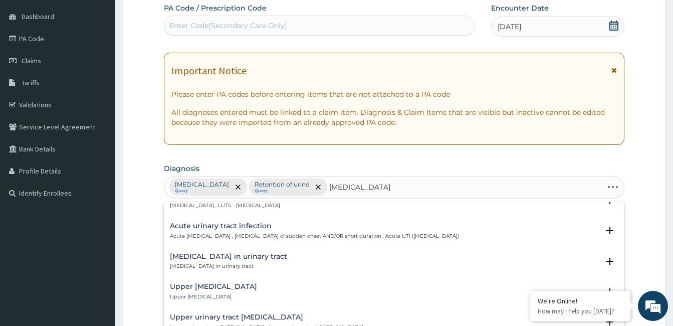
click at [230, 229] on h4 "Acute urinary tract infection" at bounding box center [314, 226] width 289 height 8
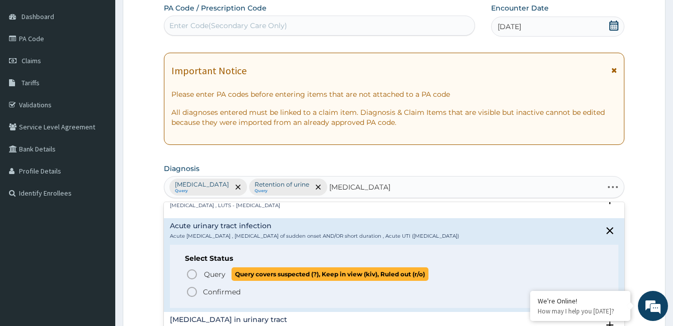
click at [190, 275] on icon "status option query" at bounding box center [192, 274] width 12 height 12
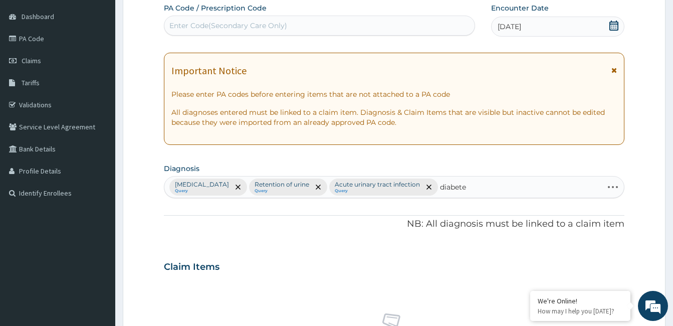
type input "[MEDICAL_DATA]"
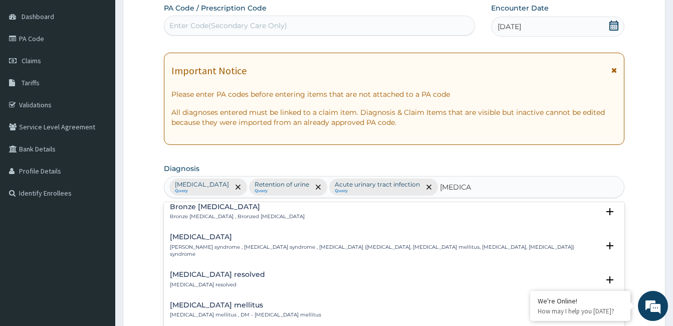
scroll to position [50, 0]
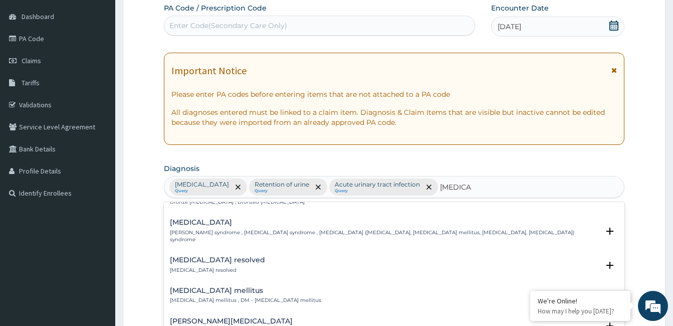
click at [213, 296] on p "[MEDICAL_DATA] mellitus , DM - [MEDICAL_DATA] mellitus" at bounding box center [245, 299] width 151 height 7
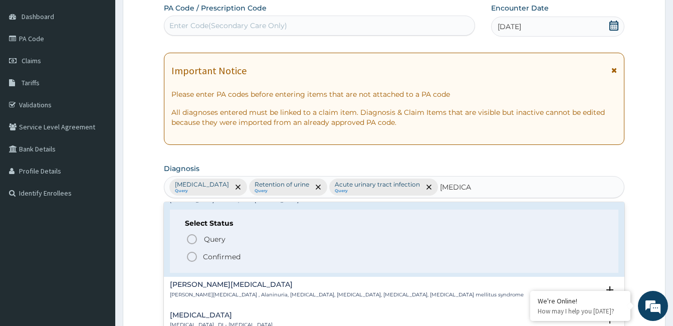
scroll to position [150, 0]
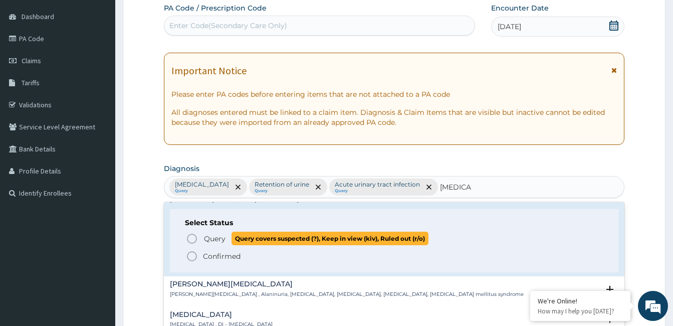
click at [195, 234] on circle "status option query" at bounding box center [191, 238] width 9 height 9
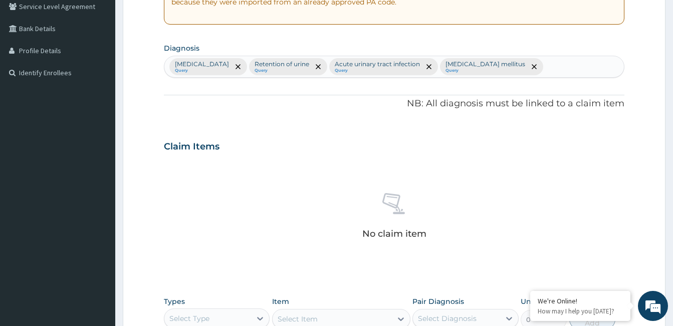
scroll to position [243, 0]
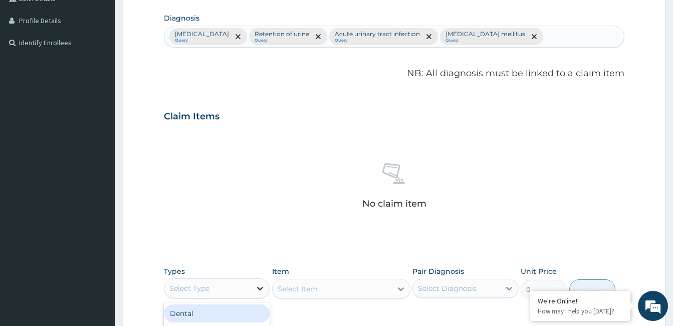
click at [260, 287] on icon at bounding box center [260, 288] width 10 height 10
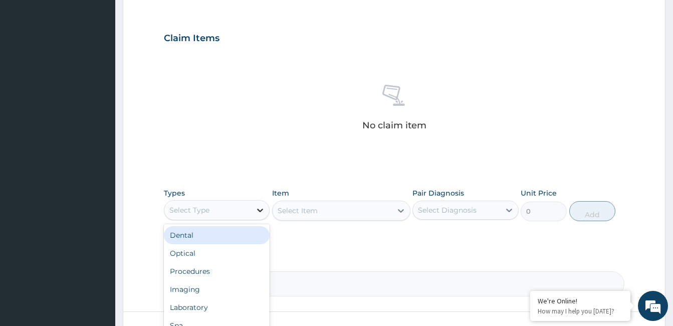
scroll to position [343, 0]
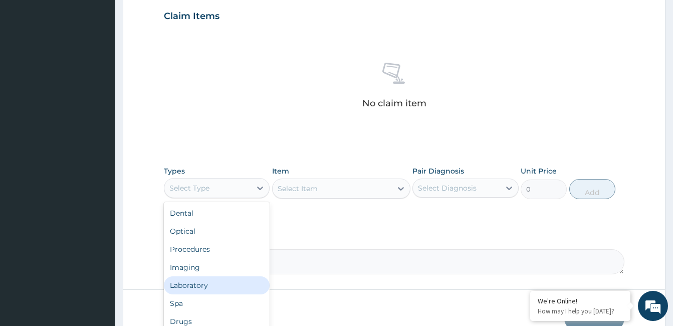
click at [219, 285] on div "Laboratory" at bounding box center [217, 285] width 106 height 18
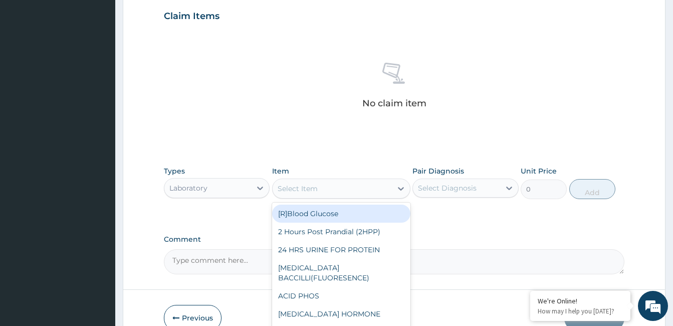
click at [331, 186] on div "Select Item" at bounding box center [331, 188] width 119 height 16
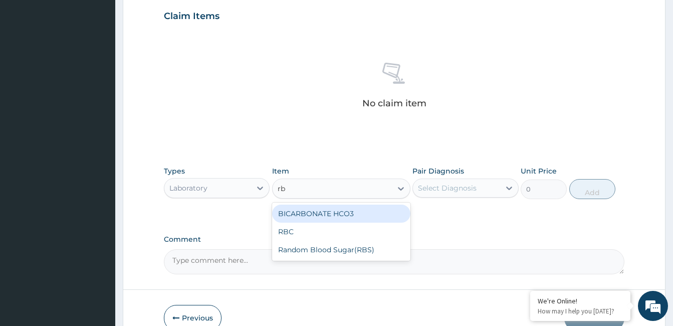
type input "rbs"
click at [353, 216] on div "Random Blood Sugar(RBS)" at bounding box center [341, 213] width 138 height 18
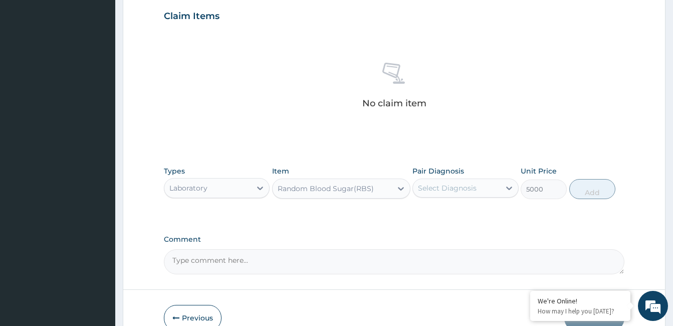
type input "5000"
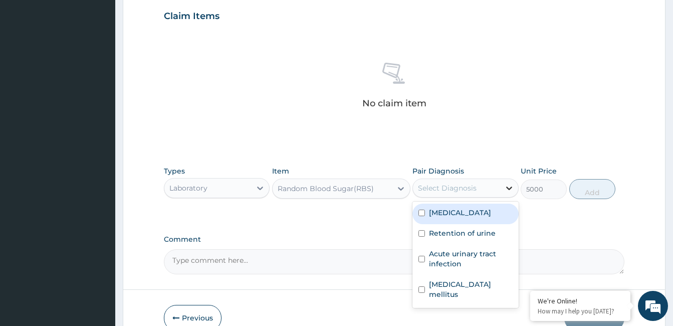
click at [500, 186] on div at bounding box center [509, 188] width 18 height 18
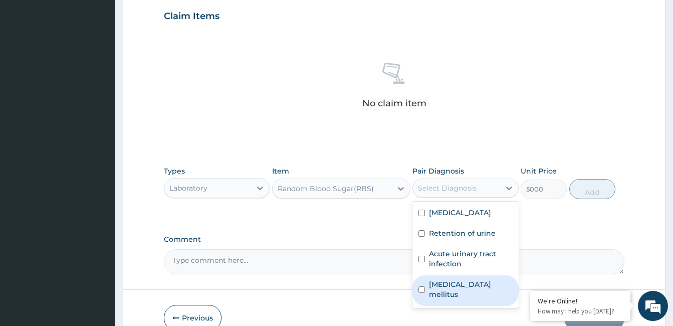
click at [466, 281] on label "[MEDICAL_DATA] mellitus" at bounding box center [470, 289] width 83 height 20
checkbox input "true"
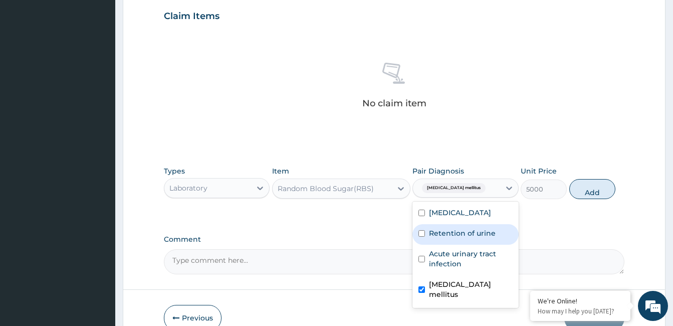
click at [464, 239] on div "Retention of urine" at bounding box center [465, 234] width 106 height 21
checkbox input "true"
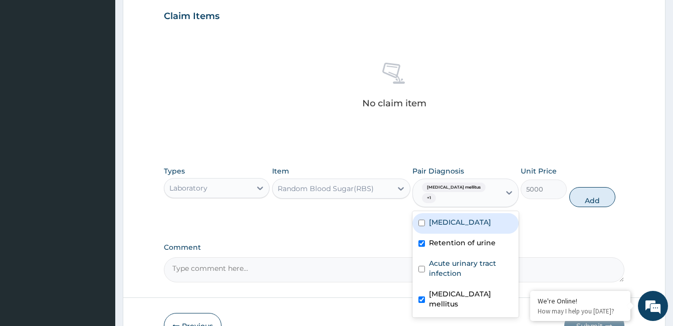
click at [458, 217] on label "[MEDICAL_DATA]" at bounding box center [460, 222] width 62 height 10
checkbox input "true"
click at [592, 187] on button "Add" at bounding box center [592, 197] width 46 height 20
type input "0"
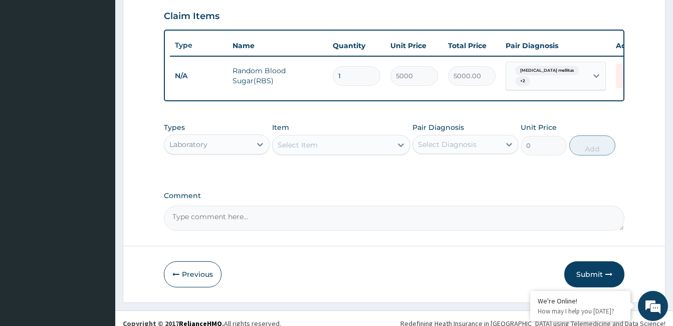
click at [323, 152] on div "Select Item" at bounding box center [331, 145] width 119 height 16
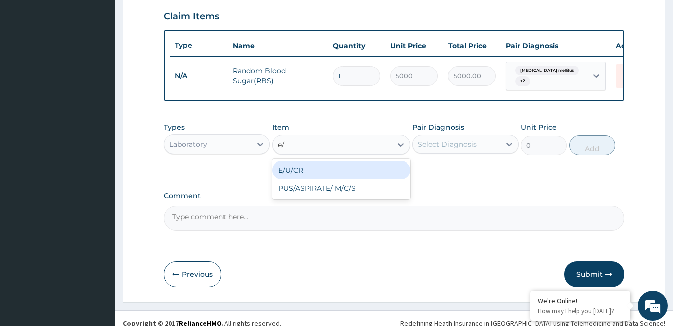
type input "e/u"
click at [340, 178] on div "E/U/CR" at bounding box center [341, 170] width 138 height 18
type input "20000"
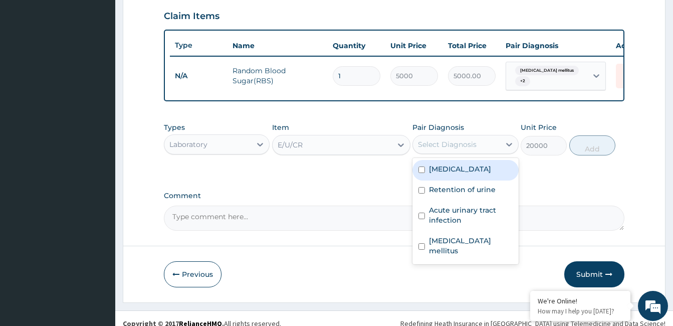
click at [442, 149] on div "Select Diagnosis" at bounding box center [447, 144] width 59 height 10
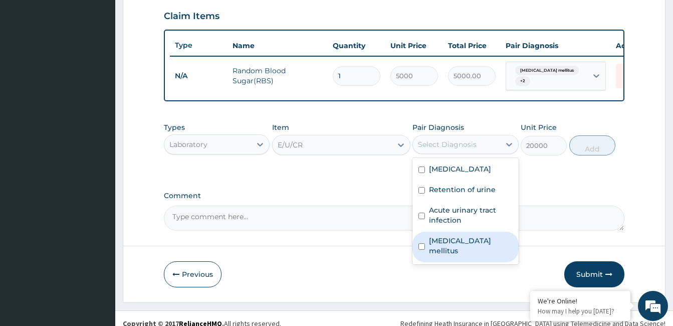
click at [455, 242] on div "[MEDICAL_DATA] mellitus" at bounding box center [465, 246] width 106 height 31
checkbox input "true"
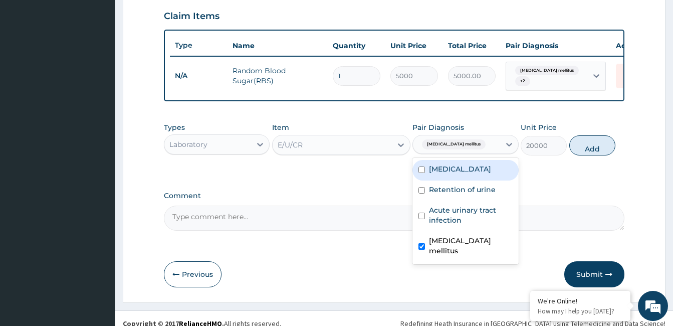
click at [455, 174] on label "[MEDICAL_DATA]" at bounding box center [460, 169] width 62 height 10
checkbox input "true"
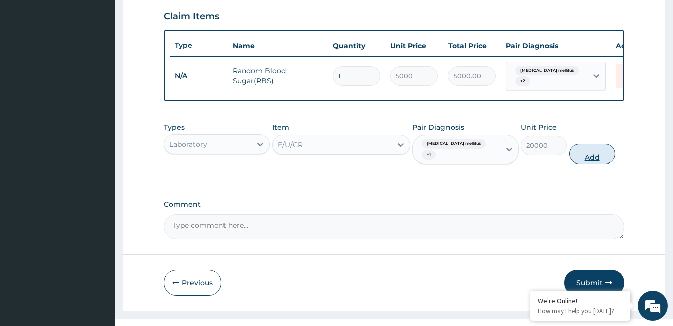
click at [581, 152] on button "Add" at bounding box center [592, 154] width 46 height 20
type input "0"
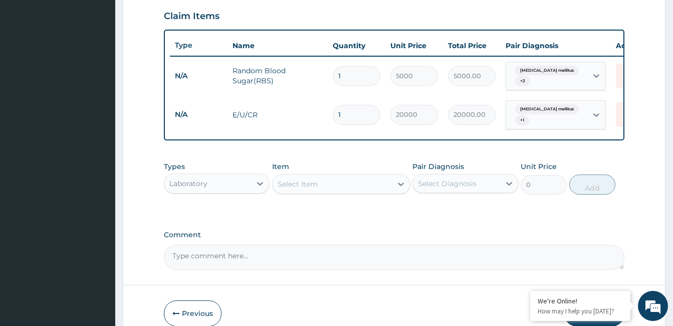
click at [333, 190] on div "Select Item" at bounding box center [331, 184] width 119 height 16
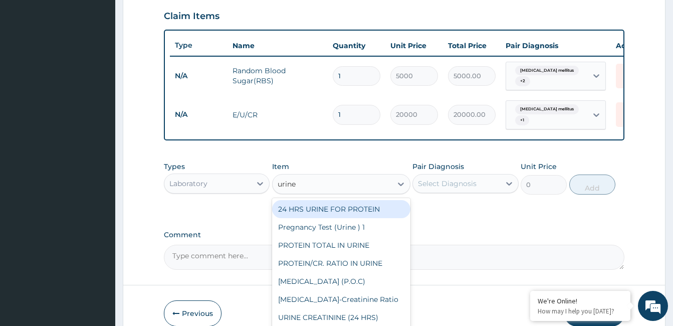
type input "urine m"
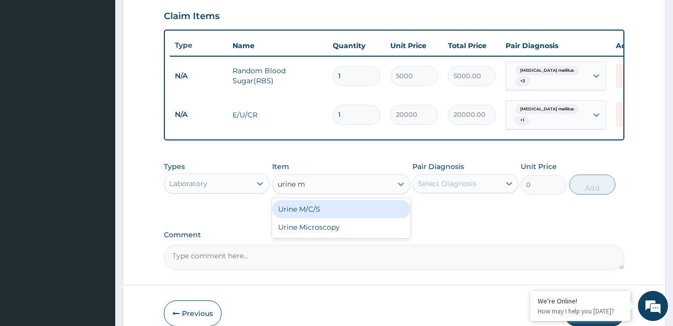
click at [344, 210] on div "Urine M/C/S" at bounding box center [341, 209] width 138 height 18
type input "15000"
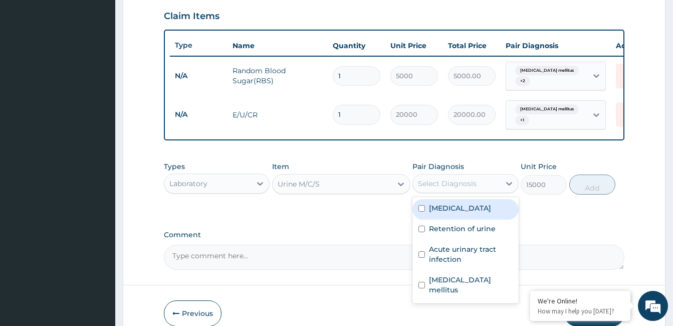
click at [432, 187] on div "Select Diagnosis" at bounding box center [447, 183] width 59 height 10
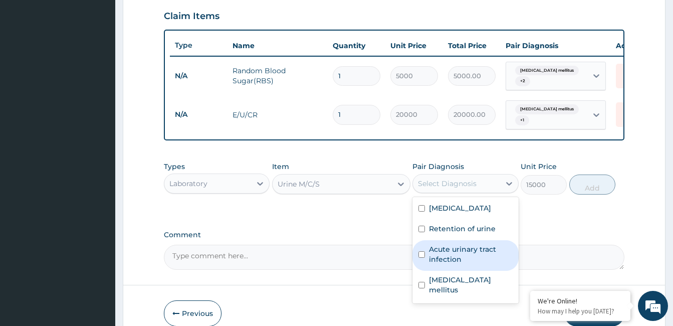
click at [448, 264] on label "Acute urinary tract infection" at bounding box center [470, 254] width 83 height 20
checkbox input "true"
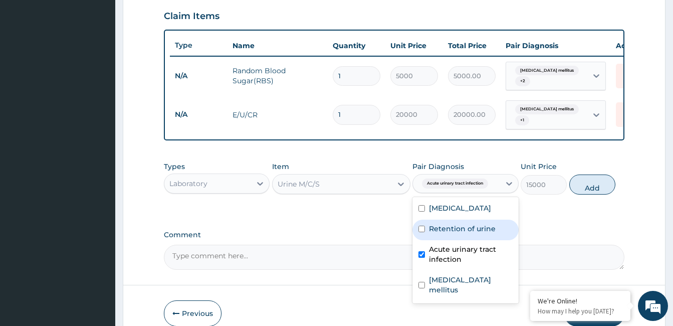
click at [450, 233] on label "Retention of urine" at bounding box center [462, 228] width 67 height 10
checkbox input "true"
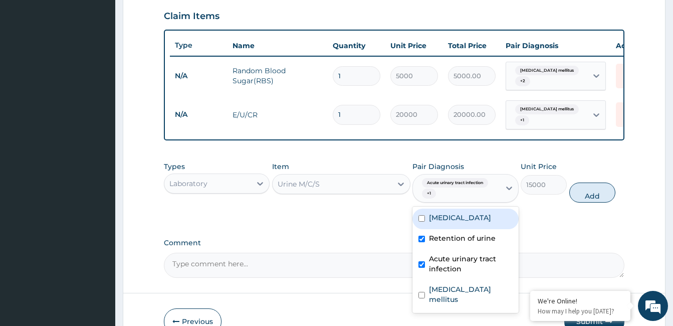
click at [450, 216] on label "[MEDICAL_DATA]" at bounding box center [460, 217] width 62 height 10
checkbox input "true"
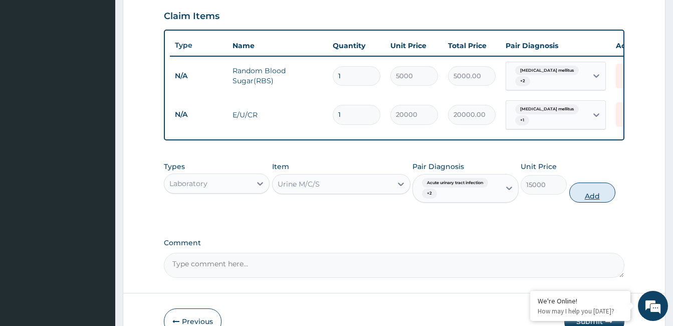
click at [586, 196] on button "Add" at bounding box center [592, 192] width 46 height 20
type input "0"
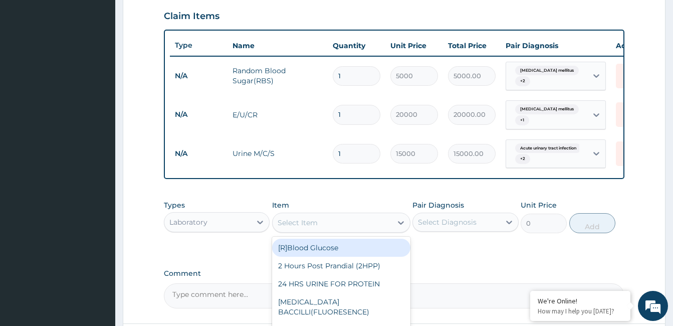
click at [375, 226] on div "Select Item" at bounding box center [331, 222] width 119 height 16
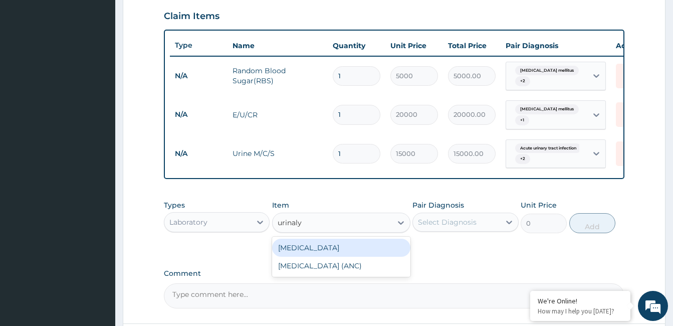
type input "urinaly"
click at [323, 253] on div "[MEDICAL_DATA]" at bounding box center [341, 247] width 138 height 18
type input "4000"
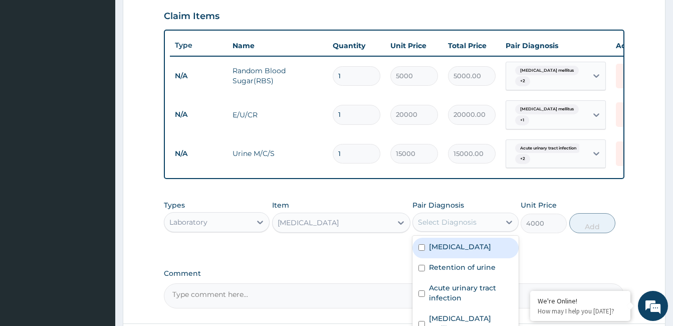
click at [441, 227] on div "Select Diagnosis" at bounding box center [447, 222] width 59 height 10
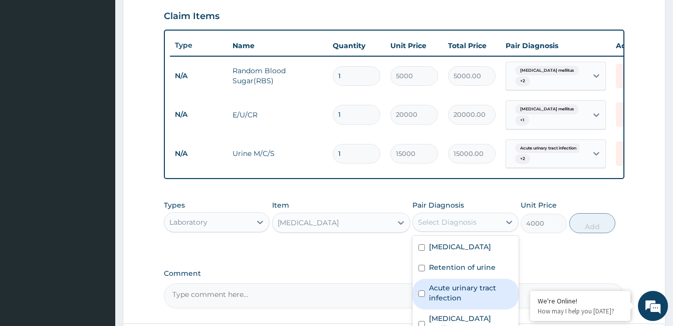
click at [453, 292] on label "Acute urinary tract infection" at bounding box center [470, 292] width 83 height 20
checkbox input "true"
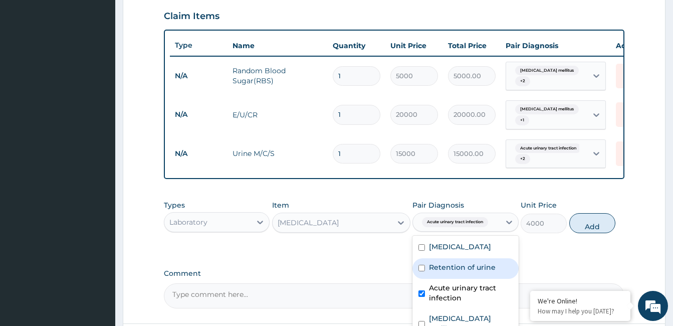
click at [454, 271] on label "Retention of urine" at bounding box center [462, 267] width 67 height 10
checkbox input "true"
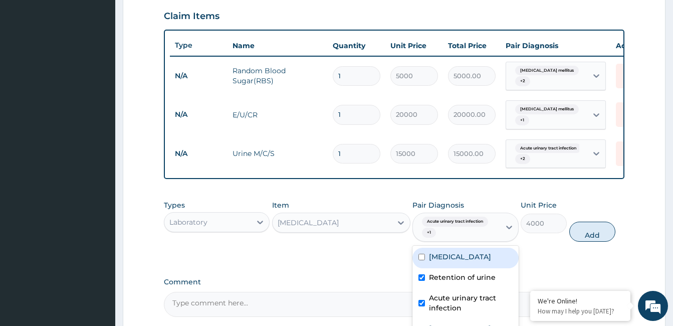
click at [453, 258] on label "[MEDICAL_DATA]" at bounding box center [460, 256] width 62 height 10
checkbox input "true"
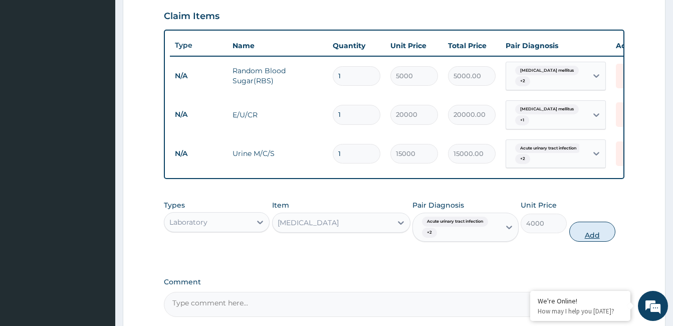
click at [608, 234] on button "Add" at bounding box center [592, 231] width 46 height 20
type input "0"
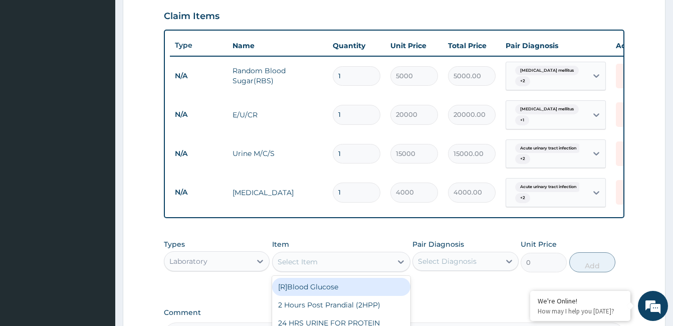
click at [358, 269] on div "Select Item" at bounding box center [331, 261] width 119 height 16
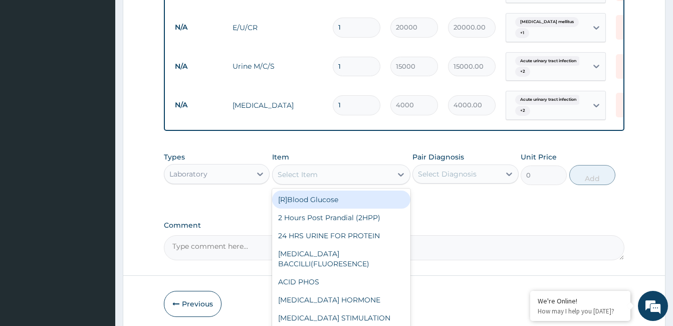
scroll to position [443, 0]
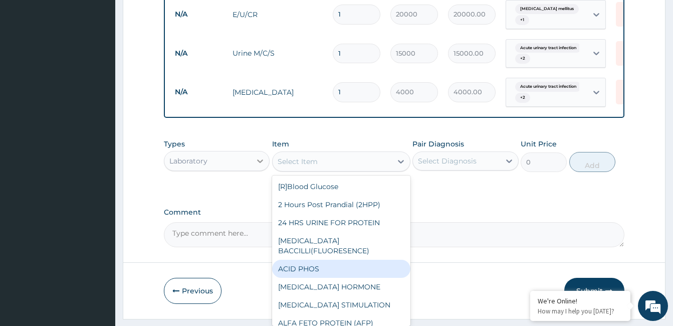
click at [257, 163] on icon at bounding box center [260, 161] width 6 height 4
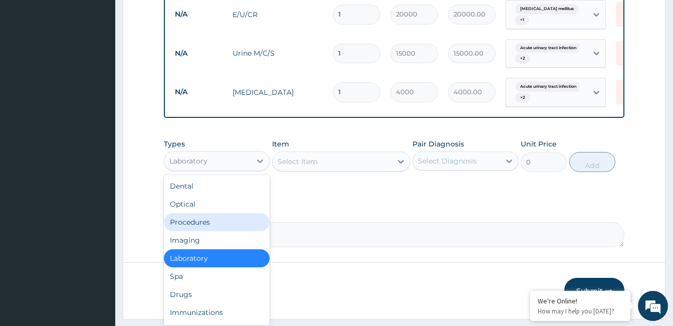
click at [205, 226] on div "Procedures" at bounding box center [217, 222] width 106 height 18
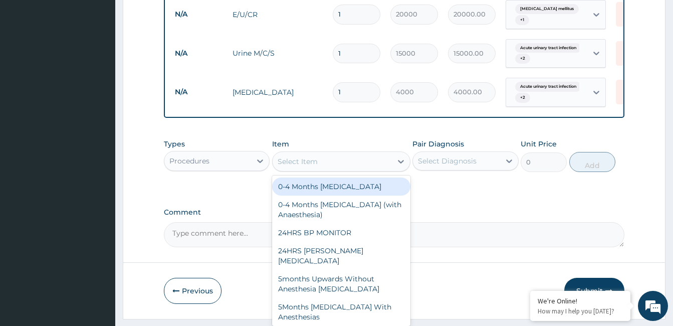
click at [333, 165] on div "Select Item" at bounding box center [331, 161] width 119 height 16
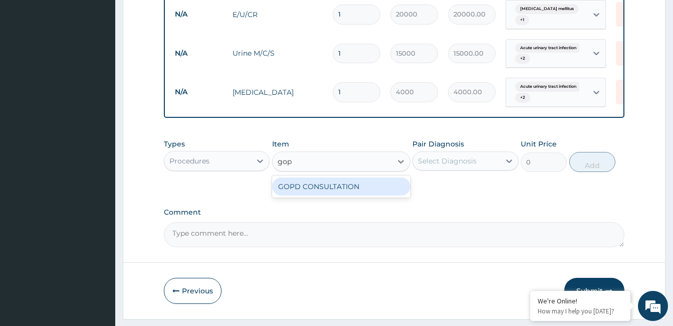
type input "gopd"
click at [334, 195] on div "GOPD CONSULTATION" at bounding box center [341, 186] width 138 height 18
type input "10000"
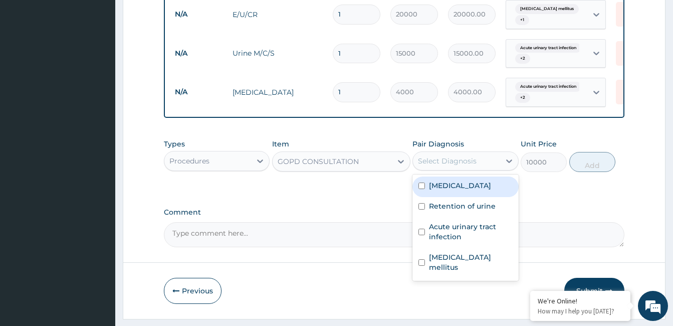
click at [447, 164] on div "Select Diagnosis" at bounding box center [447, 161] width 59 height 10
click at [449, 197] on div "[MEDICAL_DATA]" at bounding box center [465, 186] width 106 height 21
checkbox input "true"
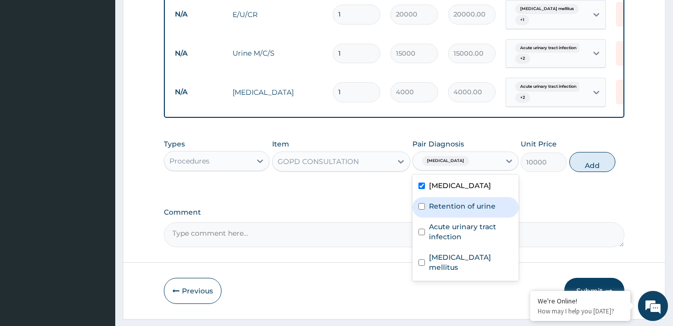
click at [449, 211] on label "Retention of urine" at bounding box center [462, 206] width 67 height 10
checkbox input "true"
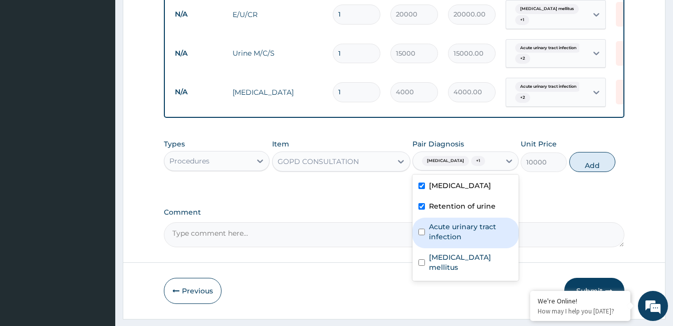
click at [446, 231] on label "Acute urinary tract infection" at bounding box center [470, 231] width 83 height 20
checkbox input "true"
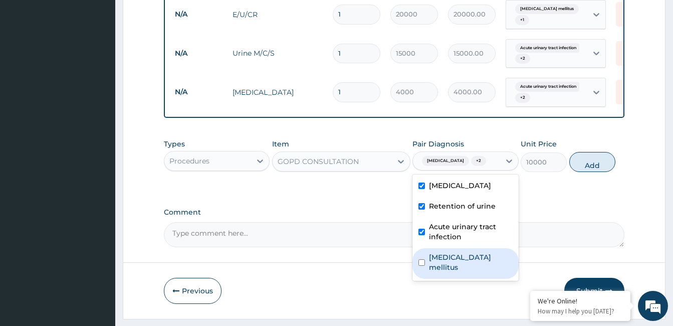
click at [446, 258] on label "[MEDICAL_DATA] mellitus" at bounding box center [470, 262] width 83 height 20
checkbox input "true"
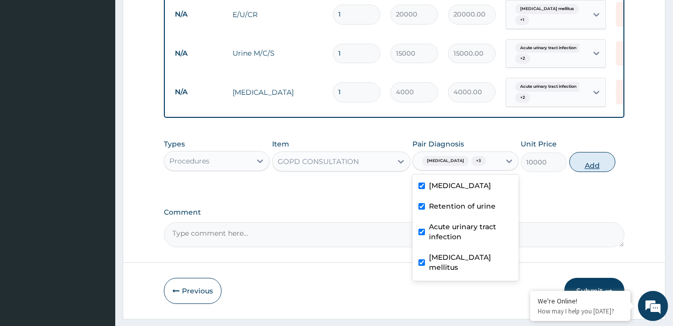
click at [582, 165] on button "Add" at bounding box center [592, 162] width 46 height 20
type input "0"
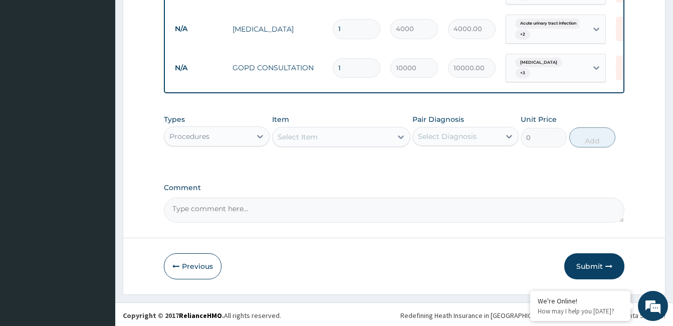
scroll to position [507, 0]
click at [339, 207] on textarea "Comment" at bounding box center [394, 208] width 460 height 25
type textarea "ok"
click at [596, 265] on button "Submit" at bounding box center [594, 265] width 60 height 26
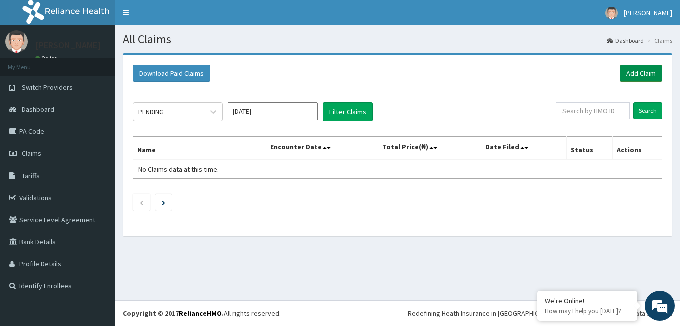
click at [637, 73] on link "Add Claim" at bounding box center [641, 73] width 43 height 17
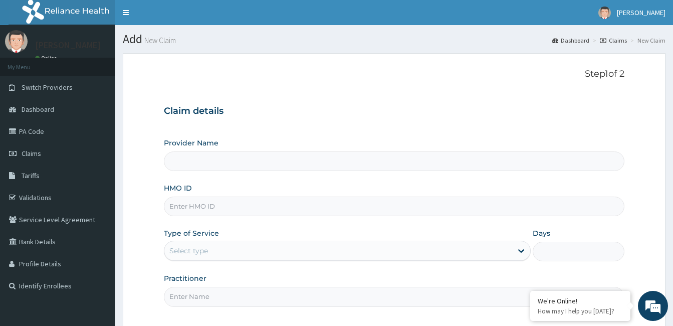
type input "[GEOGRAPHIC_DATA]"
click at [253, 202] on input "HMO ID" at bounding box center [394, 206] width 460 height 20
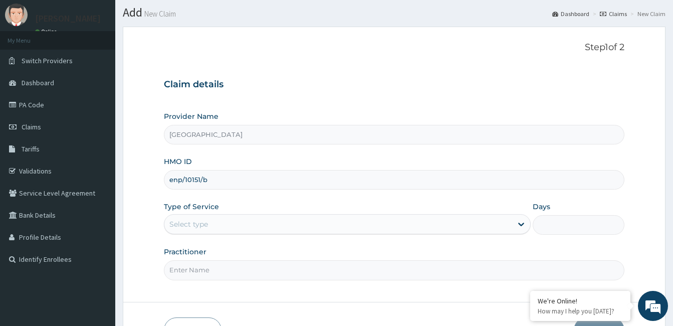
scroll to position [50, 0]
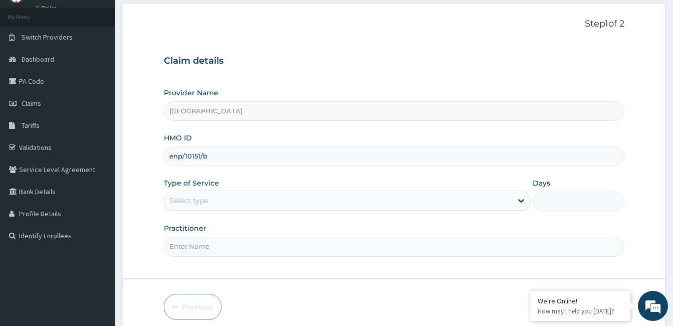
type input "enp/10151/b"
click at [236, 204] on div "Select type" at bounding box center [338, 200] width 348 height 16
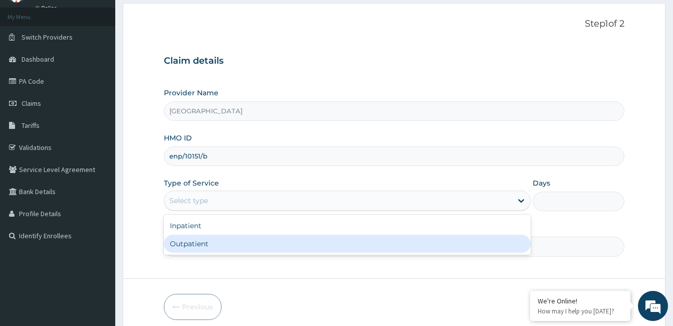
click at [238, 246] on div "Outpatient" at bounding box center [347, 243] width 367 height 18
type input "1"
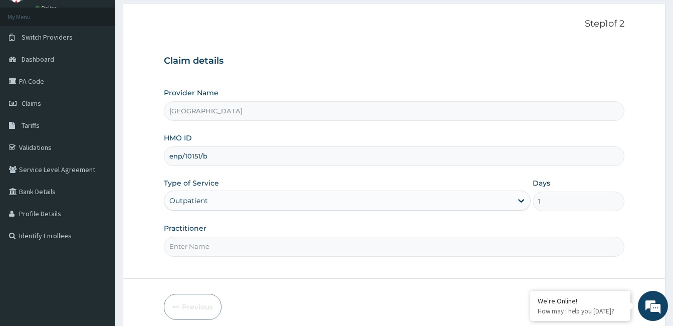
click at [193, 253] on input "Practitioner" at bounding box center [394, 246] width 460 height 20
paste input "[PERSON_NAME]"
click at [169, 247] on input "[PERSON_NAME]" at bounding box center [394, 246] width 460 height 20
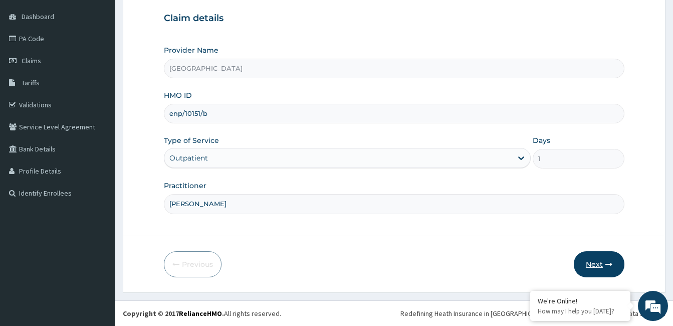
type input "[PERSON_NAME]"
click at [606, 264] on icon "button" at bounding box center [608, 263] width 7 height 7
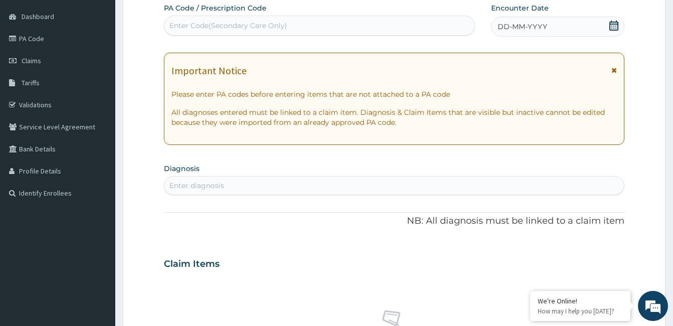
click at [612, 24] on icon at bounding box center [613, 26] width 9 height 10
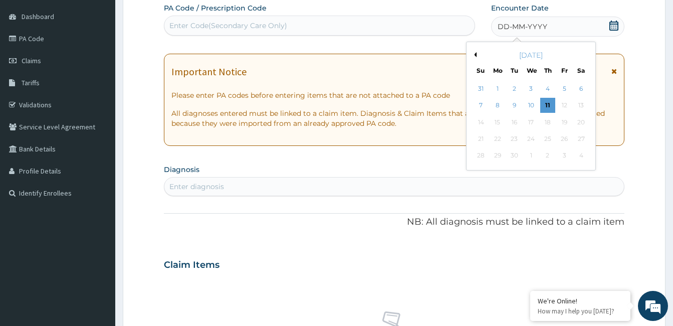
click at [476, 56] on div "Previous Month September 2025 Su Mo Tu We Th Fr Sa 31 1 2 3 4 5 6 7 8 9 10 11 1…" at bounding box center [531, 106] width 130 height 129
click at [475, 54] on button "Previous Month" at bounding box center [473, 54] width 5 height 5
click at [528, 138] on div "23" at bounding box center [530, 138] width 15 height 15
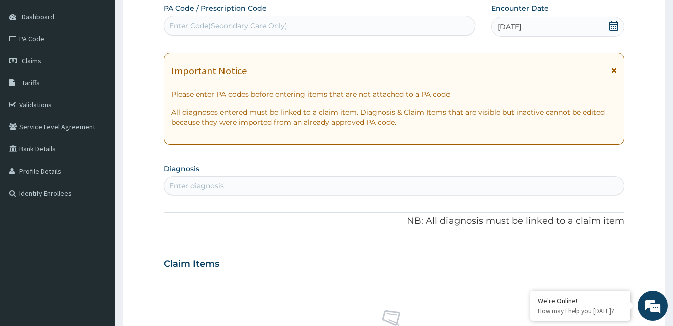
click at [304, 181] on div "Enter diagnosis" at bounding box center [393, 185] width 459 height 16
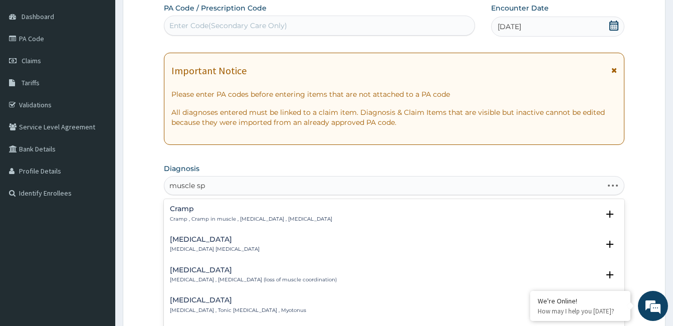
type input "muscle spa"
click at [218, 251] on p "Spasm , Muscle spasm" at bounding box center [215, 248] width 90 height 7
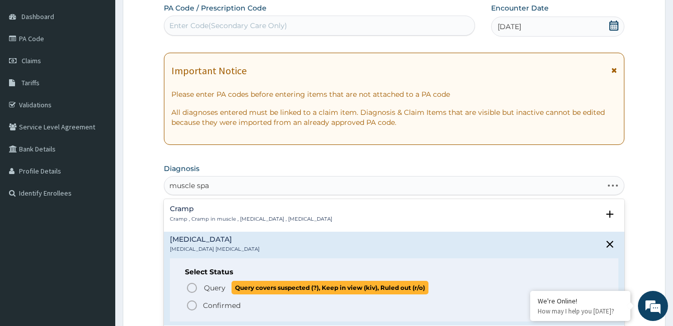
click at [192, 288] on icon "status option query" at bounding box center [192, 287] width 12 height 12
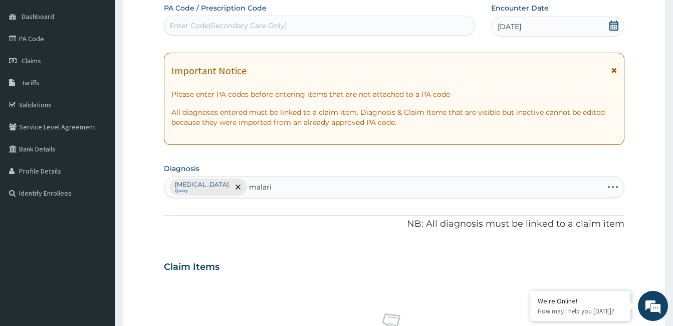
type input "malaria"
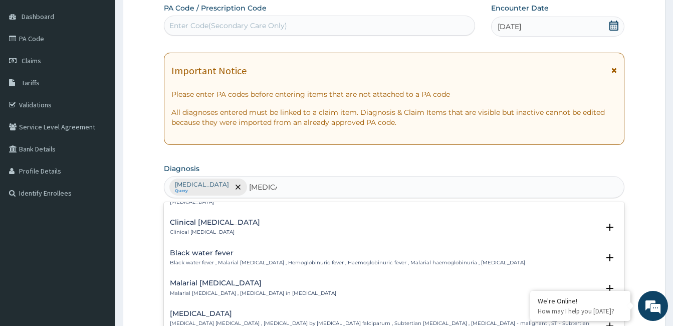
scroll to position [351, 0]
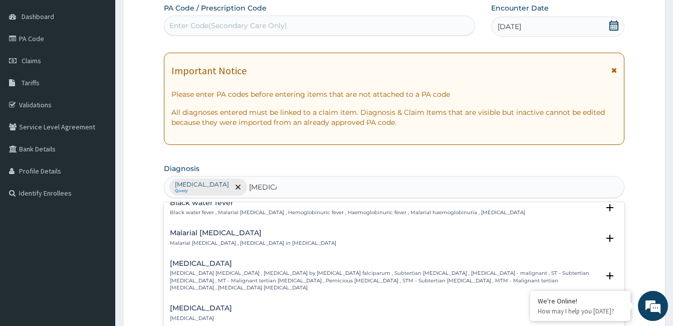
click at [187, 261] on div "Falciparum malaria Falciparum malaria , Malignant tertian malaria , Malaria by …" at bounding box center [384, 275] width 429 height 32
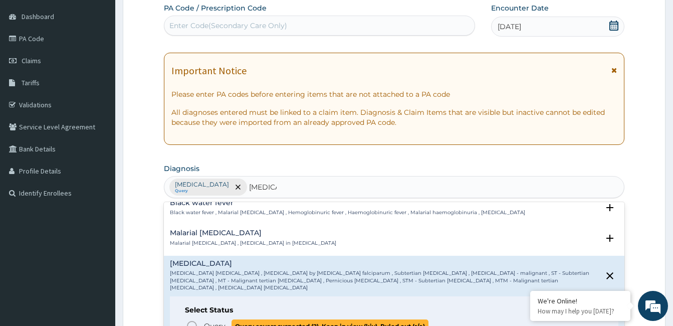
click at [193, 320] on icon "status option query" at bounding box center [192, 326] width 12 height 12
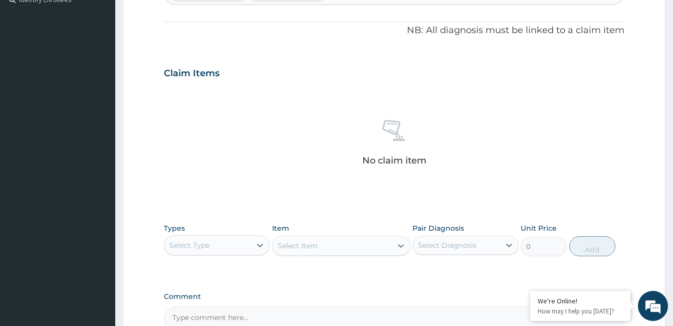
scroll to position [293, 0]
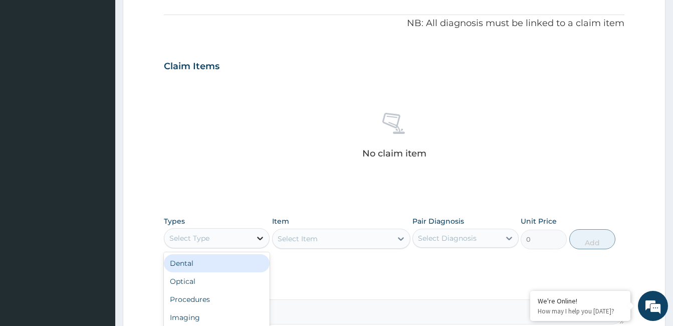
click at [259, 235] on icon at bounding box center [260, 238] width 10 height 10
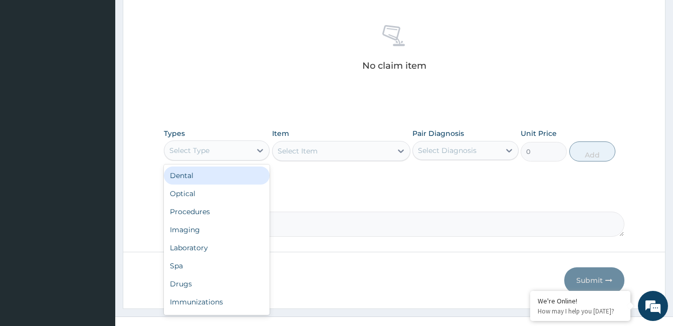
scroll to position [393, 0]
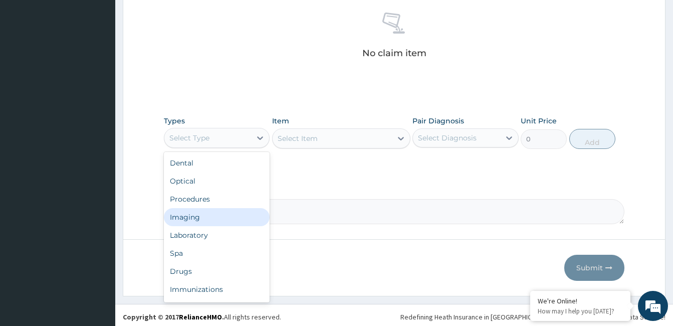
click at [199, 219] on div "Imaging" at bounding box center [217, 217] width 106 height 18
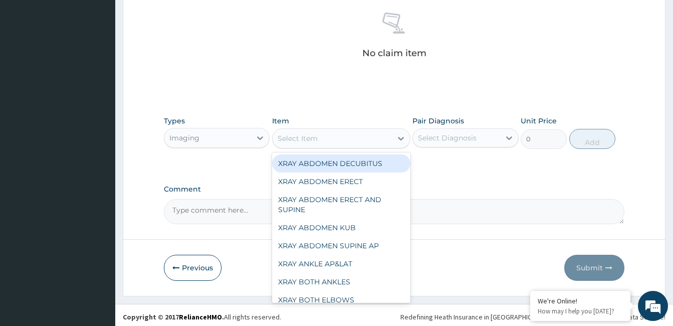
click at [337, 144] on div "Select Item" at bounding box center [331, 138] width 119 height 16
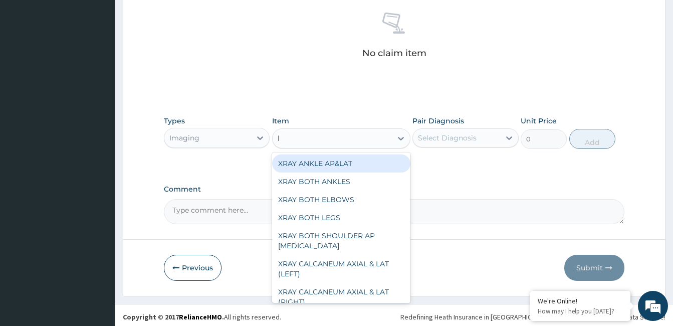
type input "lu"
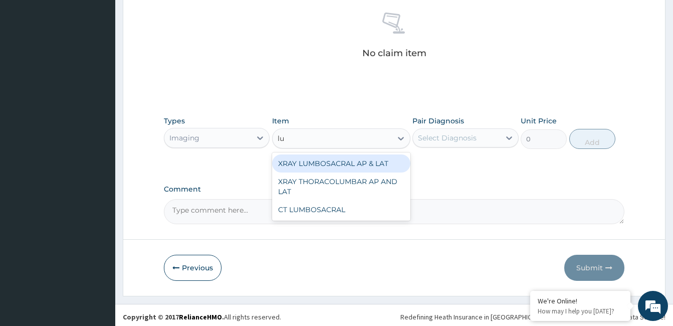
click at [341, 168] on div "XRAY LUMBOSACRAL AP & LAT" at bounding box center [341, 163] width 138 height 18
type input "15000"
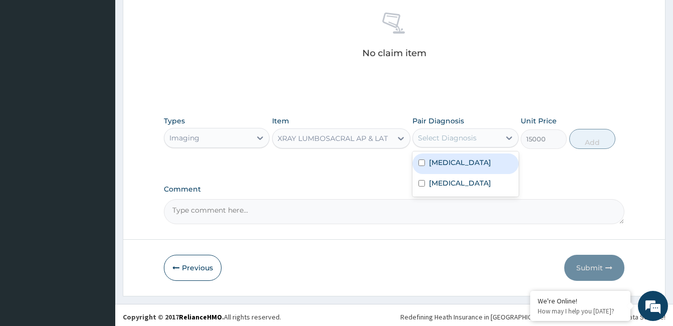
click at [463, 138] on div "Select Diagnosis" at bounding box center [447, 138] width 59 height 10
click at [463, 164] on div "Spasm" at bounding box center [465, 163] width 106 height 21
checkbox input "true"
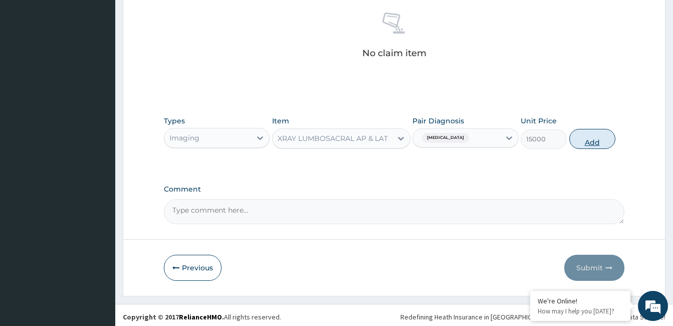
click at [579, 141] on button "Add" at bounding box center [592, 139] width 46 height 20
type input "0"
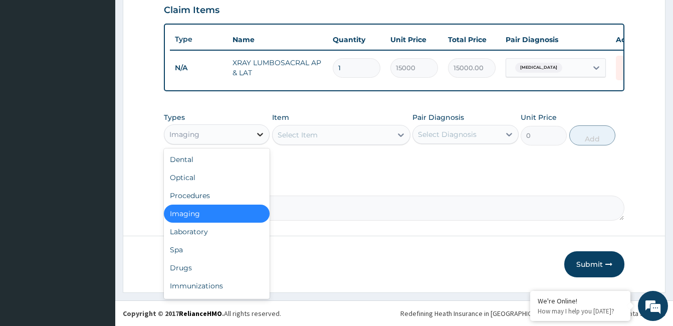
click at [261, 130] on icon at bounding box center [260, 134] width 10 height 10
click at [217, 234] on div "Laboratory" at bounding box center [217, 231] width 106 height 18
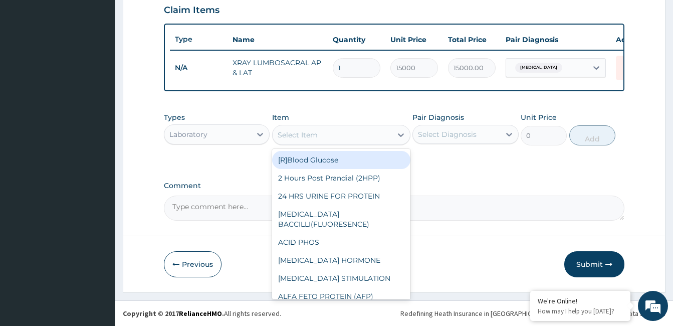
click at [331, 136] on div "Select Item" at bounding box center [331, 135] width 119 height 16
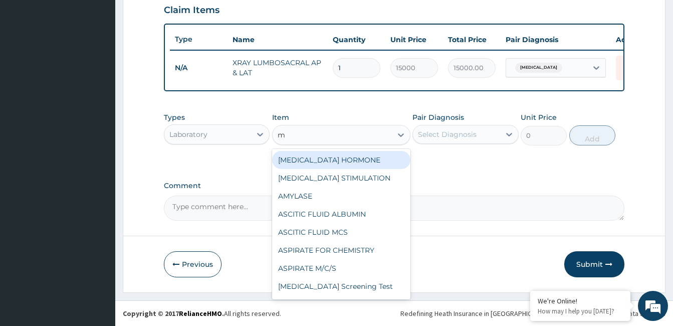
type input "mp"
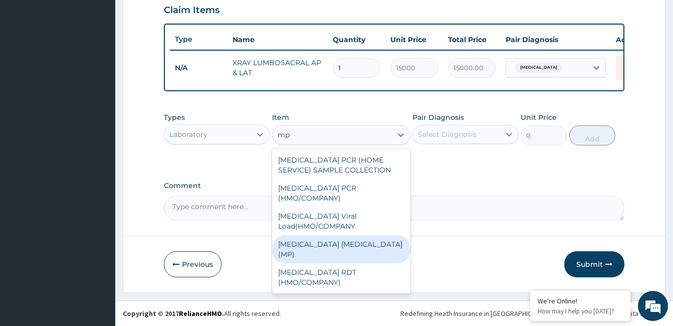
click at [336, 235] on div "[MEDICAL_DATA] [MEDICAL_DATA] (MP)" at bounding box center [341, 249] width 138 height 28
type input "3000"
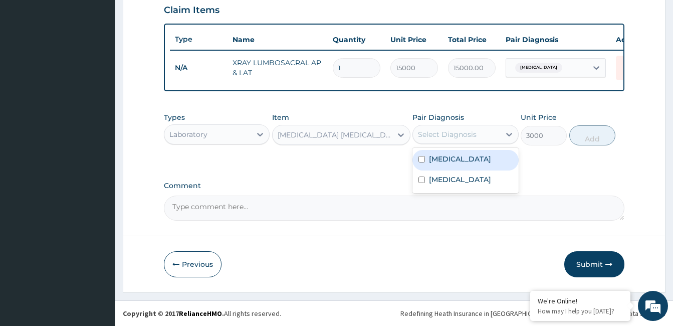
click at [481, 131] on div "Select Diagnosis" at bounding box center [456, 134] width 87 height 16
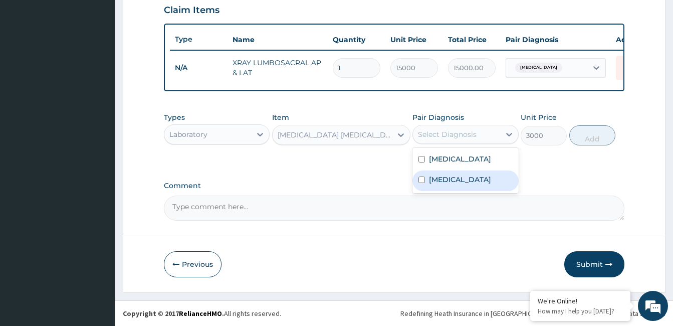
click at [474, 175] on label "[MEDICAL_DATA]" at bounding box center [460, 179] width 62 height 10
checkbox input "true"
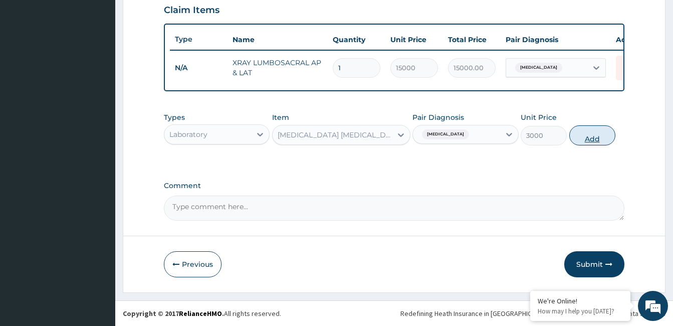
click at [603, 139] on button "Add" at bounding box center [592, 135] width 46 height 20
type input "0"
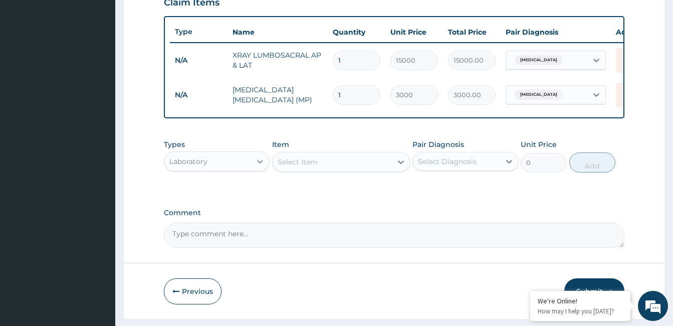
click at [260, 166] on icon at bounding box center [260, 161] width 10 height 10
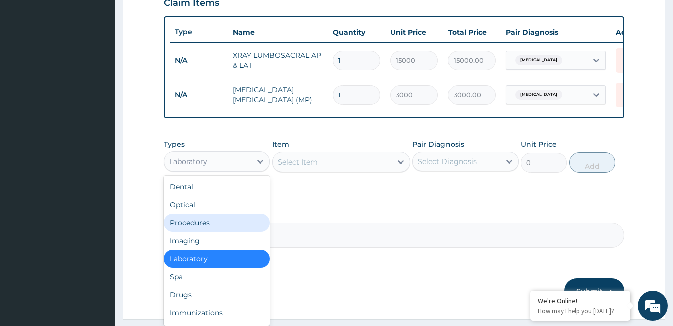
click at [230, 231] on div "Procedures" at bounding box center [217, 222] width 106 height 18
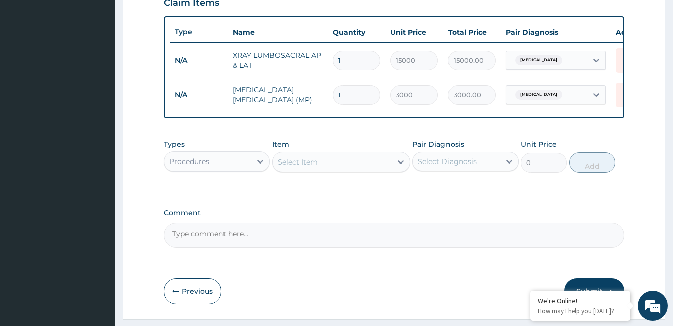
click at [342, 169] on div "Select Item" at bounding box center [331, 162] width 119 height 16
type input "gopd"
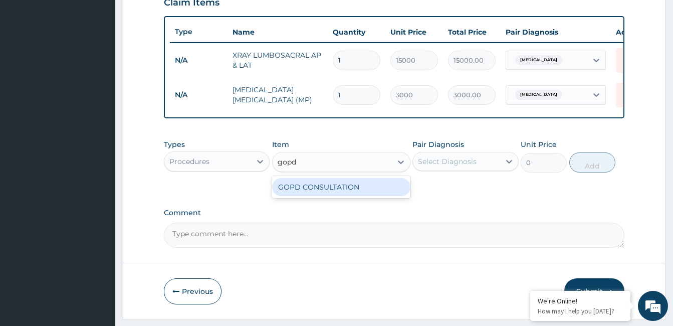
click at [338, 196] on div "GOPD CONSULTATION" at bounding box center [341, 187] width 138 height 18
type input "10000"
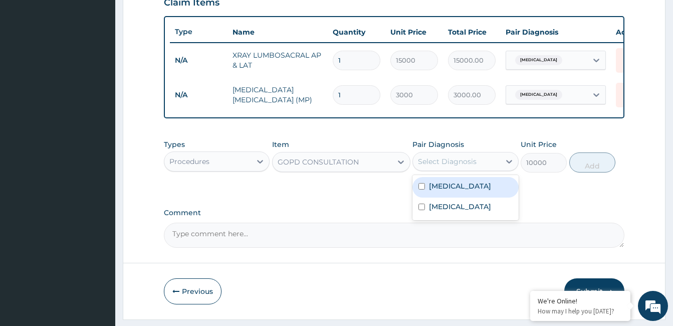
click at [472, 166] on div "Select Diagnosis" at bounding box center [447, 161] width 59 height 10
click at [460, 197] on div "Spasm" at bounding box center [465, 187] width 106 height 21
checkbox input "true"
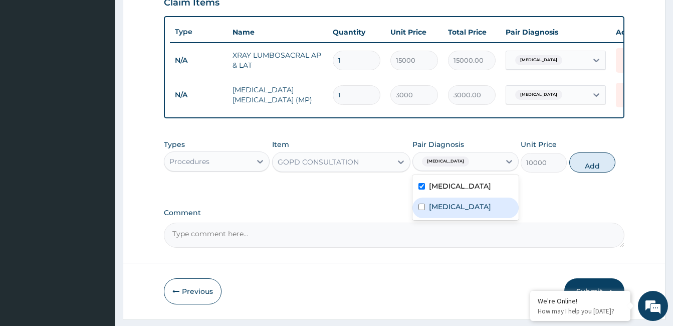
click at [460, 211] on label "[MEDICAL_DATA]" at bounding box center [460, 206] width 62 height 10
checkbox input "true"
click at [579, 171] on button "Add" at bounding box center [592, 162] width 46 height 20
type input "0"
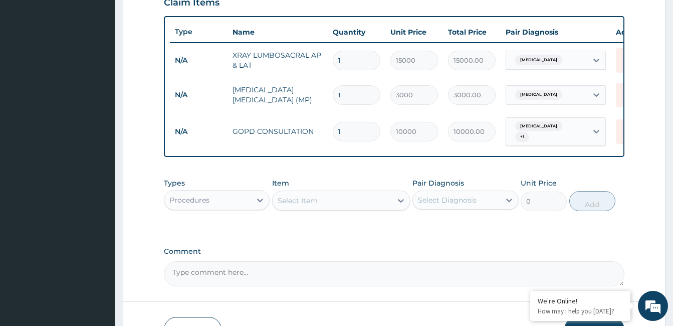
click at [255, 282] on textarea "Comment" at bounding box center [394, 273] width 460 height 25
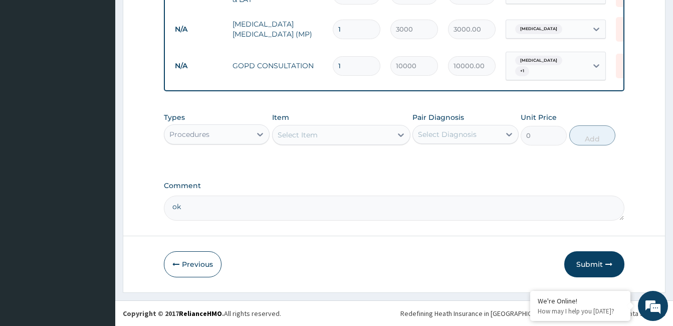
scroll to position [426, 0]
type textarea "ok"
click at [592, 267] on button "Submit" at bounding box center [594, 264] width 60 height 26
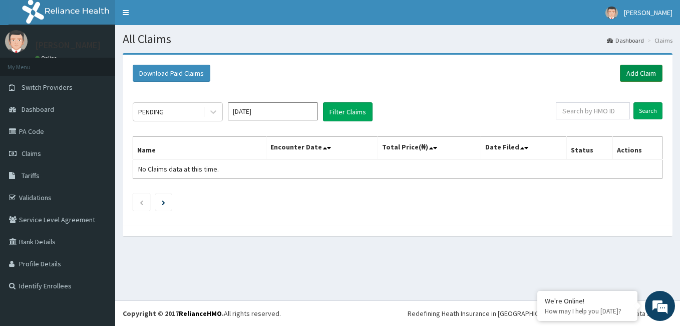
click at [636, 66] on link "Add Claim" at bounding box center [641, 73] width 43 height 17
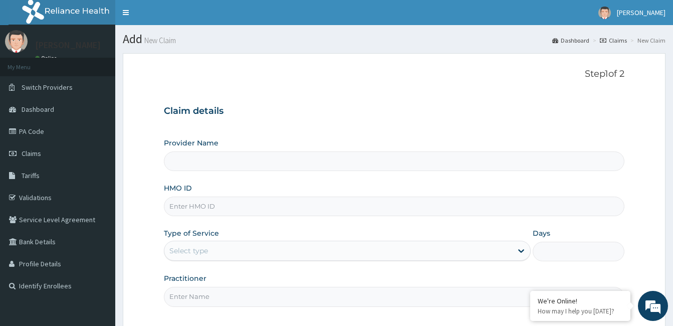
type input "[GEOGRAPHIC_DATA]"
click at [235, 203] on input "HMO ID" at bounding box center [394, 206] width 460 height 20
type input "gbi/10078/a"
click at [234, 247] on div "Select type" at bounding box center [338, 250] width 348 height 16
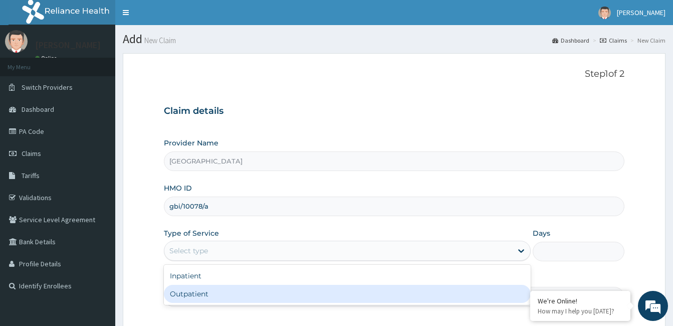
click at [234, 291] on div "Outpatient" at bounding box center [347, 293] width 367 height 18
type input "1"
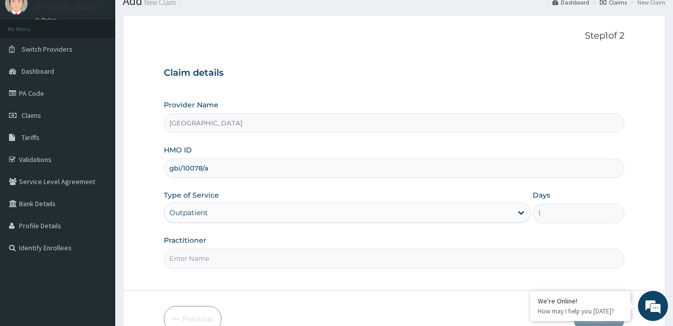
scroll to position [93, 0]
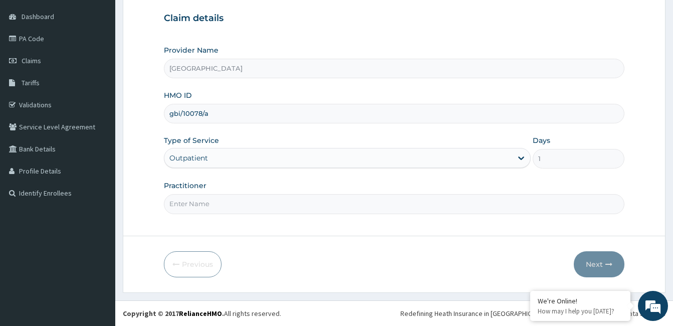
click at [223, 202] on input "Practitioner" at bounding box center [394, 204] width 460 height 20
paste input "JEGEDE JOSHUA"
click at [166, 204] on input "JEGEDE JOSHUA" at bounding box center [394, 204] width 460 height 20
type input "Dr. JEGEDE JOSHUA"
click at [602, 264] on button "Next" at bounding box center [598, 264] width 51 height 26
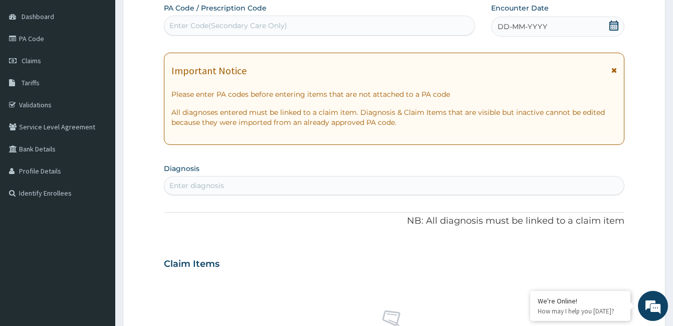
click at [554, 28] on div "DD-MM-YYYY" at bounding box center [557, 27] width 133 height 20
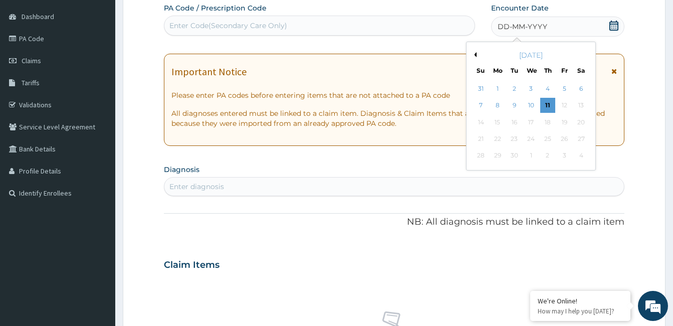
click at [474, 53] on button "Previous Month" at bounding box center [473, 54] width 5 height 5
click at [579, 84] on div "5" at bounding box center [580, 88] width 15 height 15
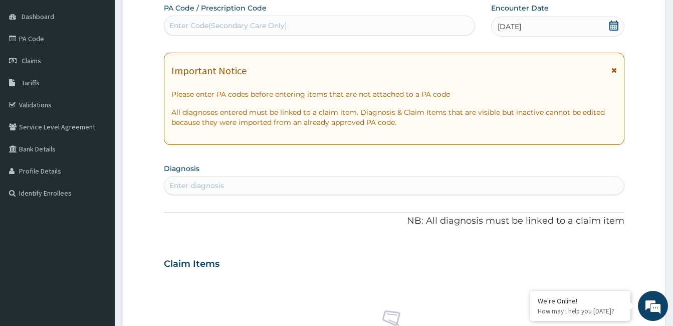
click at [584, 89] on div "Important Notice Please enter PA codes before entering items that are not attac…" at bounding box center [394, 99] width 460 height 92
click at [260, 188] on div "Enter diagnosis" at bounding box center [393, 185] width 459 height 16
type input "rash"
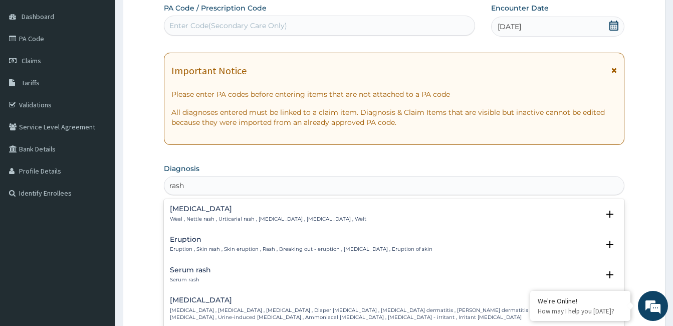
click at [250, 247] on p "Eruption , Skin rash , Skin eruption , Rash , Breaking out - eruption , Exanthe…" at bounding box center [301, 248] width 262 height 7
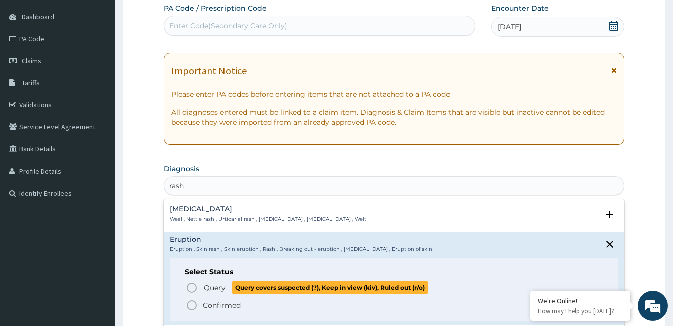
click at [194, 289] on icon "status option query" at bounding box center [192, 287] width 12 height 12
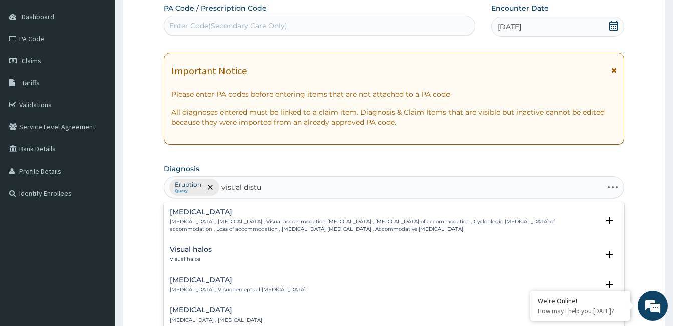
type input "visual distur"
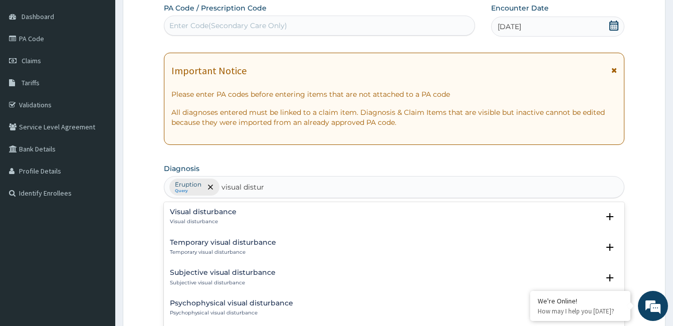
click at [199, 219] on p "Visual disturbance" at bounding box center [203, 221] width 67 height 7
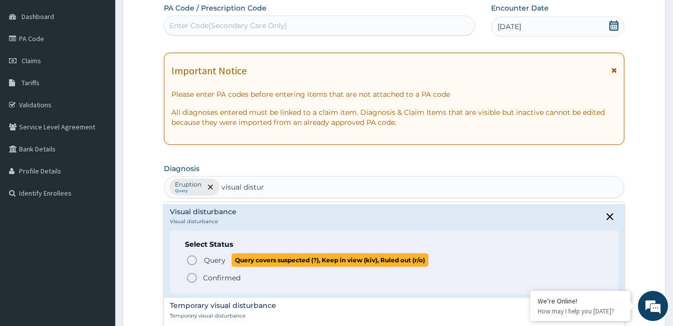
click at [190, 260] on icon "status option query" at bounding box center [192, 260] width 12 height 12
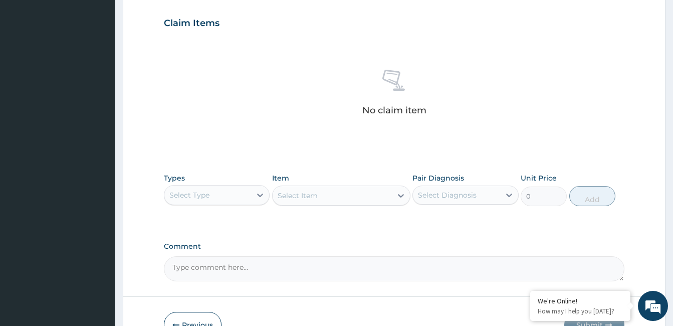
scroll to position [343, 0]
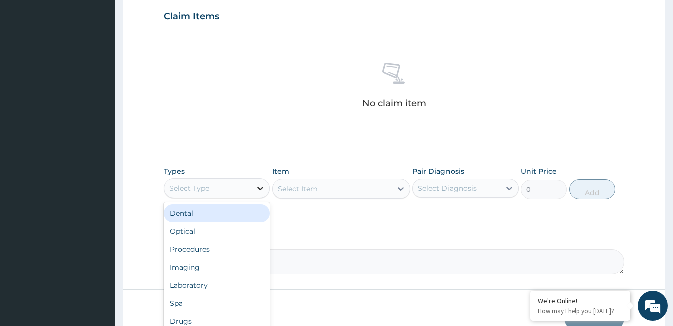
click at [261, 189] on icon at bounding box center [260, 188] width 10 height 10
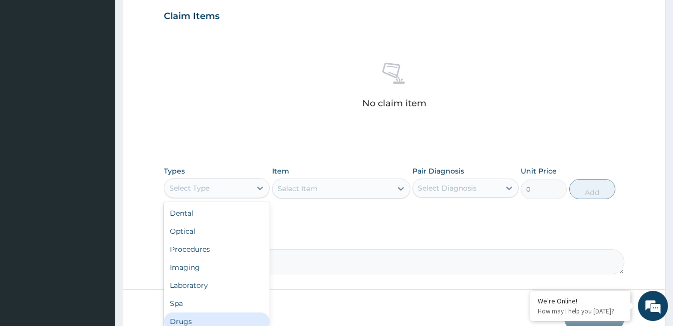
click at [207, 317] on div "Drugs" at bounding box center [217, 321] width 106 height 18
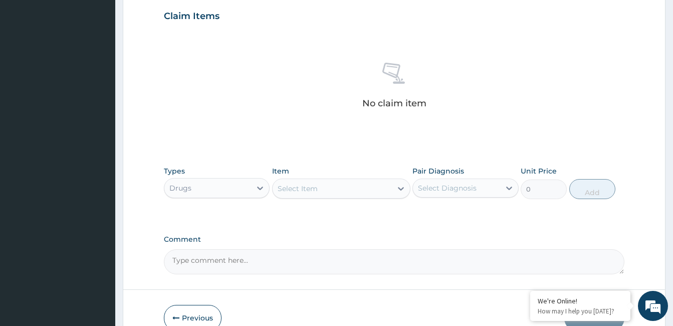
click at [319, 186] on div "Select Item" at bounding box center [331, 188] width 119 height 16
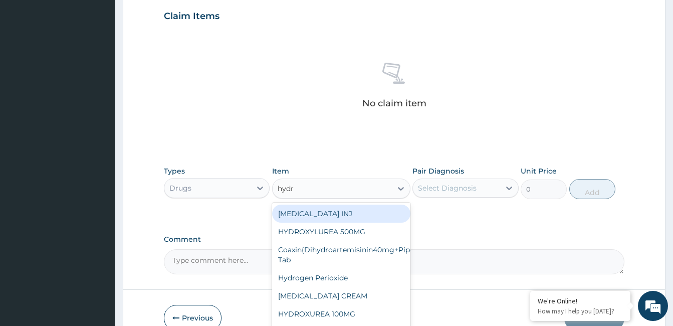
type input "hydro"
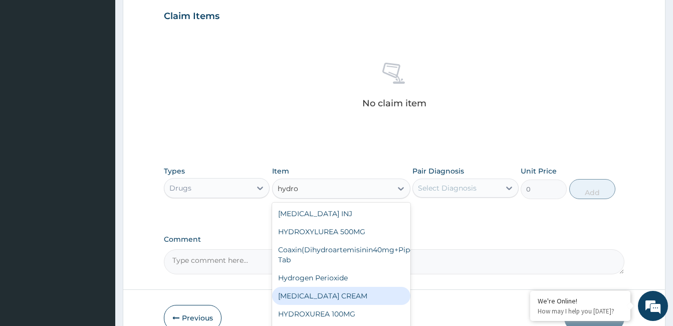
click at [367, 295] on div "HYDROCORTISONE CREAM" at bounding box center [341, 295] width 138 height 18
type input "2000"
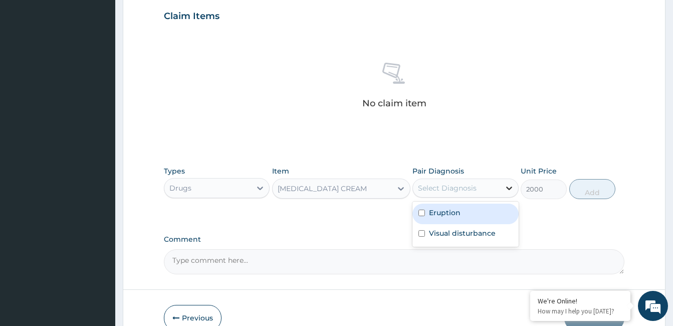
click at [509, 187] on icon at bounding box center [509, 188] width 10 height 10
click at [501, 212] on div "Eruption" at bounding box center [465, 213] width 106 height 21
checkbox input "true"
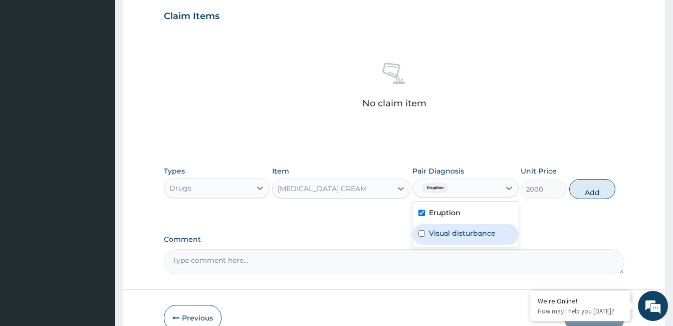
click at [495, 231] on div "Visual disturbance" at bounding box center [465, 234] width 106 height 21
checkbox input "true"
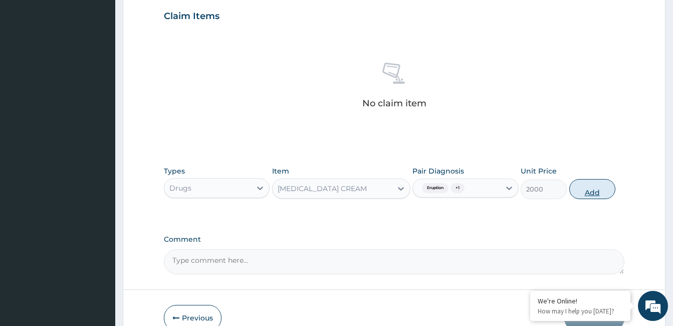
click at [593, 188] on button "Add" at bounding box center [592, 189] width 46 height 20
type input "0"
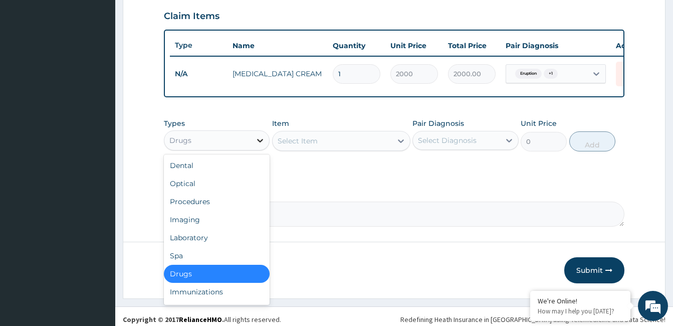
click at [259, 145] on icon at bounding box center [260, 140] width 10 height 10
click at [208, 209] on div "Procedures" at bounding box center [217, 201] width 106 height 18
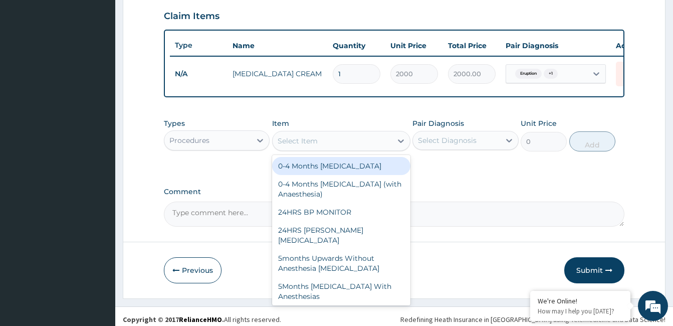
click at [335, 145] on div "Select Item" at bounding box center [331, 141] width 119 height 16
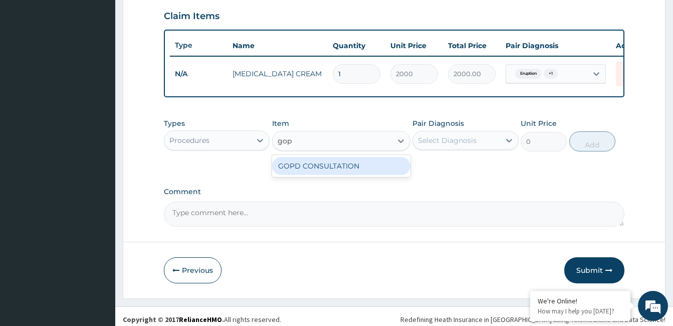
type input "gopd"
click at [329, 173] on div "GOPD CONSULTATION" at bounding box center [341, 166] width 138 height 18
type input "10000"
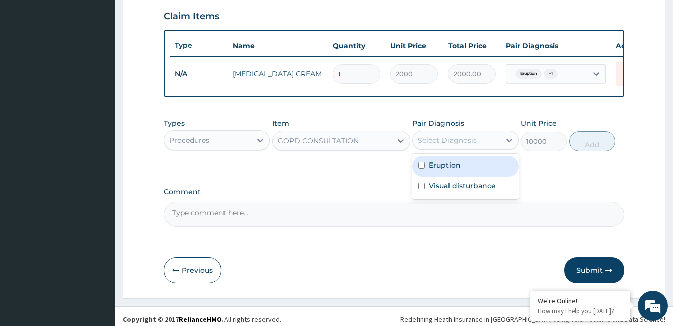
click at [439, 145] on div "Select Diagnosis" at bounding box center [447, 140] width 59 height 10
click at [442, 169] on label "Eruption" at bounding box center [445, 165] width 32 height 10
checkbox input "true"
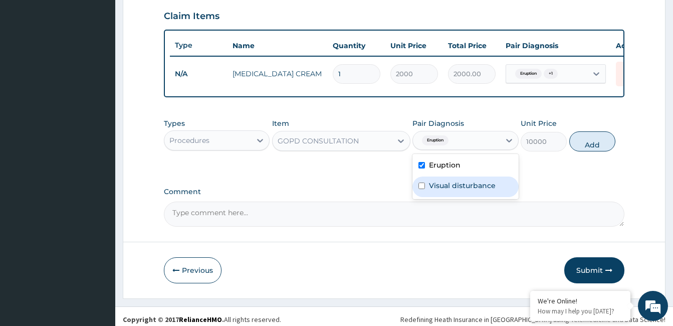
click at [456, 190] on label "Visual disturbance" at bounding box center [462, 185] width 67 height 10
checkbox input "true"
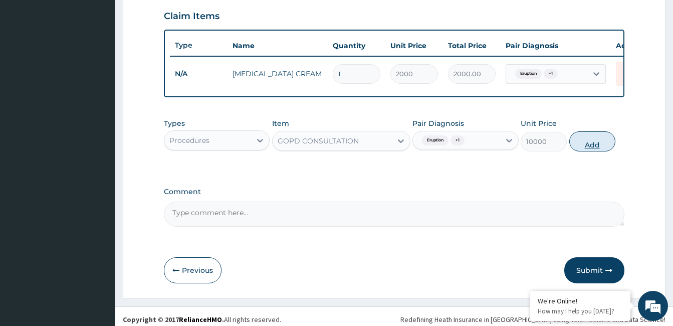
click at [596, 147] on button "Add" at bounding box center [592, 141] width 46 height 20
type input "0"
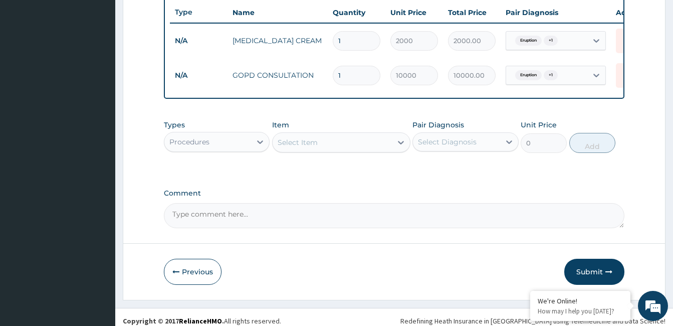
scroll to position [391, 0]
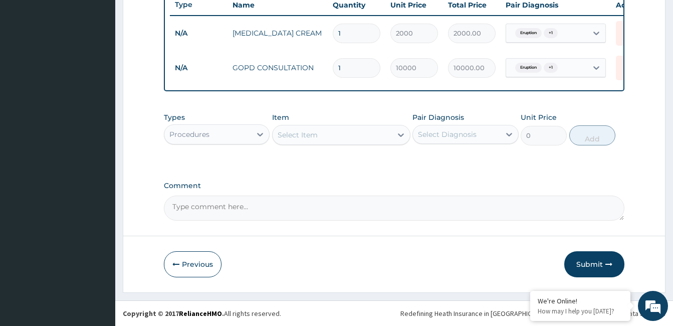
click at [324, 213] on textarea "Comment" at bounding box center [394, 207] width 460 height 25
type textarea "ok"
click at [599, 265] on button "Submit" at bounding box center [594, 264] width 60 height 26
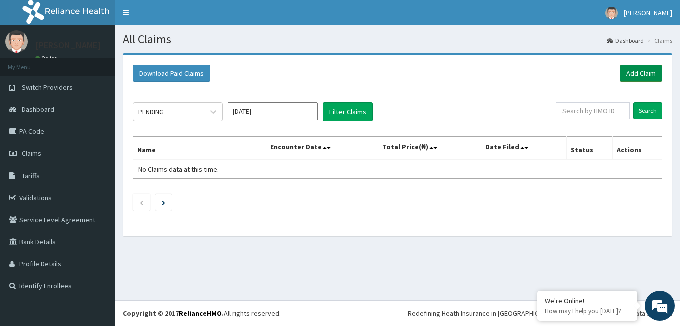
click at [635, 75] on link "Add Claim" at bounding box center [641, 73] width 43 height 17
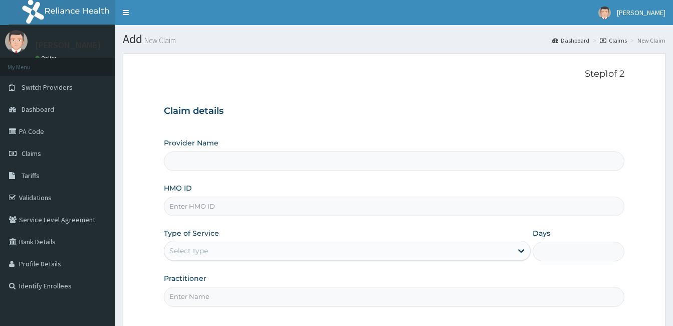
type input "[GEOGRAPHIC_DATA]"
click at [238, 207] on input "HMO ID" at bounding box center [394, 206] width 460 height 20
type input "swg/10148/a"
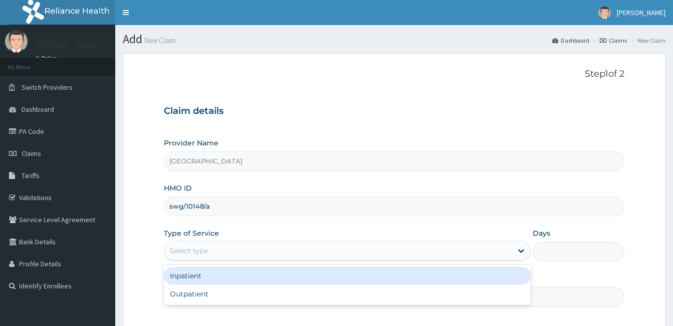
click at [218, 251] on div "Select type" at bounding box center [338, 250] width 348 height 16
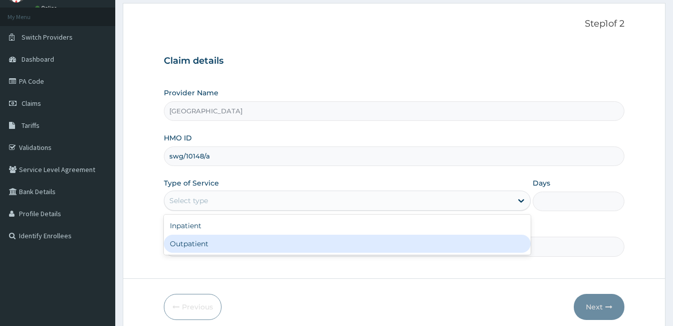
click at [223, 247] on div "Outpatient" at bounding box center [347, 243] width 367 height 18
type input "1"
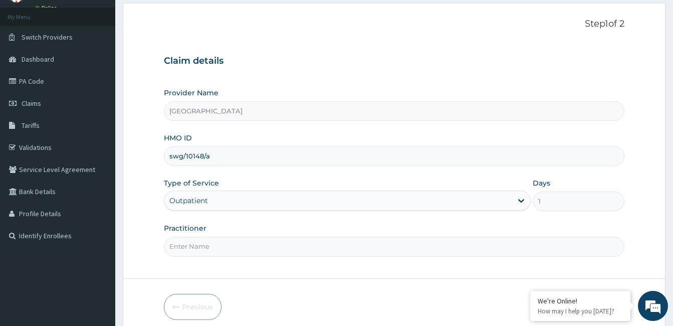
scroll to position [0, 0]
click at [200, 248] on input "Practitioner" at bounding box center [394, 246] width 460 height 20
paste input "[PERSON_NAME]"
click at [168, 250] on input "[PERSON_NAME]" at bounding box center [394, 246] width 460 height 20
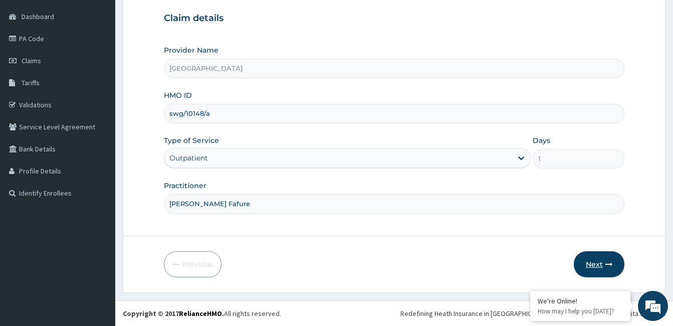
type input "[PERSON_NAME] Fafure"
click at [596, 262] on button "Next" at bounding box center [598, 264] width 51 height 26
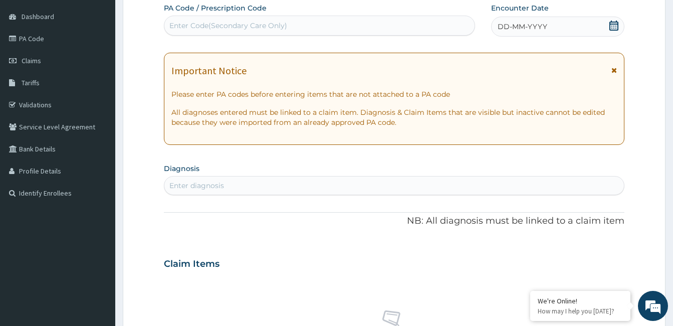
click at [580, 23] on div "DD-MM-YYYY" at bounding box center [557, 27] width 133 height 20
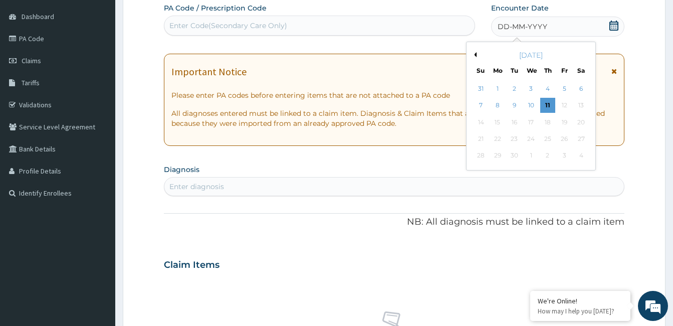
click at [474, 54] on button "Previous Month" at bounding box center [473, 54] width 5 height 5
click at [515, 139] on div "22" at bounding box center [513, 138] width 15 height 15
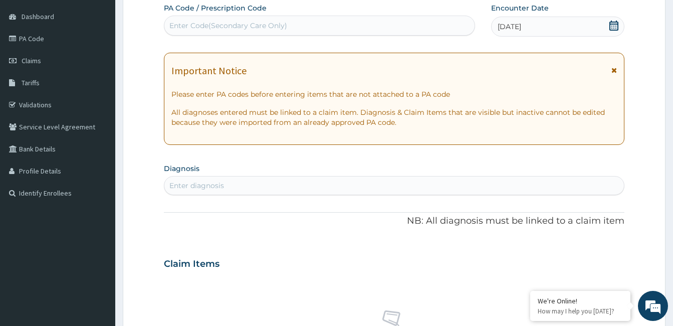
click at [217, 181] on div "Enter diagnosis" at bounding box center [196, 185] width 55 height 10
type input "[MEDICAL_DATA]"
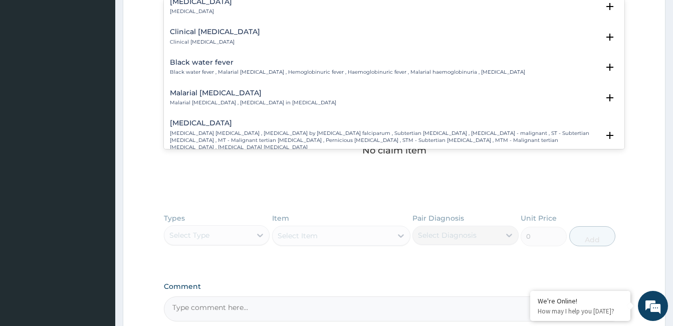
scroll to position [351, 0]
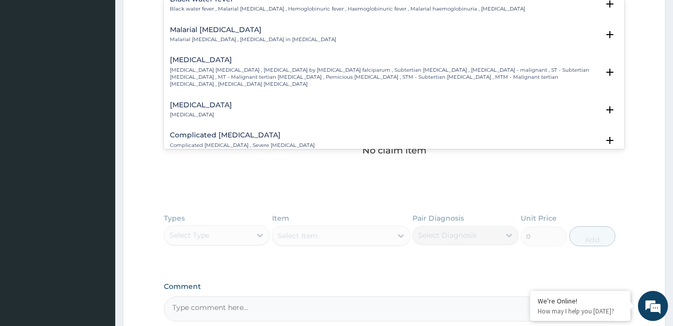
click at [212, 67] on p "[MEDICAL_DATA] [MEDICAL_DATA] , [MEDICAL_DATA] by [MEDICAL_DATA] falciparum , S…" at bounding box center [384, 78] width 429 height 22
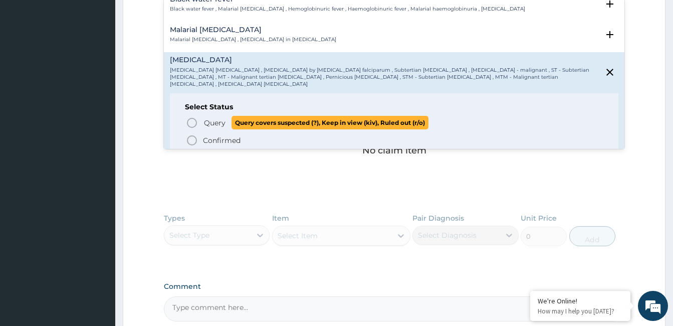
click at [194, 117] on icon "status option query" at bounding box center [192, 123] width 12 height 12
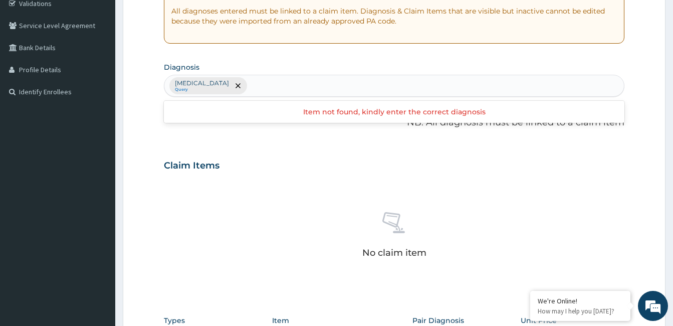
scroll to position [193, 0]
type input "hyperlip"
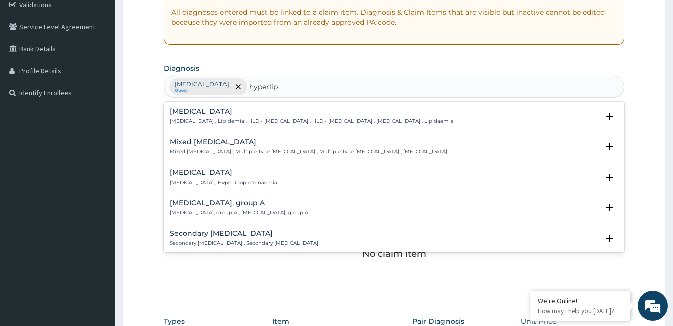
click at [234, 117] on div "[MEDICAL_DATA] [MEDICAL_DATA] , Lipidemia , HLD - [MEDICAL_DATA] , HLD - [MEDIC…" at bounding box center [311, 117] width 283 height 18
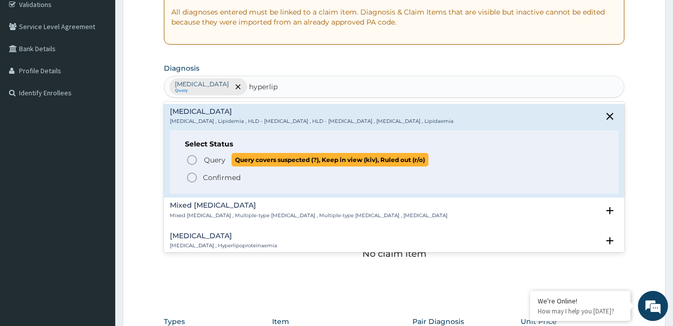
click at [194, 161] on icon "status option query" at bounding box center [192, 160] width 12 height 12
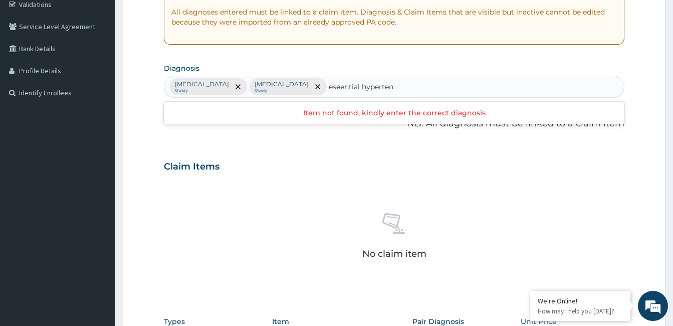
click at [342, 87] on input "eseential hyperten" at bounding box center [362, 87] width 67 height 10
click at [334, 87] on input "esenttial hyperten" at bounding box center [361, 87] width 65 height 10
click at [352, 84] on input "essenttial hyperten" at bounding box center [363, 87] width 69 height 10
type input "essential hyperten"
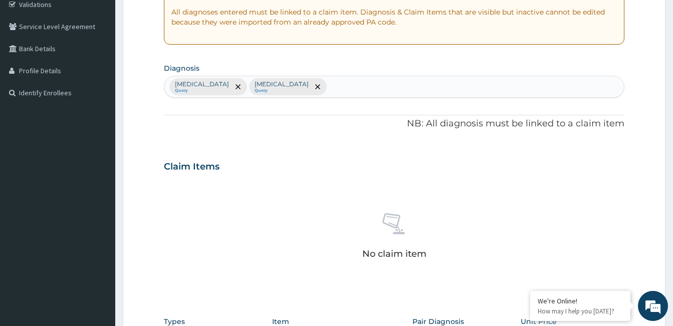
click at [433, 181] on div "No claim item" at bounding box center [394, 237] width 460 height 115
click at [357, 84] on div "Falciparum malaria Query Hyperlipidemia Query" at bounding box center [393, 86] width 459 height 21
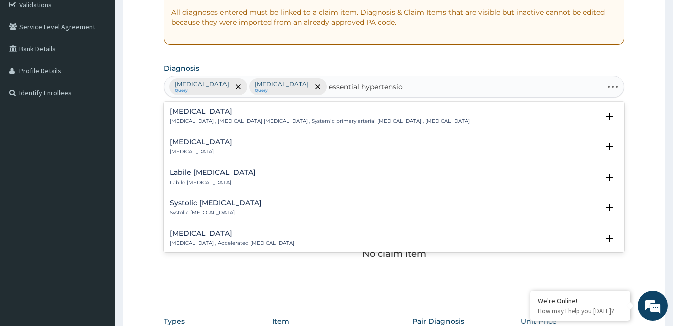
type input "essential hypertension"
click at [187, 109] on h4 "Essential hypertension" at bounding box center [319, 112] width 299 height 8
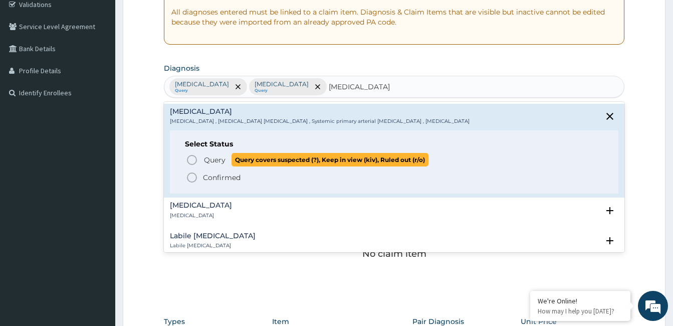
click at [192, 161] on icon "status option query" at bounding box center [192, 160] width 12 height 12
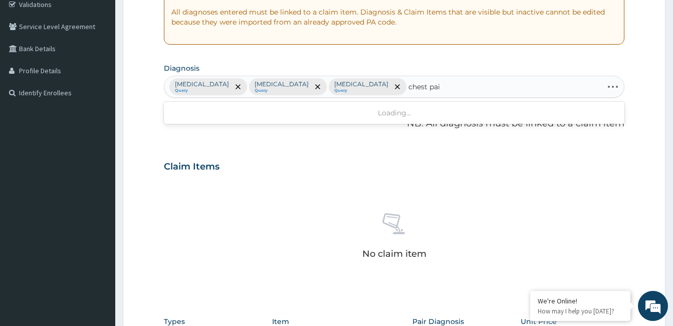
type input "chest pain"
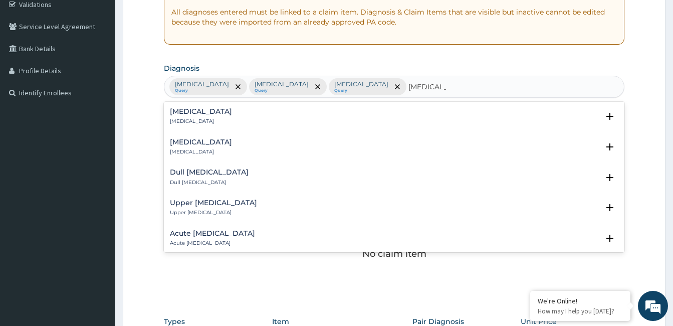
click at [195, 111] on h4 "Chest pain" at bounding box center [201, 112] width 62 height 8
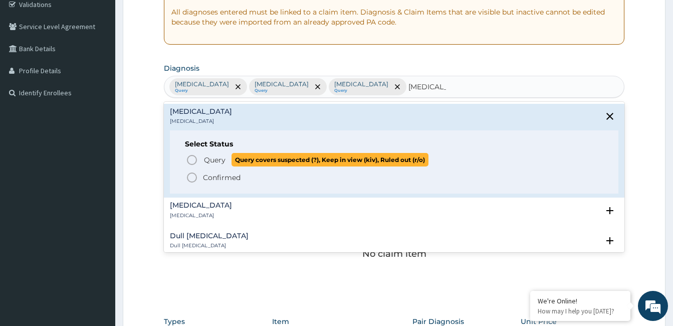
click at [203, 161] on p "Query Query covers suspected (?), Keep in view (kiv), Ruled out (r/o)" at bounding box center [315, 160] width 225 height 14
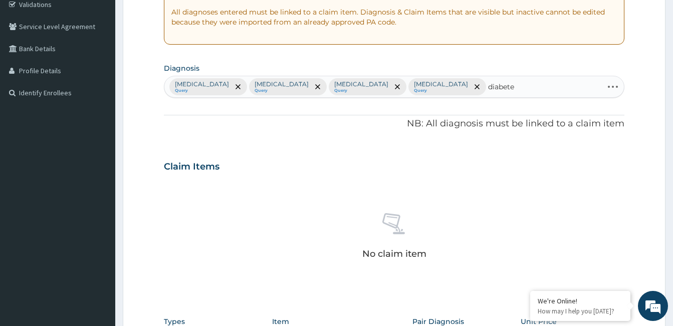
type input "diabetes"
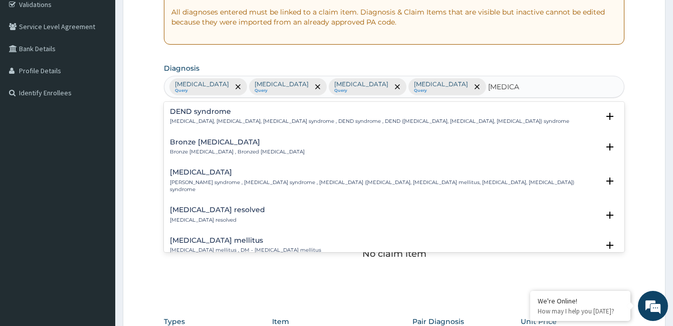
click at [204, 238] on div "Diabetes mellitus Diabetes mellitus , DM - Diabetes mellitus" at bounding box center [245, 245] width 151 height 18
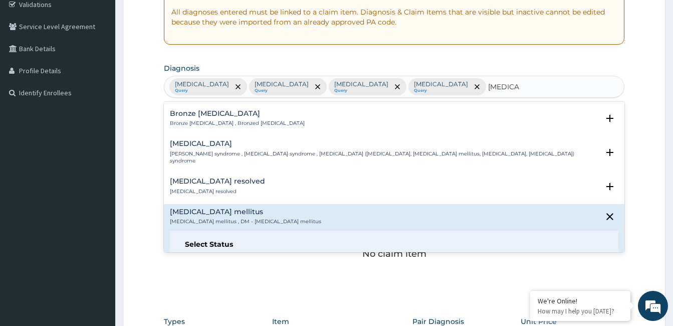
scroll to position [50, 0]
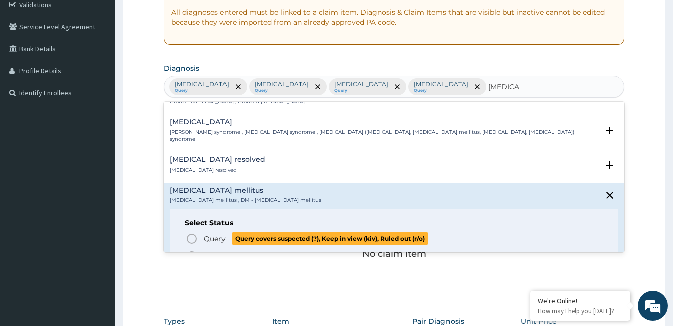
click at [191, 232] on icon "status option query" at bounding box center [192, 238] width 12 height 12
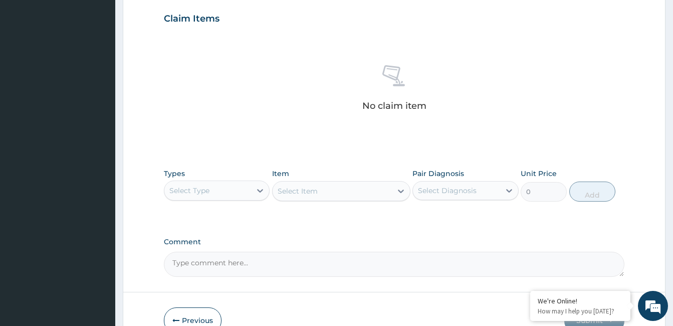
scroll to position [343, 0]
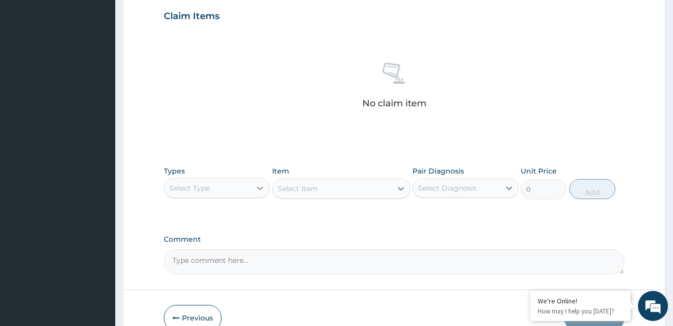
click at [259, 187] on icon at bounding box center [260, 188] width 10 height 10
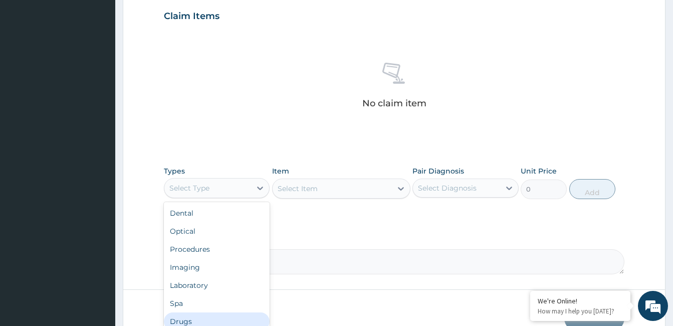
click at [218, 313] on div "Drugs" at bounding box center [217, 321] width 106 height 18
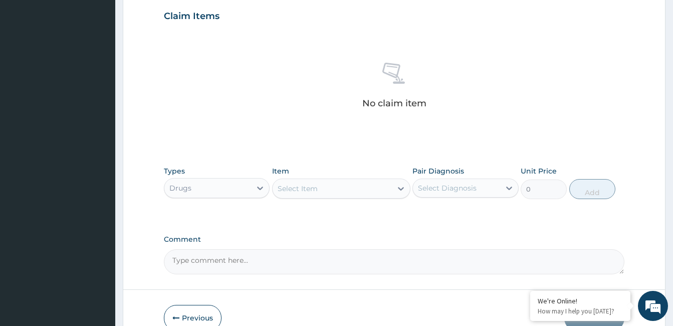
click at [311, 191] on div "Select Item" at bounding box center [297, 188] width 40 height 10
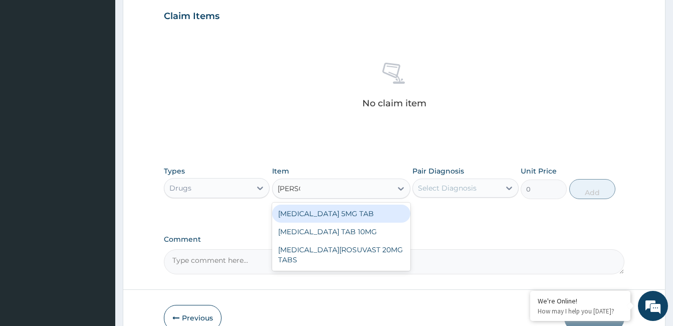
type input "crestor"
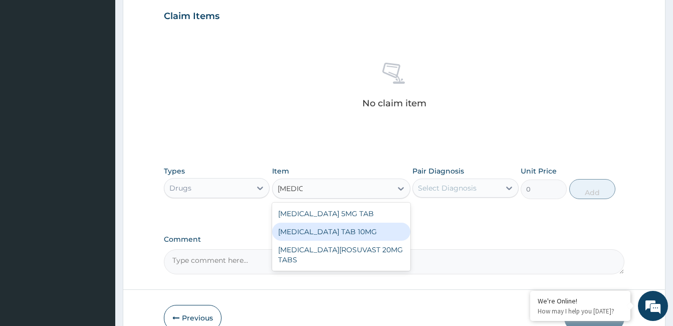
click at [340, 235] on div "CRESTOR TAB 10MG" at bounding box center [341, 231] width 138 height 18
type input "1400"
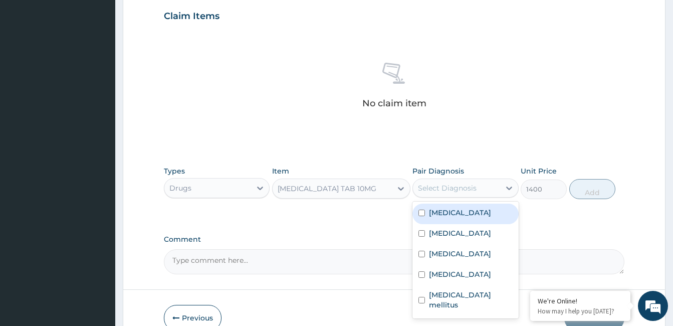
click at [472, 183] on div "Select Diagnosis" at bounding box center [447, 188] width 59 height 10
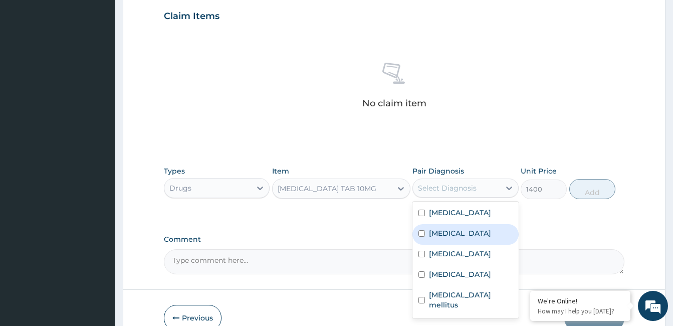
click at [468, 233] on label "Hyperlipidemia" at bounding box center [460, 233] width 62 height 10
checkbox input "true"
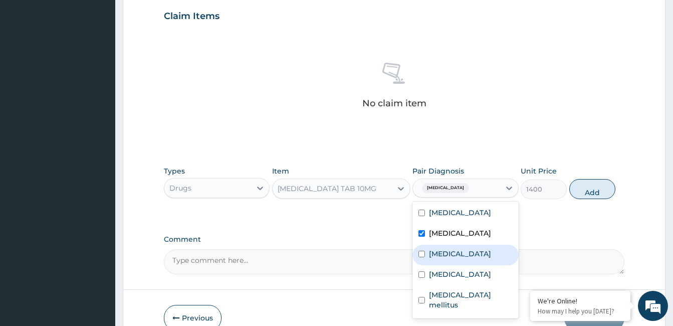
click at [468, 251] on label "Essential hypertension" at bounding box center [460, 253] width 62 height 10
checkbox input "true"
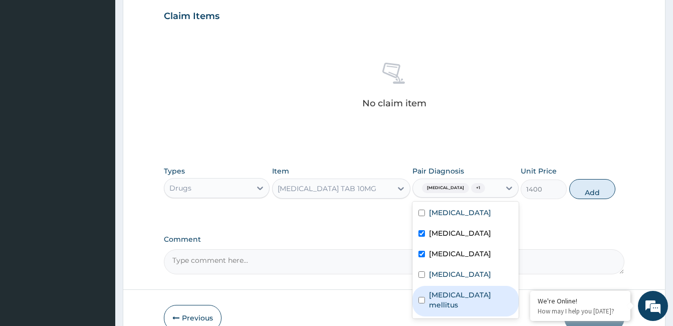
click at [468, 293] on label "Diabetes mellitus" at bounding box center [470, 299] width 83 height 20
checkbox input "true"
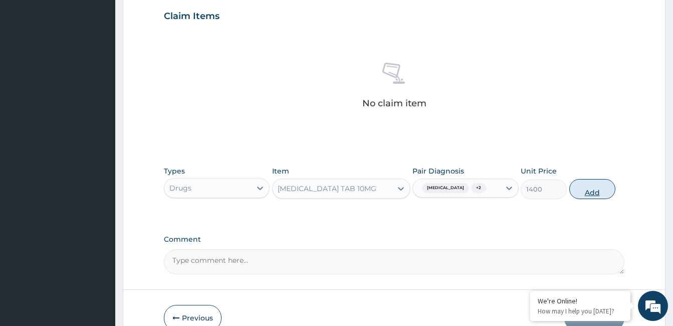
click at [587, 193] on button "Add" at bounding box center [592, 189] width 46 height 20
type input "0"
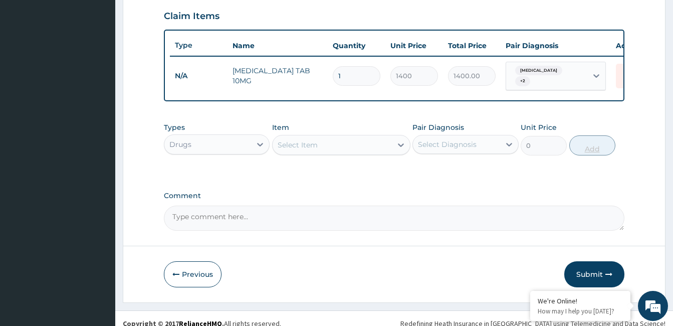
type input "0.00"
type input "3"
type input "4200.00"
type input "30"
type input "42000.00"
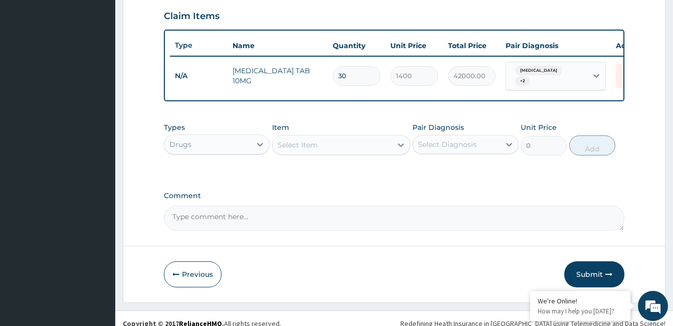
type input "30"
click at [317, 146] on div "Select Item" at bounding box center [297, 145] width 40 height 10
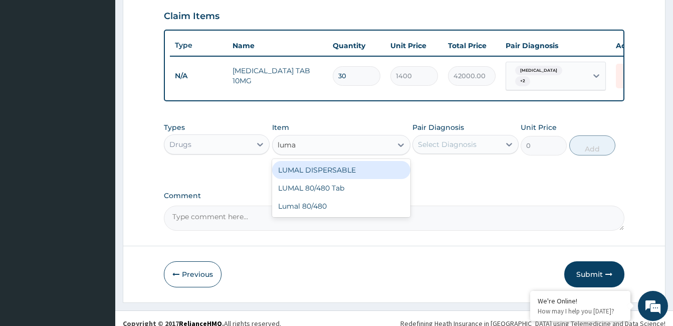
type input "lumal"
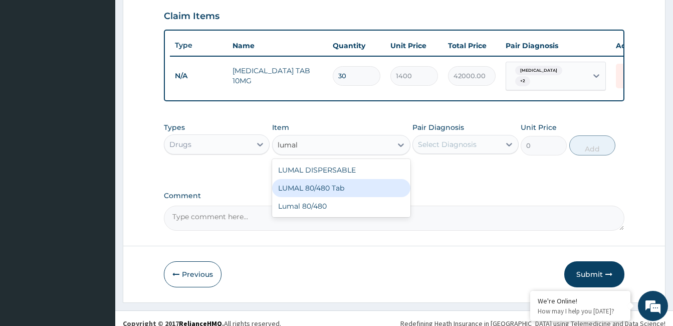
click at [323, 197] on div "LUMAL 80/480 Tab" at bounding box center [341, 188] width 138 height 18
type input "3000"
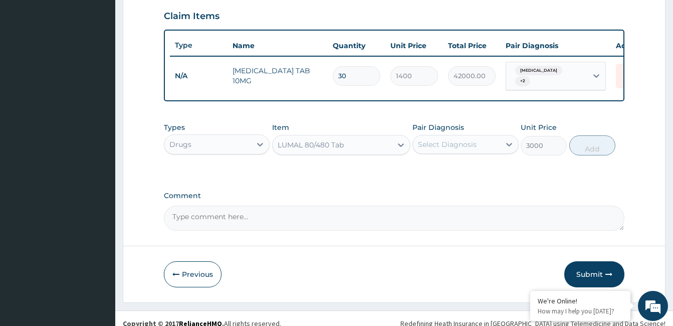
click at [456, 148] on div "Select Diagnosis" at bounding box center [447, 144] width 59 height 10
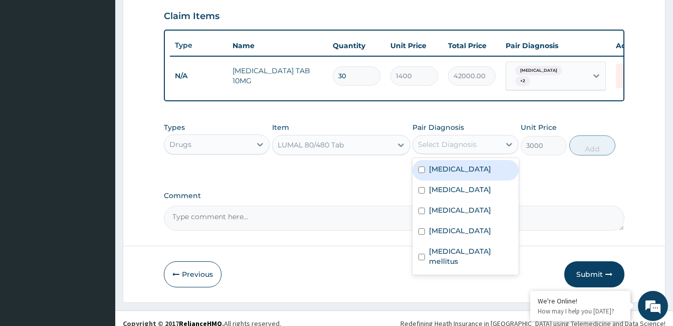
click at [453, 174] on label "Falciparum malaria" at bounding box center [460, 169] width 62 height 10
checkbox input "true"
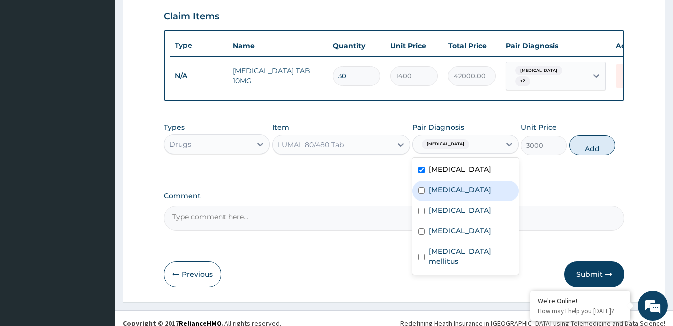
click at [588, 147] on button "Add" at bounding box center [592, 145] width 46 height 20
type input "0"
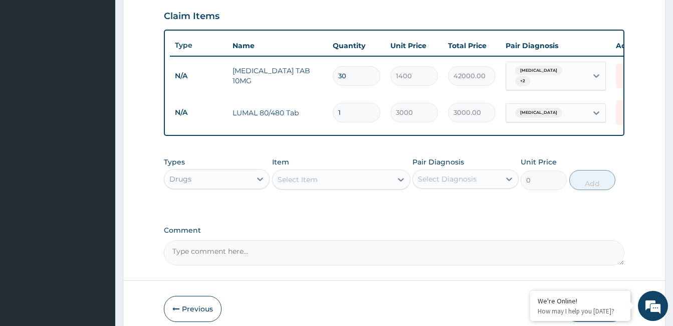
click at [316, 180] on div "Select Item" at bounding box center [297, 179] width 40 height 10
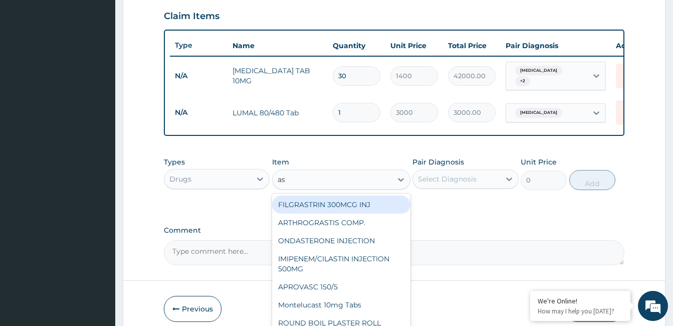
type input "aso"
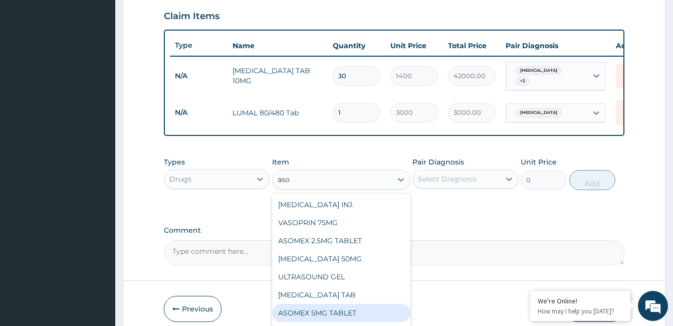
click at [346, 311] on div "ASOMEX 5MG TABLET" at bounding box center [341, 312] width 138 height 18
type input "250"
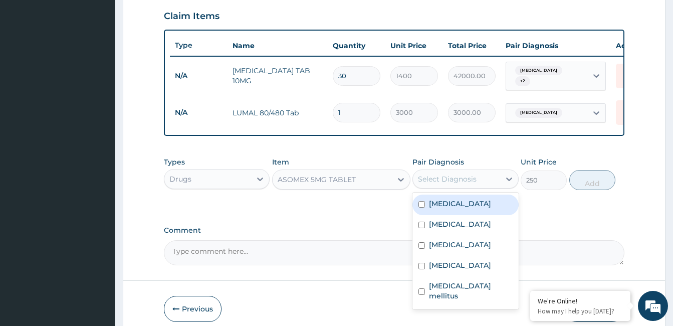
click at [472, 184] on div "Select Diagnosis" at bounding box center [447, 179] width 59 height 10
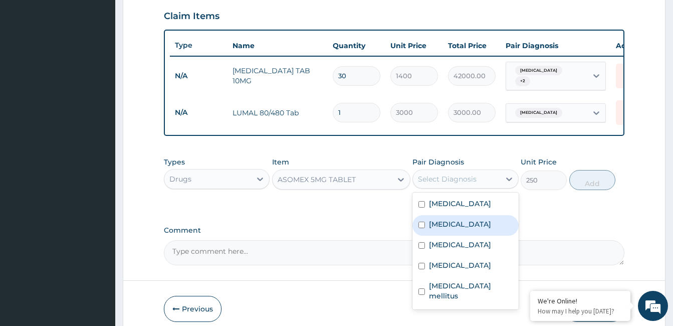
click at [462, 229] on label "Hyperlipidemia" at bounding box center [460, 224] width 62 height 10
checkbox input "true"
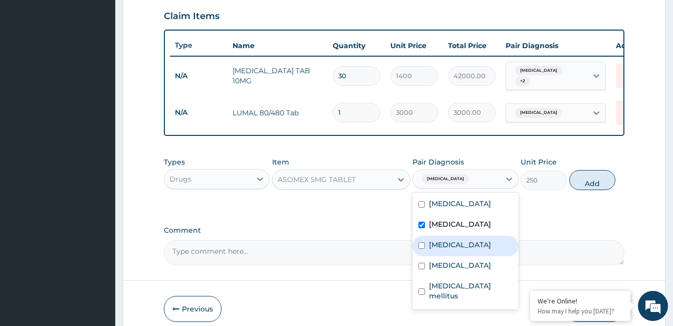
click at [462, 247] on label "Essential hypertension" at bounding box center [460, 244] width 62 height 10
checkbox input "true"
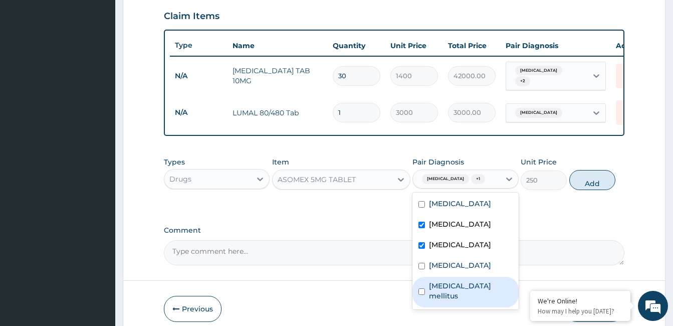
click at [468, 287] on label "Diabetes mellitus" at bounding box center [470, 290] width 83 height 20
checkbox input "true"
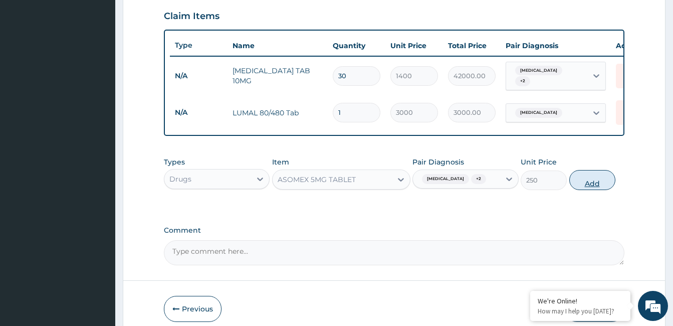
click at [586, 185] on button "Add" at bounding box center [592, 180] width 46 height 20
type input "0"
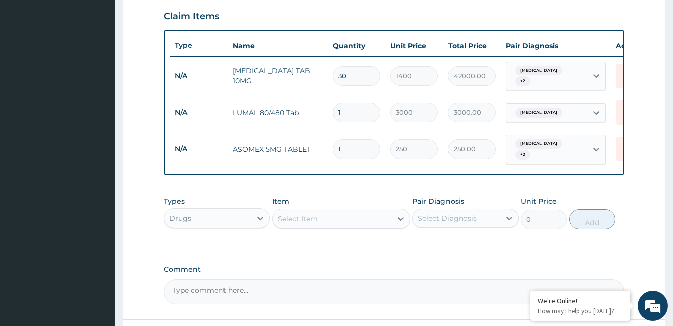
type input "0.00"
type input "3"
type input "750.00"
type input "30"
type input "7500.00"
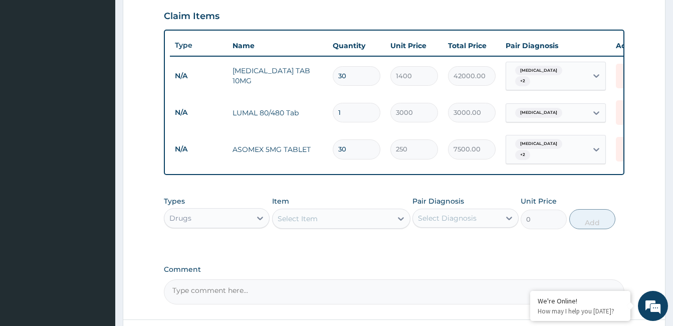
type input "30"
click at [336, 222] on div "Select Item" at bounding box center [331, 218] width 119 height 16
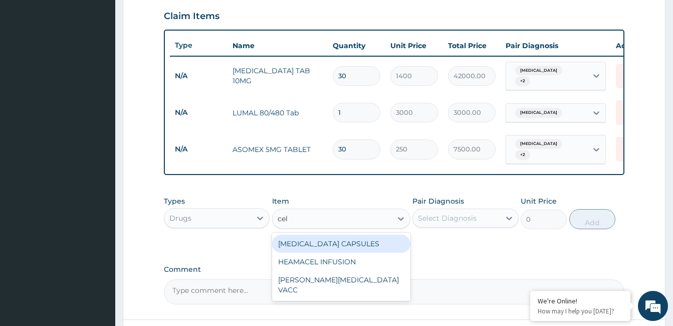
type input "cele"
click at [351, 242] on div "CELEBREX CAPSULES" at bounding box center [341, 243] width 138 height 18
type input "1200"
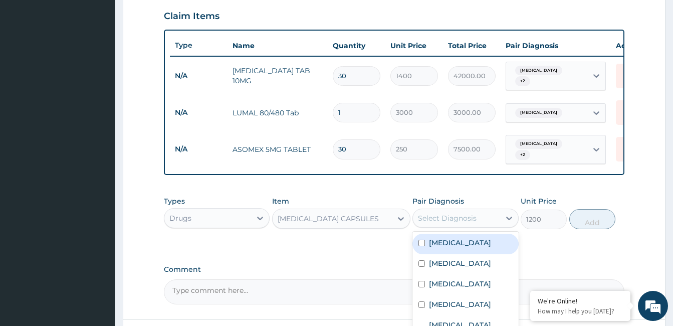
click at [448, 216] on div "Select Diagnosis" at bounding box center [447, 218] width 59 height 10
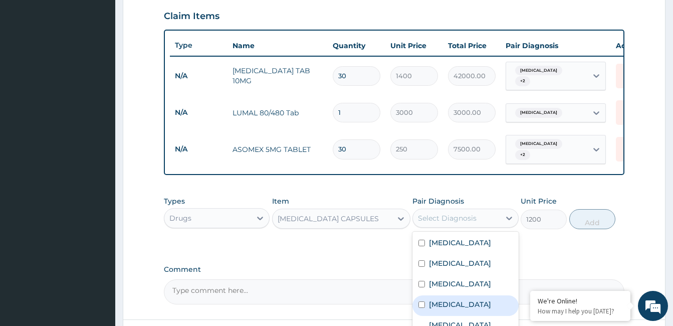
click at [451, 305] on label "Chest pain" at bounding box center [460, 304] width 62 height 10
checkbox input "true"
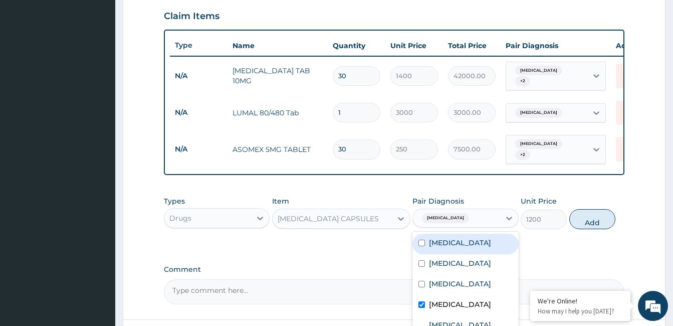
click at [458, 242] on label "Falciparum malaria" at bounding box center [460, 242] width 62 height 10
checkbox input "true"
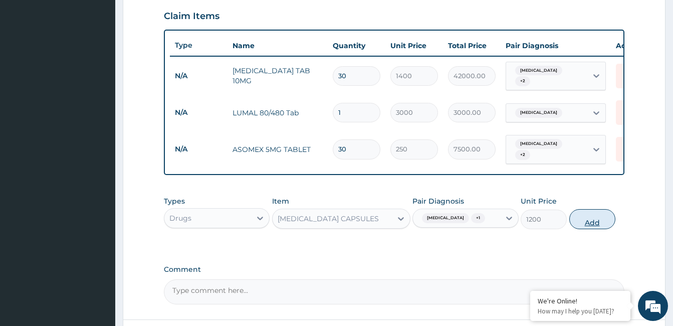
click at [579, 221] on button "Add" at bounding box center [592, 219] width 46 height 20
type input "0"
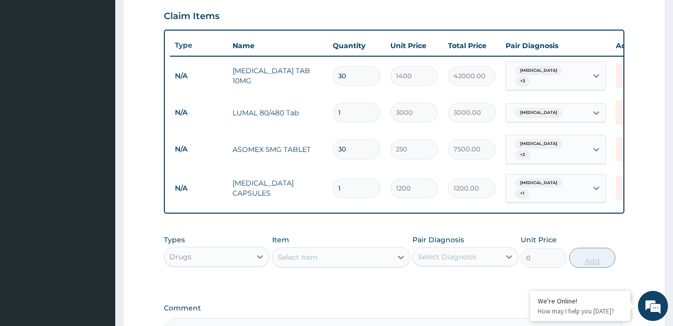
type input "0.00"
type input "2"
type input "2400.00"
type input "24"
type input "28800.00"
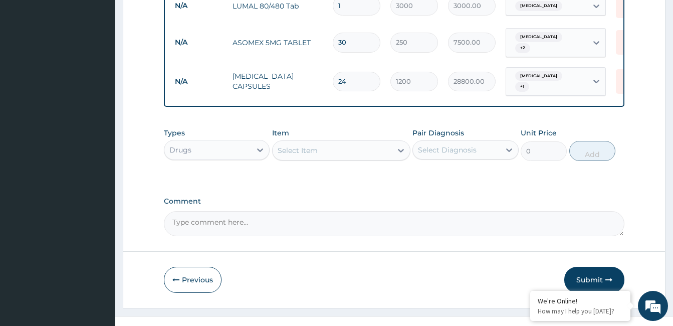
scroll to position [460, 0]
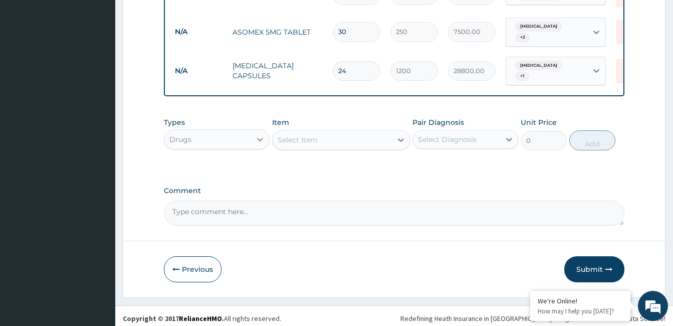
type input "24"
click at [261, 134] on icon at bounding box center [260, 139] width 10 height 10
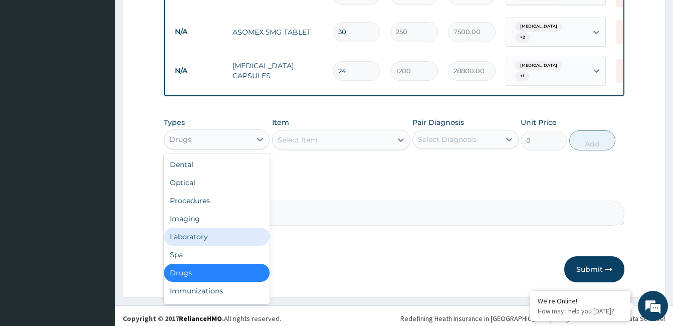
click at [229, 230] on div "Laboratory" at bounding box center [217, 236] width 106 height 18
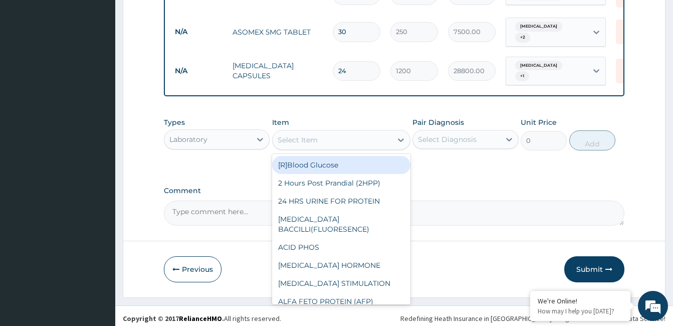
click at [364, 133] on div "Select Item" at bounding box center [331, 140] width 119 height 16
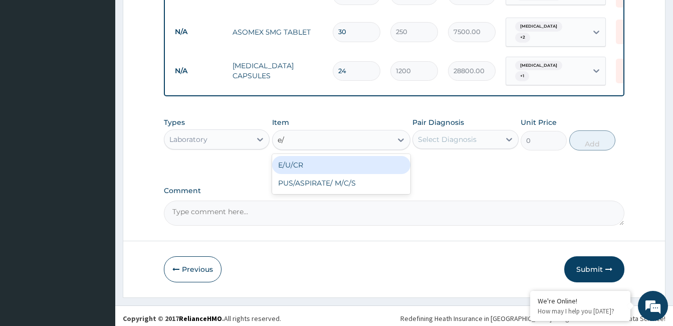
type input "e/u"
click at [373, 158] on div "E/U/CR" at bounding box center [341, 165] width 138 height 18
type input "20000"
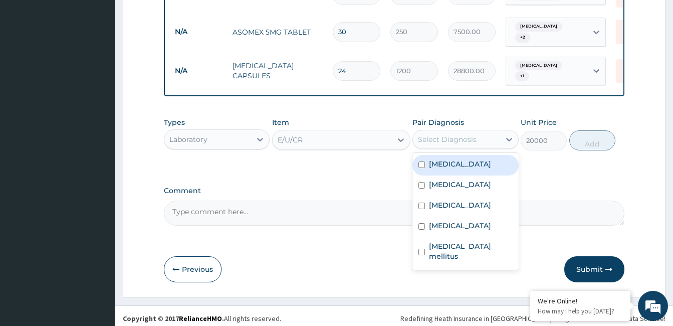
click at [424, 139] on div "Select Diagnosis" at bounding box center [447, 139] width 59 height 10
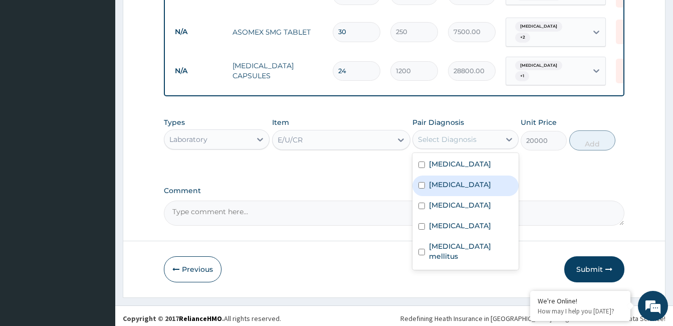
click at [457, 179] on label "Hyperlipidemia" at bounding box center [460, 184] width 62 height 10
checkbox input "true"
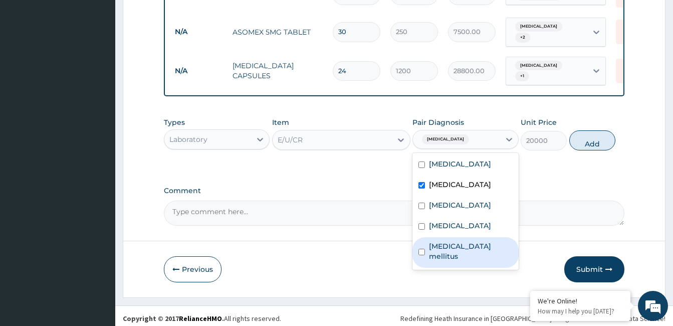
click at [458, 241] on label "Diabetes mellitus" at bounding box center [470, 251] width 83 height 20
checkbox input "true"
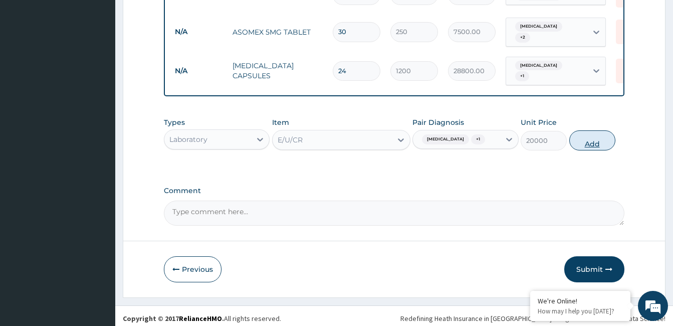
click at [583, 130] on button "Add" at bounding box center [592, 140] width 46 height 20
type input "0"
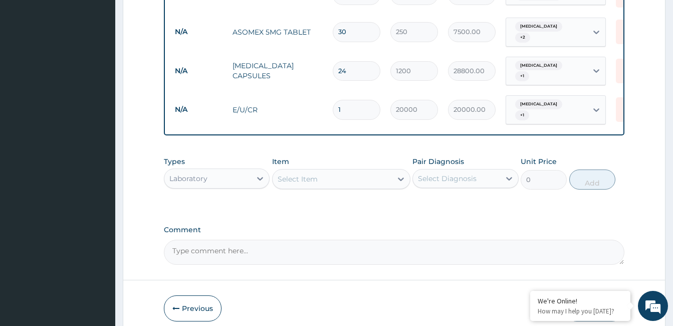
click at [315, 174] on div "Select Item" at bounding box center [297, 179] width 40 height 10
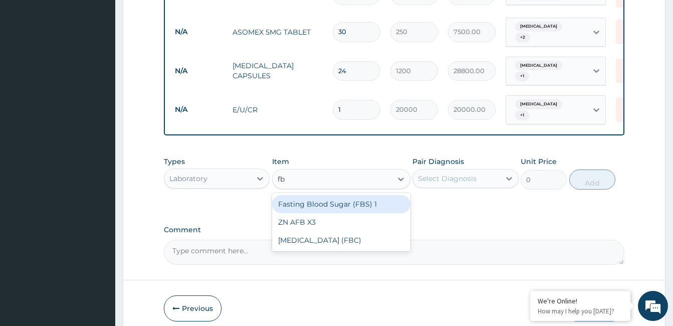
type input "fbs"
click at [347, 199] on div "Fasting Blood Sugar (FBS) 1" at bounding box center [341, 204] width 138 height 18
type input "5000"
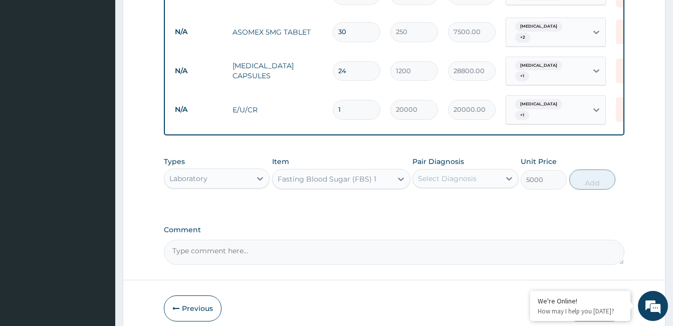
click at [474, 173] on div "Select Diagnosis" at bounding box center [447, 178] width 59 height 10
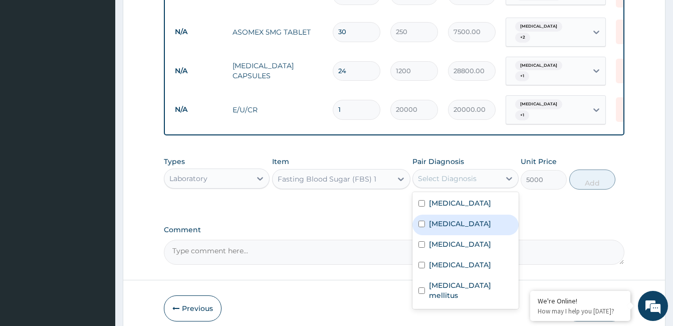
click at [469, 218] on label "Hyperlipidemia" at bounding box center [460, 223] width 62 height 10
checkbox input "true"
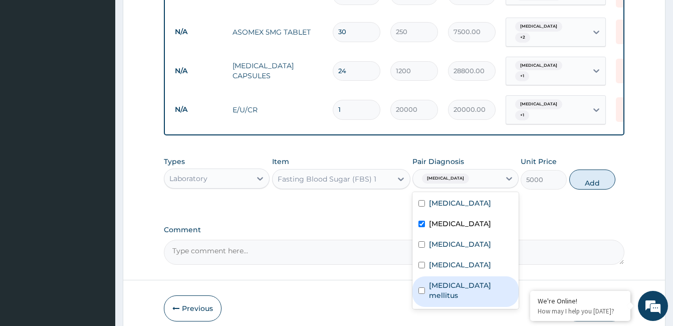
click at [465, 280] on label "Diabetes mellitus" at bounding box center [470, 290] width 83 height 20
checkbox input "true"
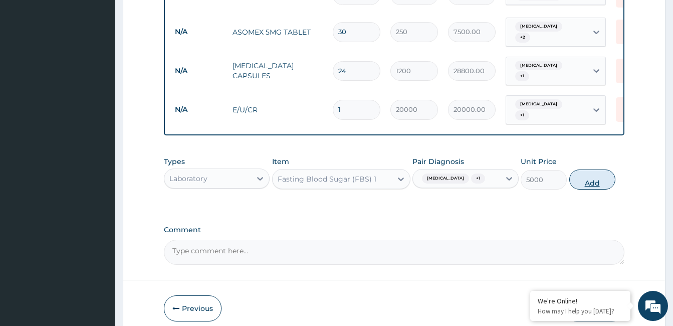
click at [576, 169] on button "Add" at bounding box center [592, 179] width 46 height 20
type input "0"
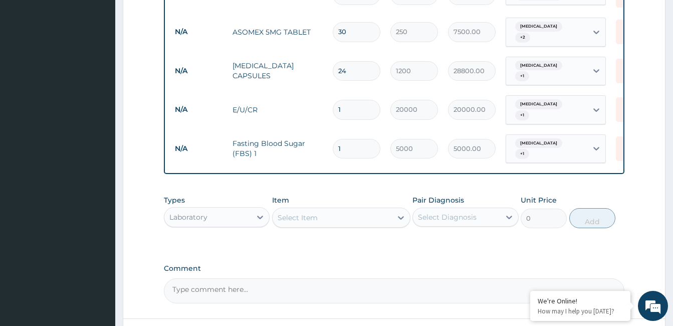
click at [354, 209] on div "Select Item" at bounding box center [331, 217] width 119 height 16
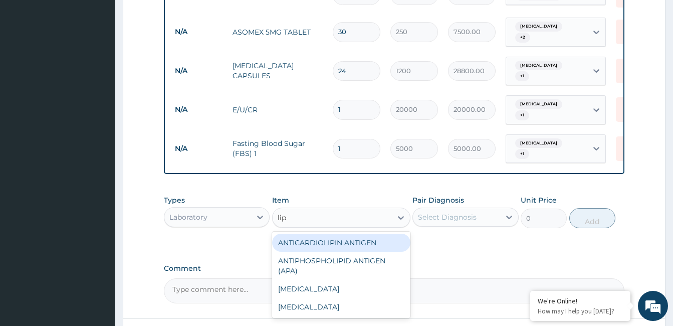
type input "lipi"
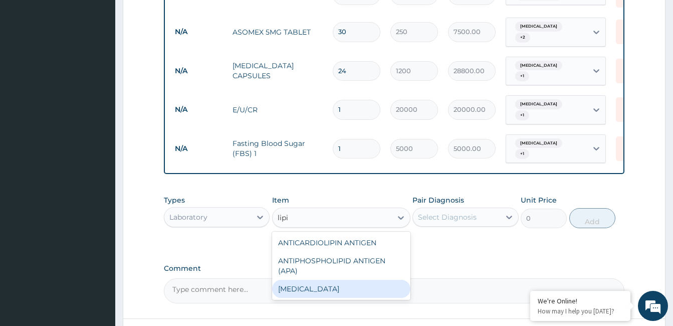
click at [328, 279] on div "LIPID PROFILE" at bounding box center [341, 288] width 138 height 18
type input "20000"
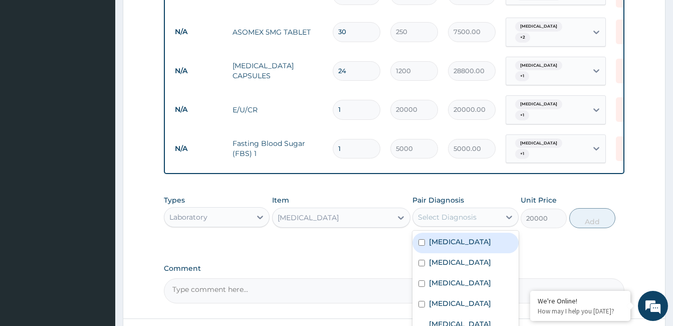
click at [447, 212] on div "Select Diagnosis" at bounding box center [447, 217] width 59 height 10
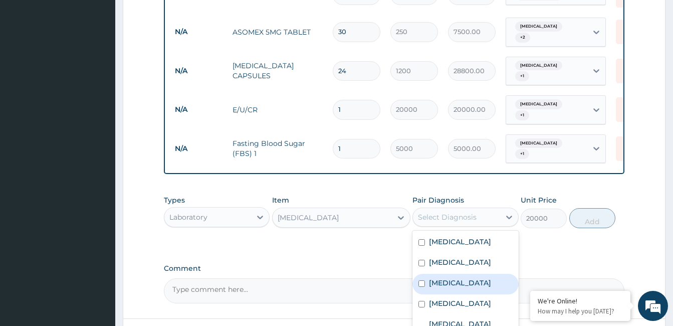
click at [471, 277] on label "Essential hypertension" at bounding box center [460, 282] width 62 height 10
checkbox input "true"
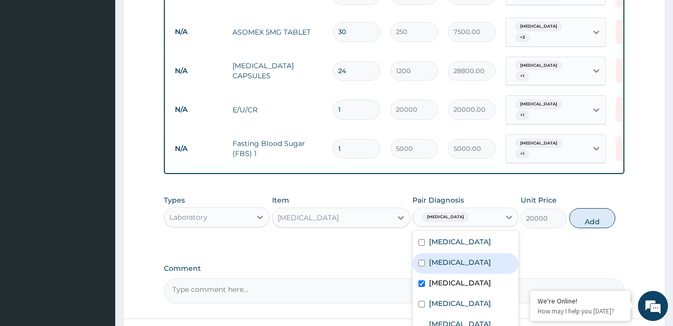
click at [465, 257] on label "Hyperlipidemia" at bounding box center [460, 262] width 62 height 10
checkbox input "true"
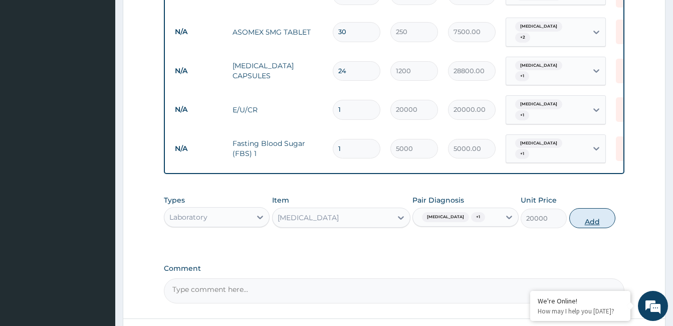
click at [575, 214] on button "Add" at bounding box center [592, 218] width 46 height 20
type input "0"
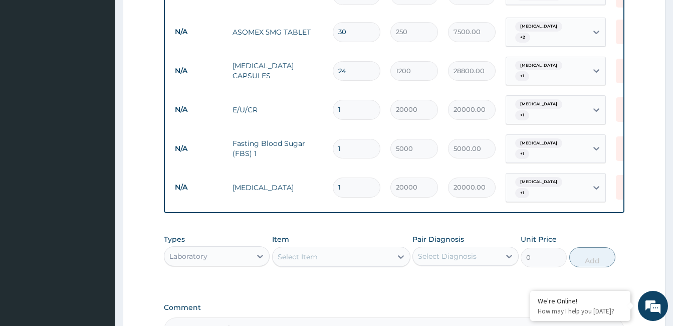
click at [328, 248] on div "Select Item" at bounding box center [331, 256] width 119 height 16
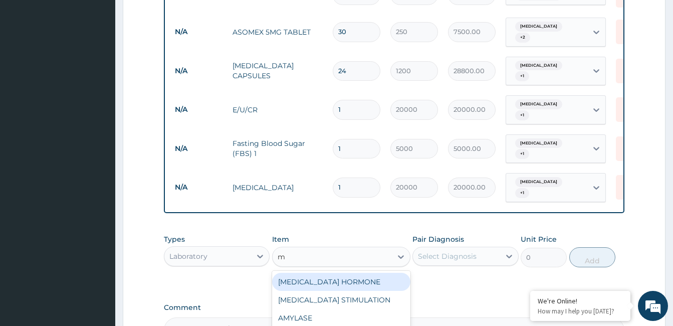
type input "mp"
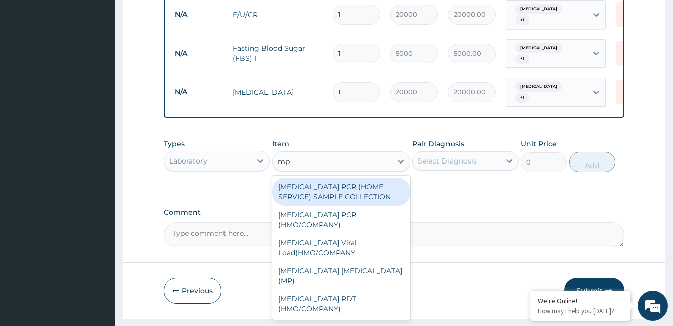
scroll to position [568, 0]
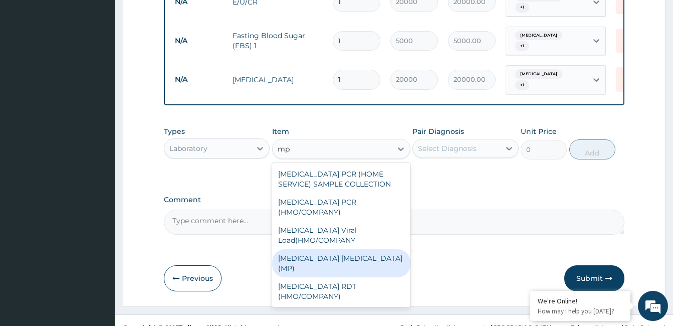
click at [296, 249] on div "MALARIA PARASITE (MP)" at bounding box center [341, 263] width 138 height 28
type input "3000"
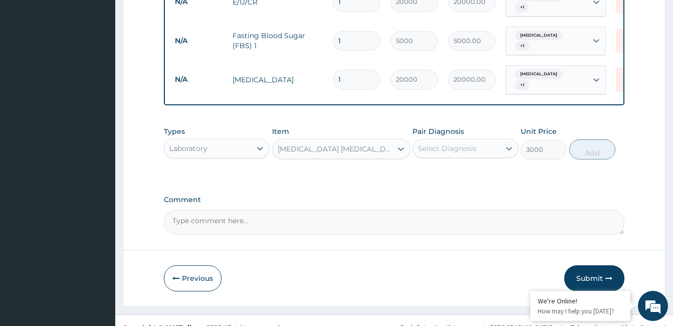
click at [453, 143] on div "Select Diagnosis" at bounding box center [447, 148] width 59 height 10
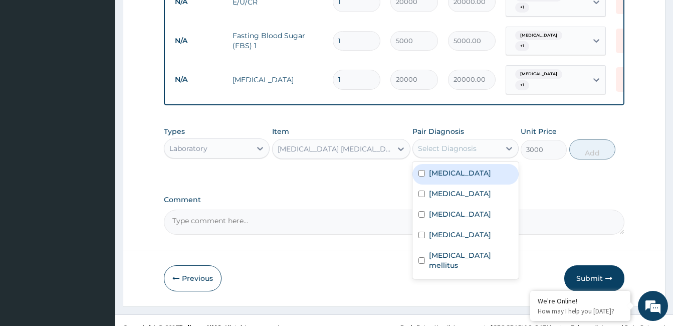
click at [462, 168] on label "Falciparum malaria" at bounding box center [460, 173] width 62 height 10
checkbox input "true"
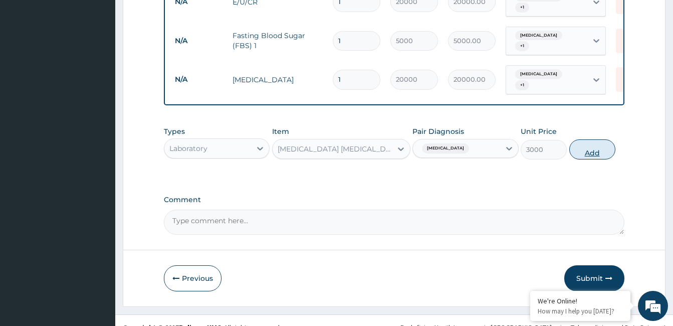
click at [581, 140] on button "Add" at bounding box center [592, 149] width 46 height 20
type input "0"
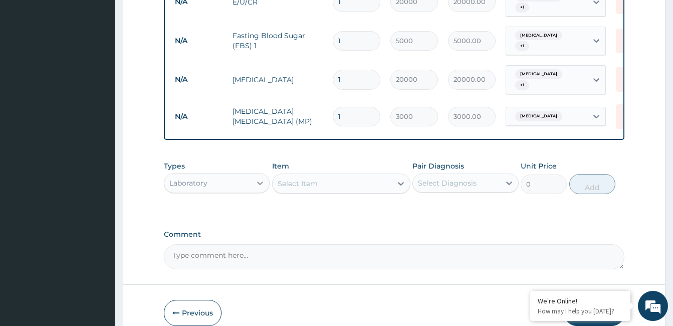
click at [261, 178] on icon at bounding box center [260, 183] width 10 height 10
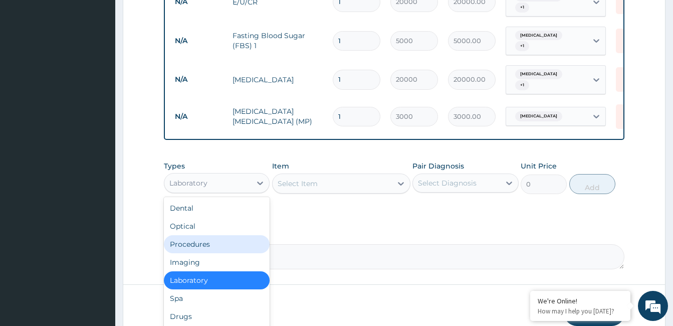
click at [228, 235] on div "Procedures" at bounding box center [217, 244] width 106 height 18
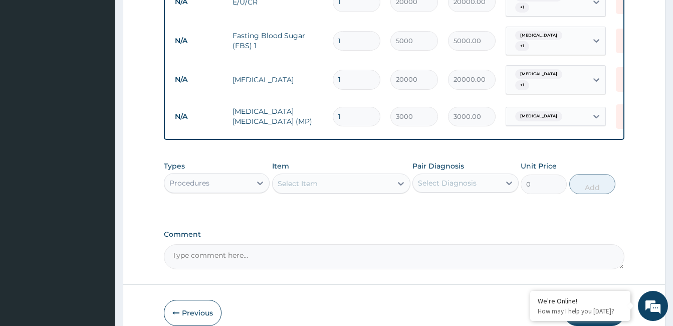
click at [319, 175] on div "Select Item" at bounding box center [331, 183] width 119 height 16
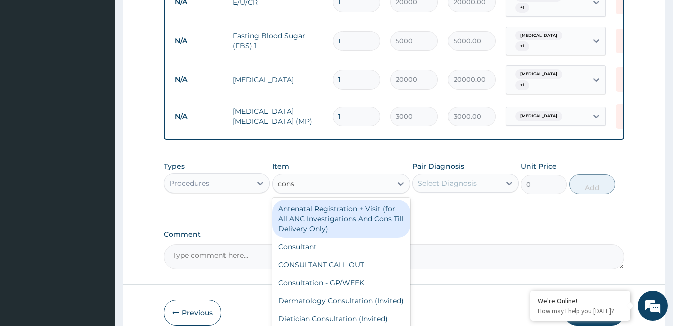
type input "consu"
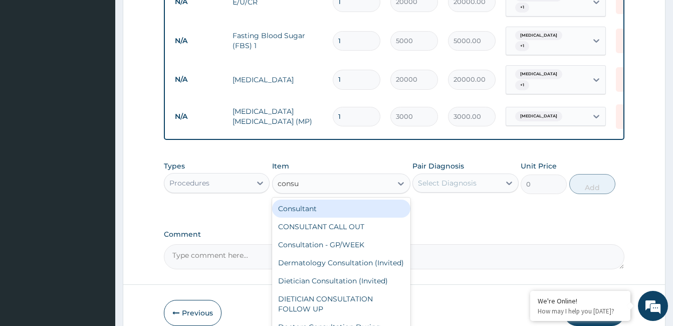
click at [311, 199] on div "Consultant" at bounding box center [341, 208] width 138 height 18
type input "20000"
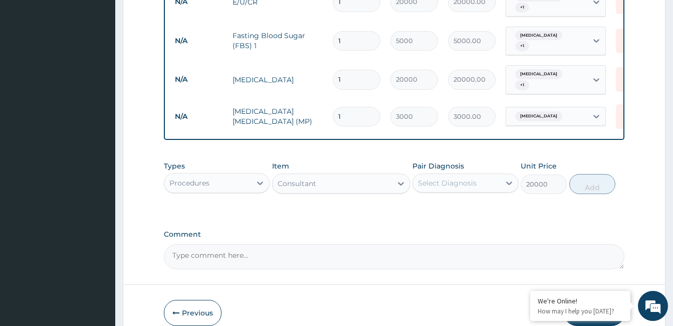
click at [421, 175] on div "Select Diagnosis" at bounding box center [456, 183] width 87 height 16
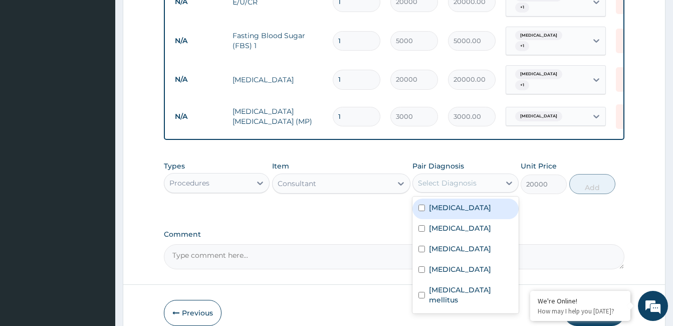
click at [439, 202] on label "Falciparum malaria" at bounding box center [460, 207] width 62 height 10
checkbox input "true"
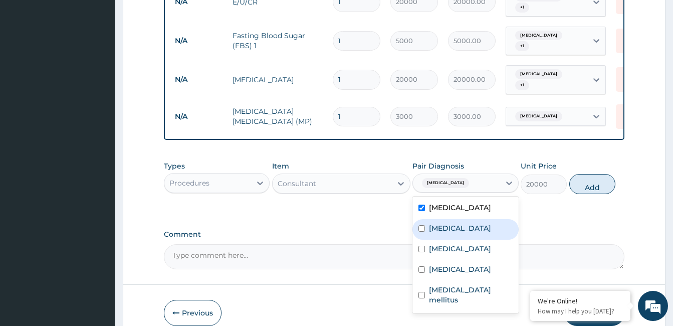
click at [442, 219] on div "Hyperlipidemia" at bounding box center [465, 229] width 106 height 21
checkbox input "true"
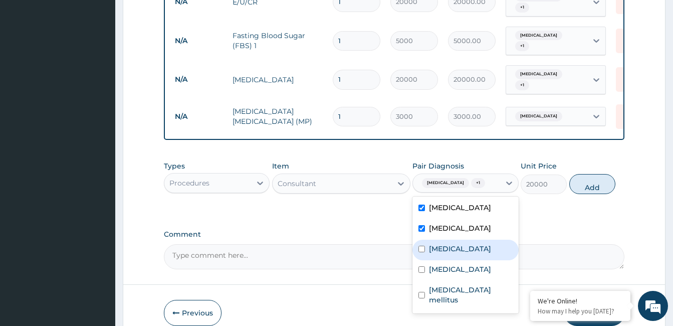
click at [448, 239] on div "Essential hypertension" at bounding box center [465, 249] width 106 height 21
checkbox input "true"
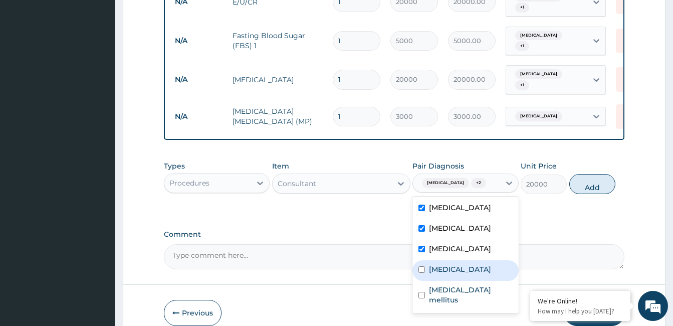
click at [452, 264] on label "Chest pain" at bounding box center [460, 269] width 62 height 10
checkbox input "true"
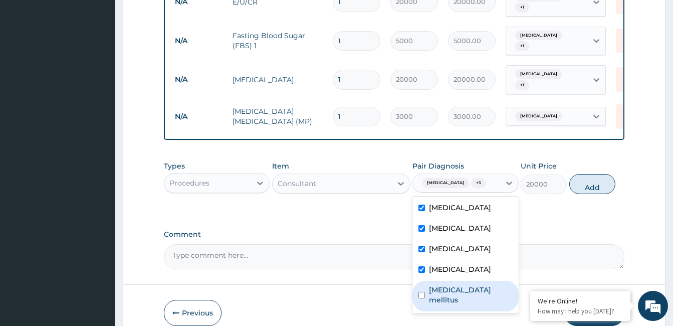
click at [461, 284] on label "Diabetes mellitus" at bounding box center [470, 294] width 83 height 20
checkbox input "true"
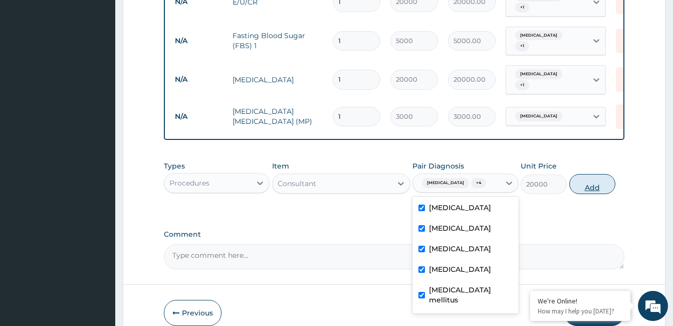
click at [591, 174] on button "Add" at bounding box center [592, 184] width 46 height 20
type input "0"
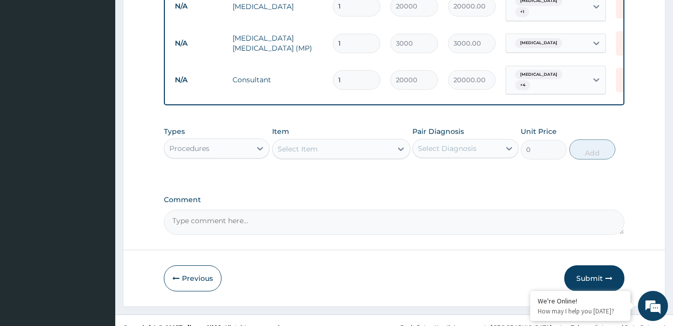
scroll to position [642, 0]
click at [310, 209] on textarea "Comment" at bounding box center [394, 221] width 460 height 25
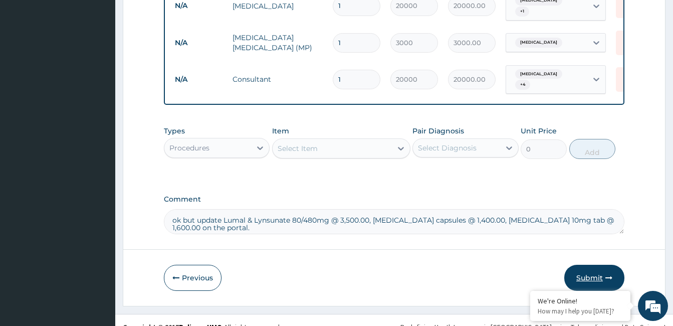
type textarea "ok but update Lumal & Lynsunate 80/480mg @ 3,500.00, celebrex capsules @ 1,400.…"
click at [595, 264] on button "Submit" at bounding box center [594, 277] width 60 height 26
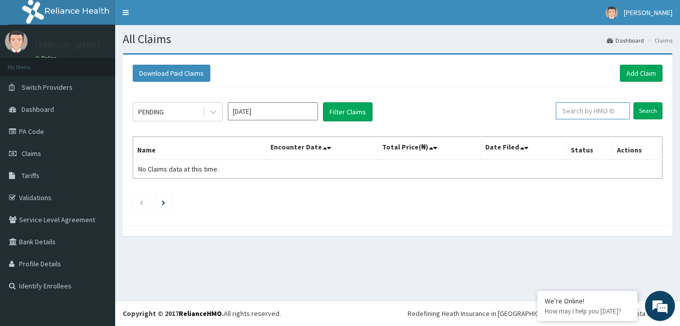
click at [589, 111] on input "text" at bounding box center [593, 110] width 74 height 17
type input "swg/10148/a"
click at [645, 111] on input "Search" at bounding box center [648, 110] width 29 height 17
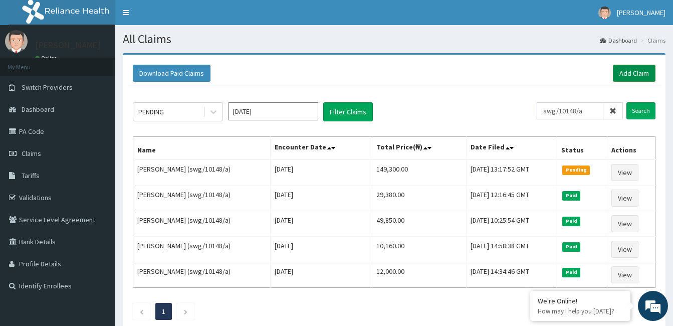
click at [640, 67] on link "Add Claim" at bounding box center [633, 73] width 43 height 17
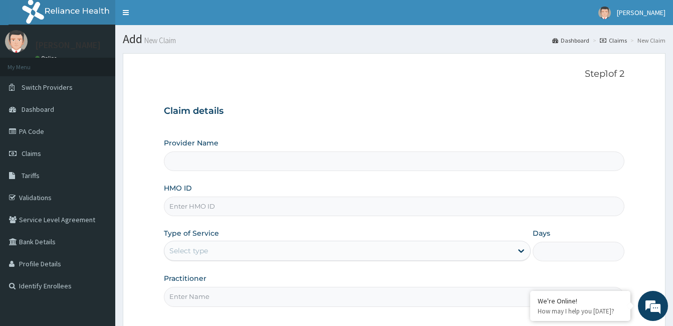
type input "[GEOGRAPHIC_DATA]"
